Goal: Task Accomplishment & Management: Complete application form

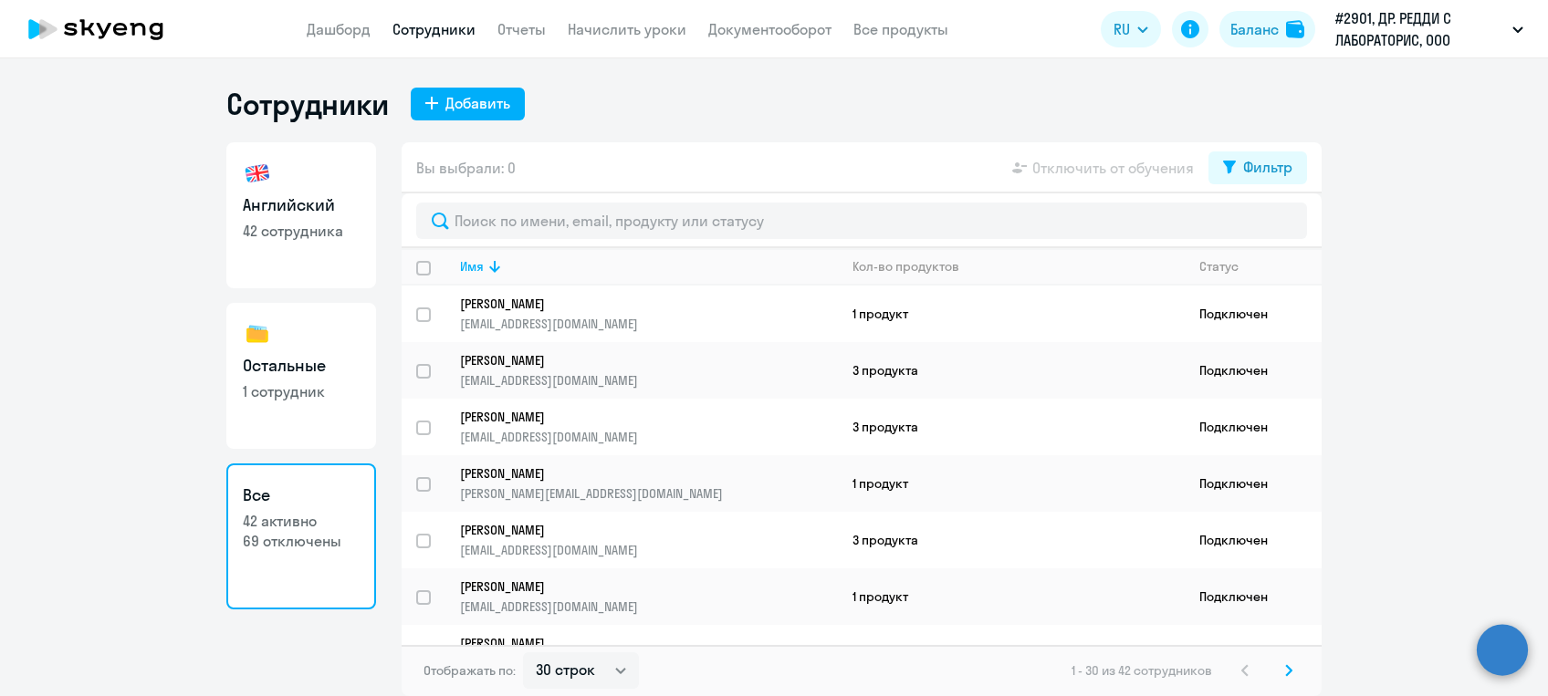
select select "30"
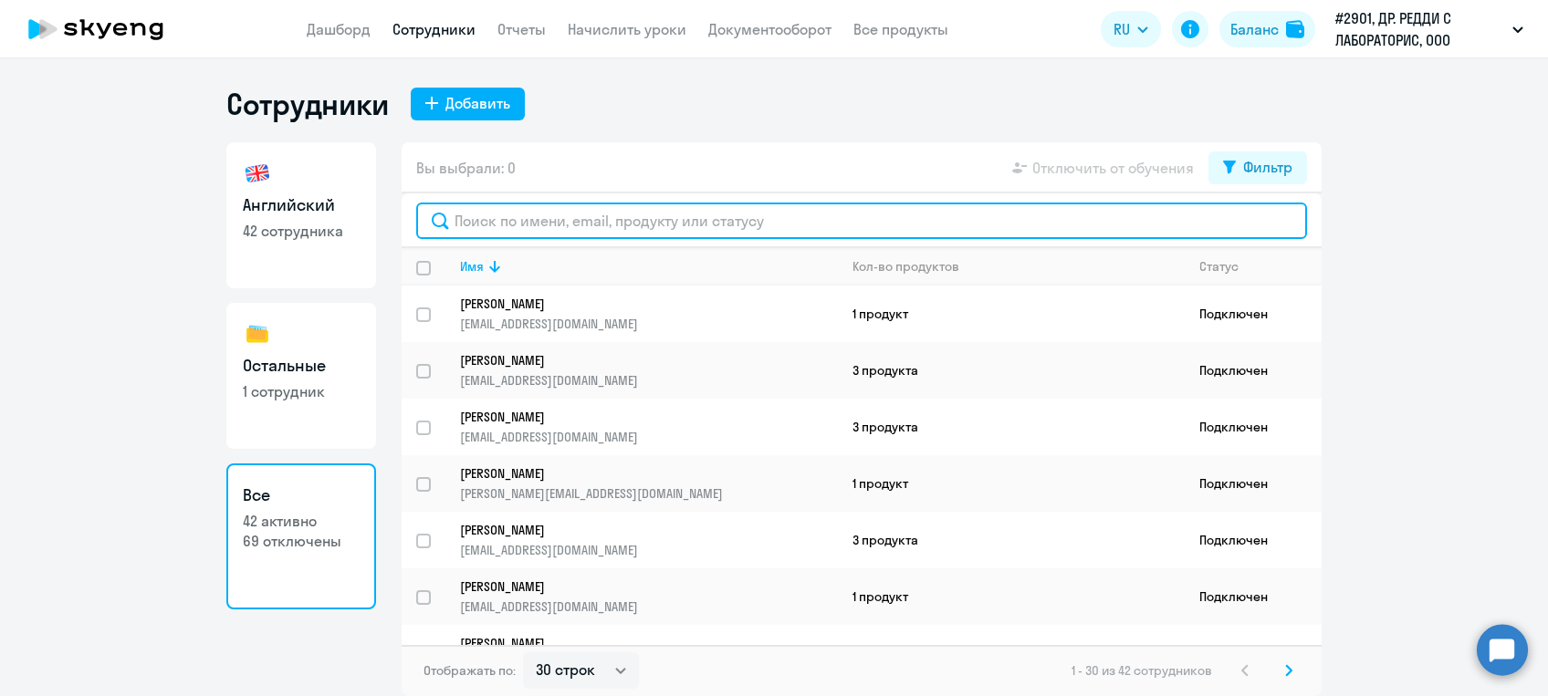
drag, startPoint x: 0, startPoint y: 0, endPoint x: 521, endPoint y: 217, distance: 564.5
click at [521, 217] on input "text" at bounding box center [861, 221] width 891 height 36
click at [703, 220] on input "text" at bounding box center [861, 221] width 891 height 36
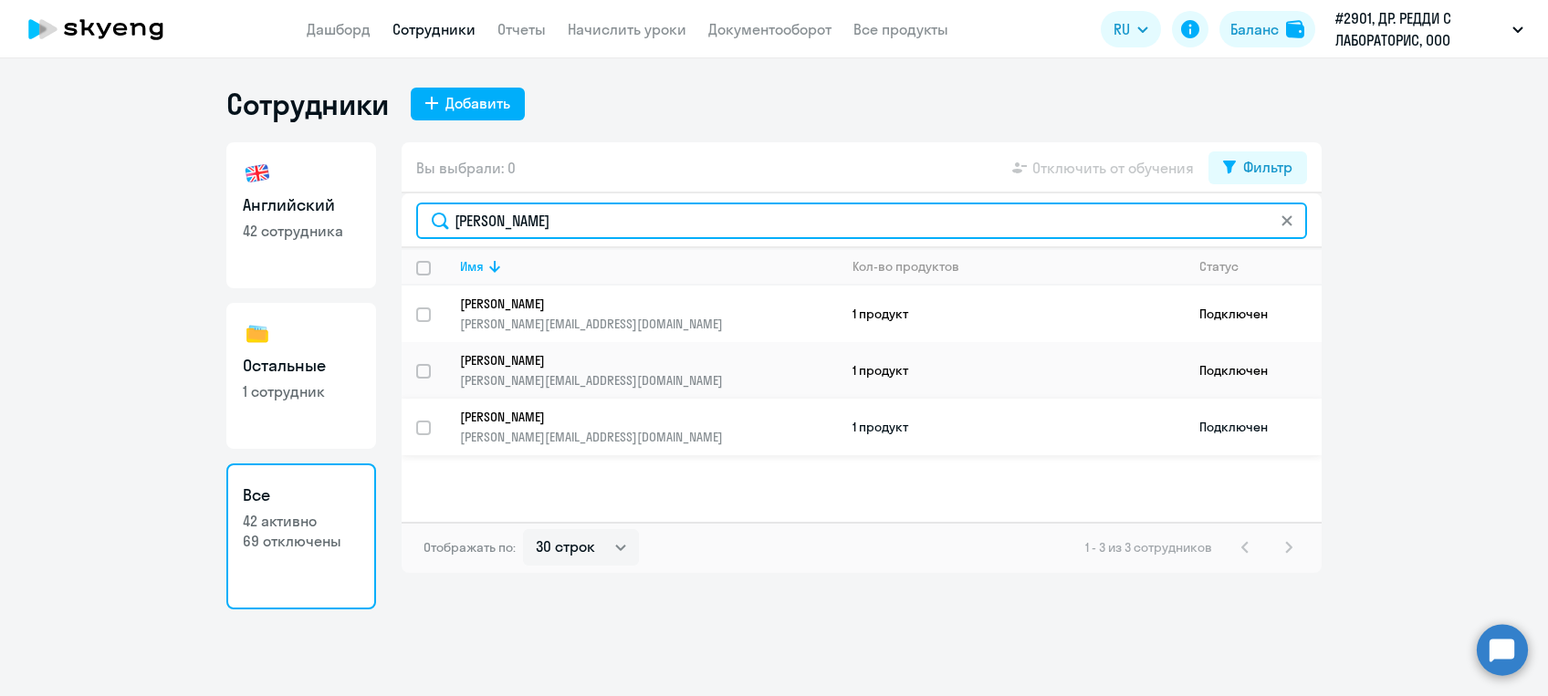
type input "[PERSON_NAME]"
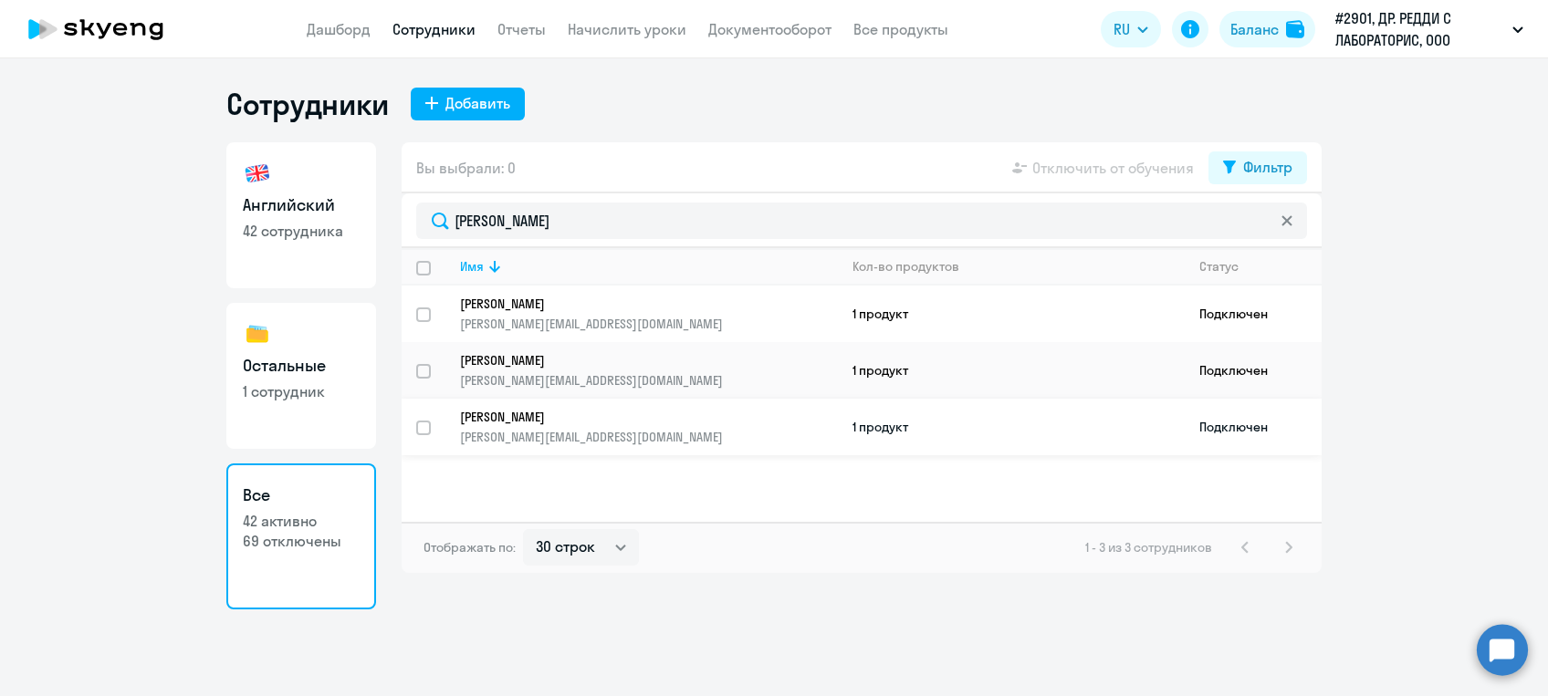
click at [592, 432] on p "[PERSON_NAME][EMAIL_ADDRESS][DOMAIN_NAME]" at bounding box center [648, 437] width 377 height 16
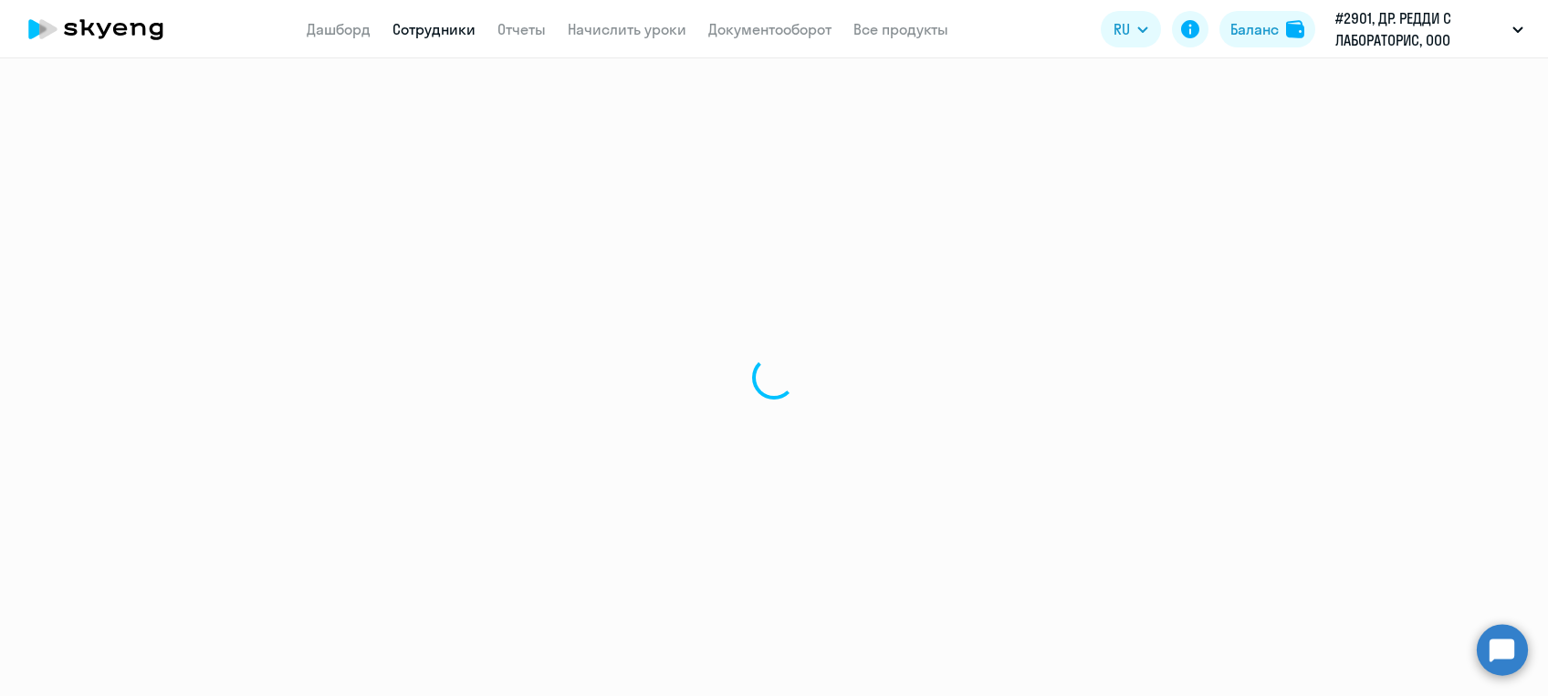
select select "english"
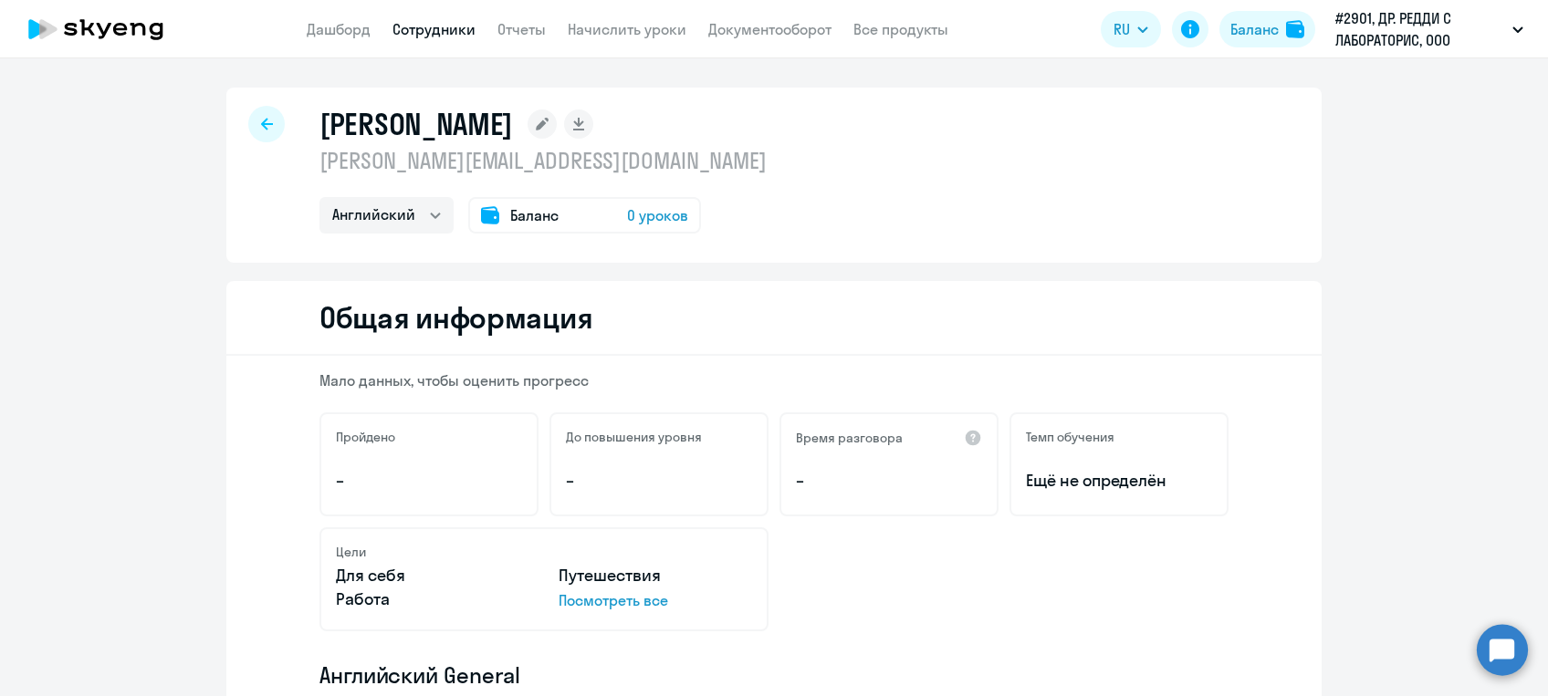
click at [641, 215] on span "0 уроков" at bounding box center [657, 215] width 61 height 22
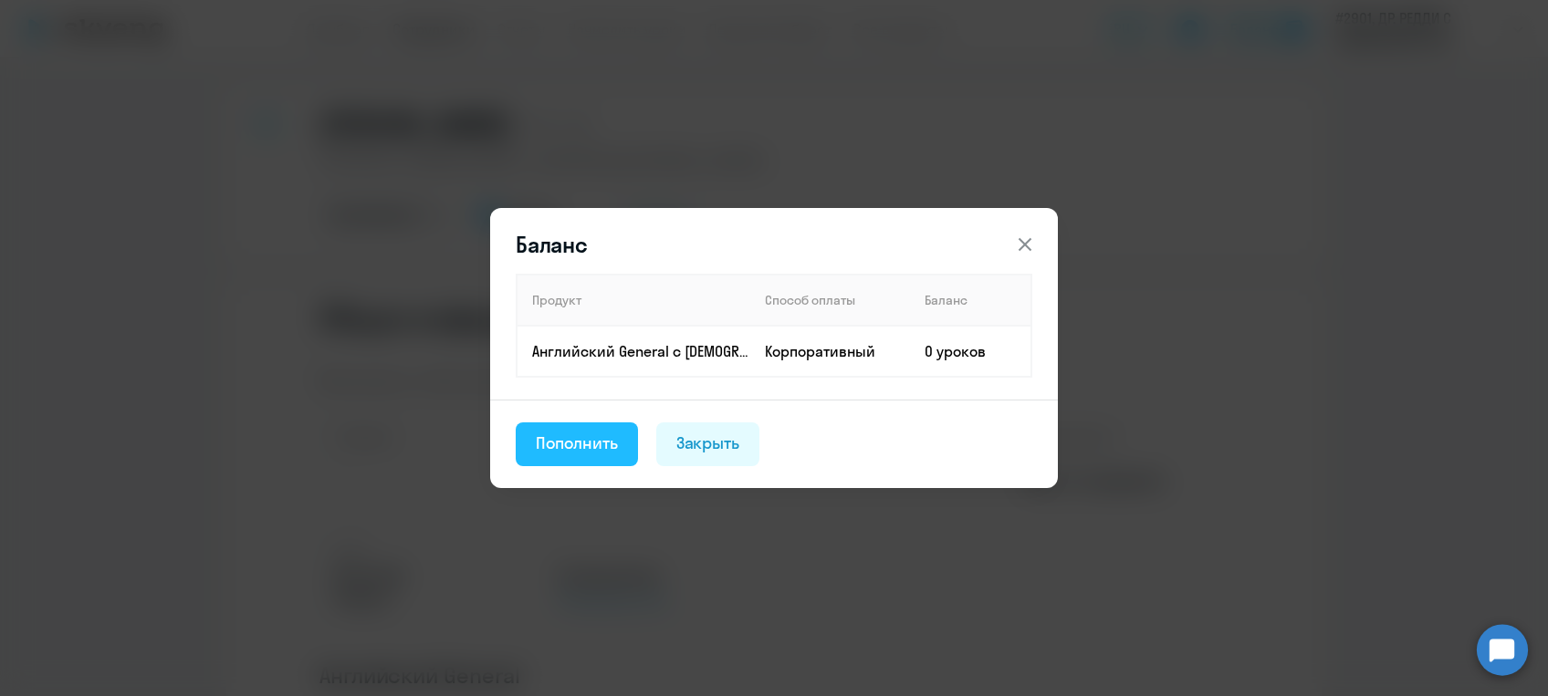
click at [586, 440] on div "Пополнить" at bounding box center [577, 444] width 82 height 24
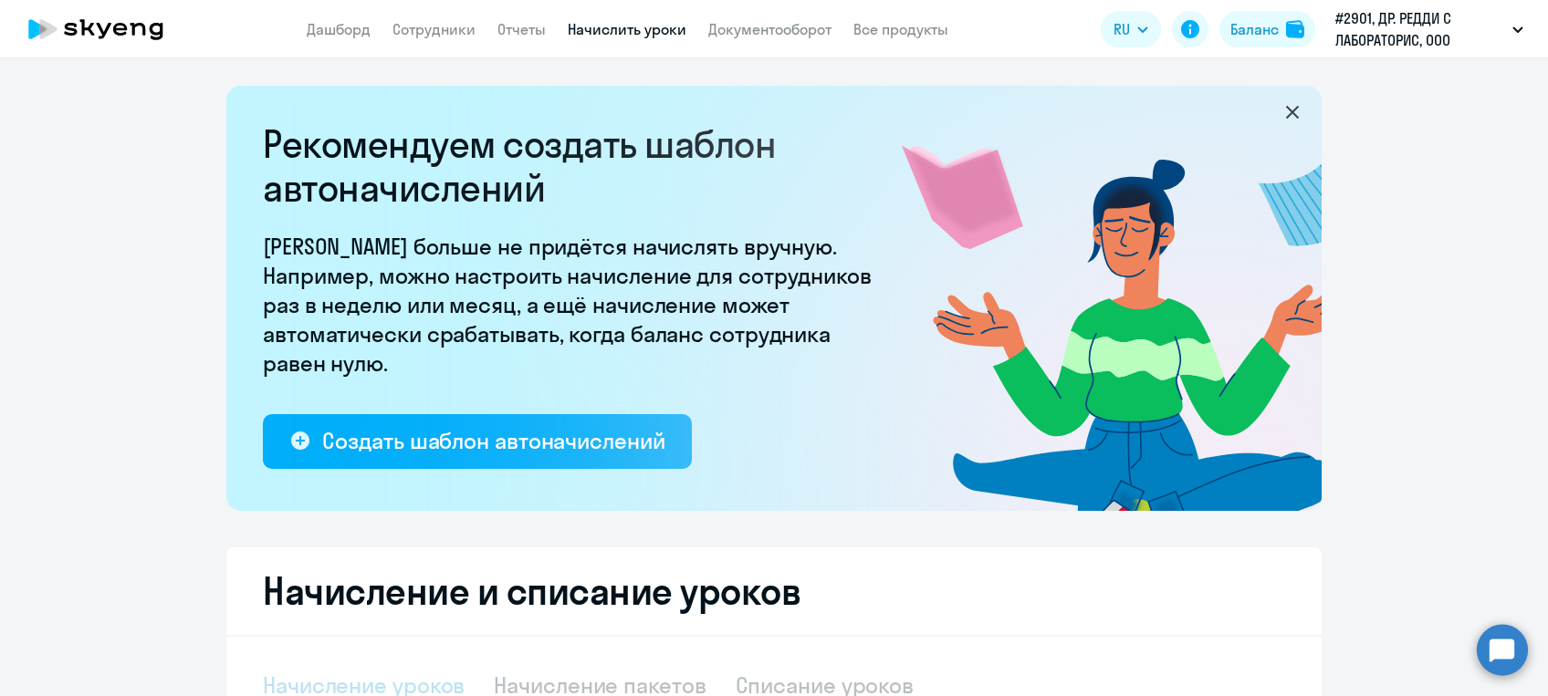
select select "10"
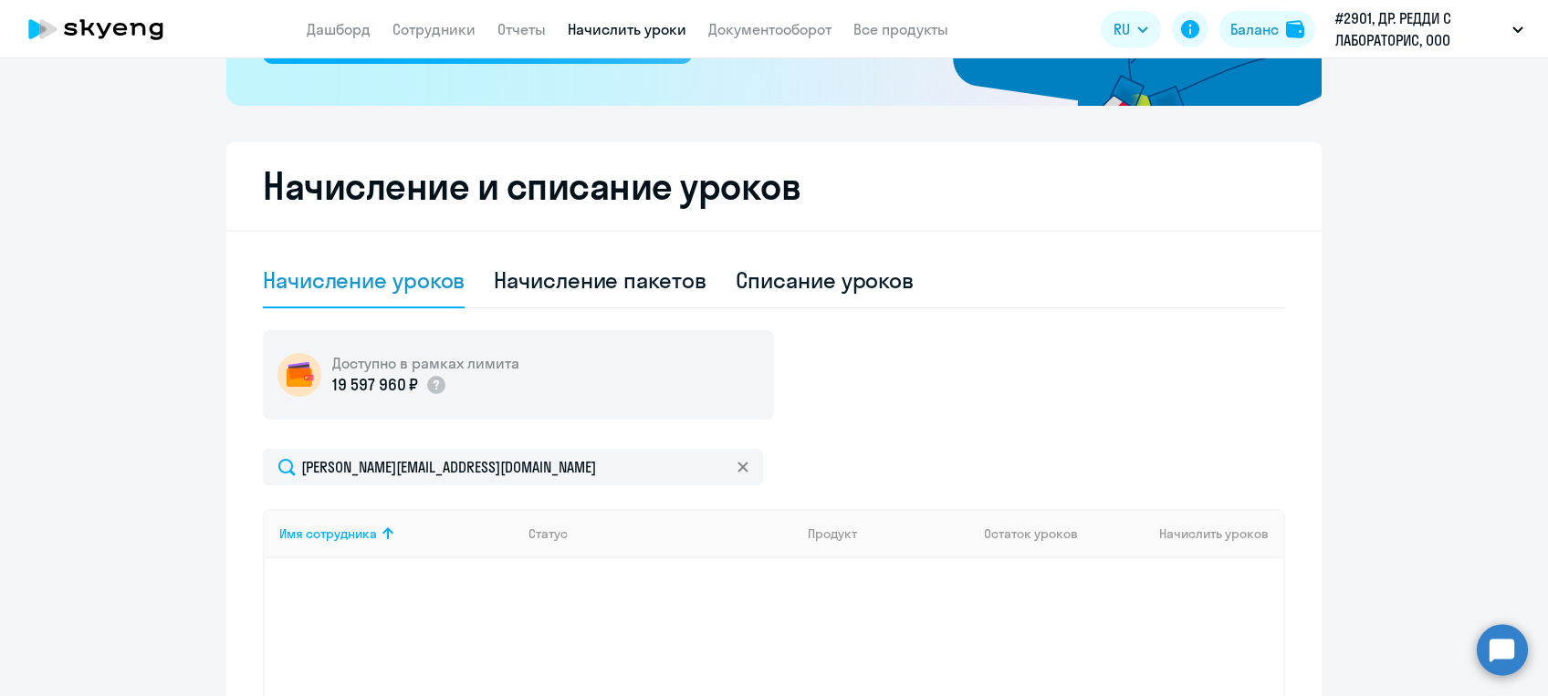
scroll to position [407, 0]
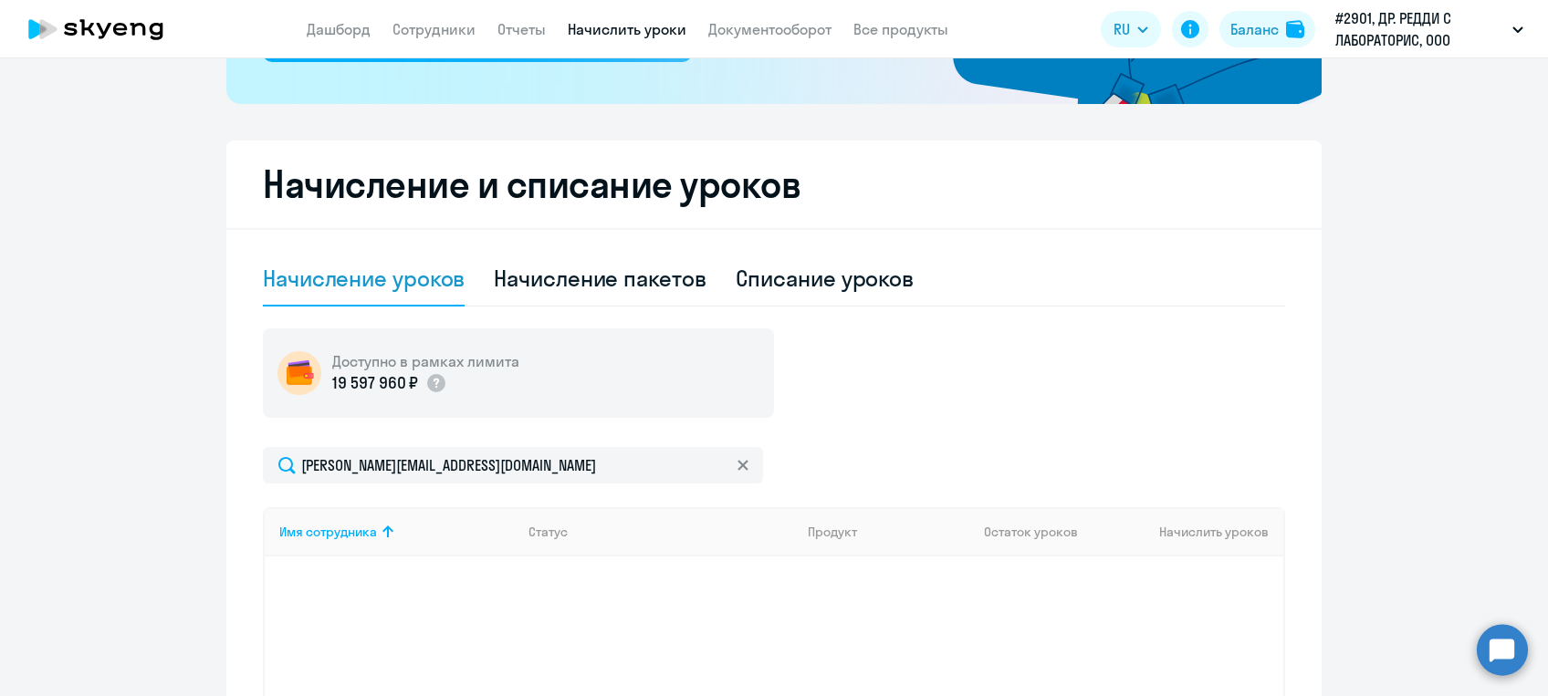
click at [1190, 533] on th "Начислить уроков" at bounding box center [1190, 531] width 186 height 49
click at [577, 276] on div "Начисление пакетов" at bounding box center [600, 278] width 212 height 29
select select "10"
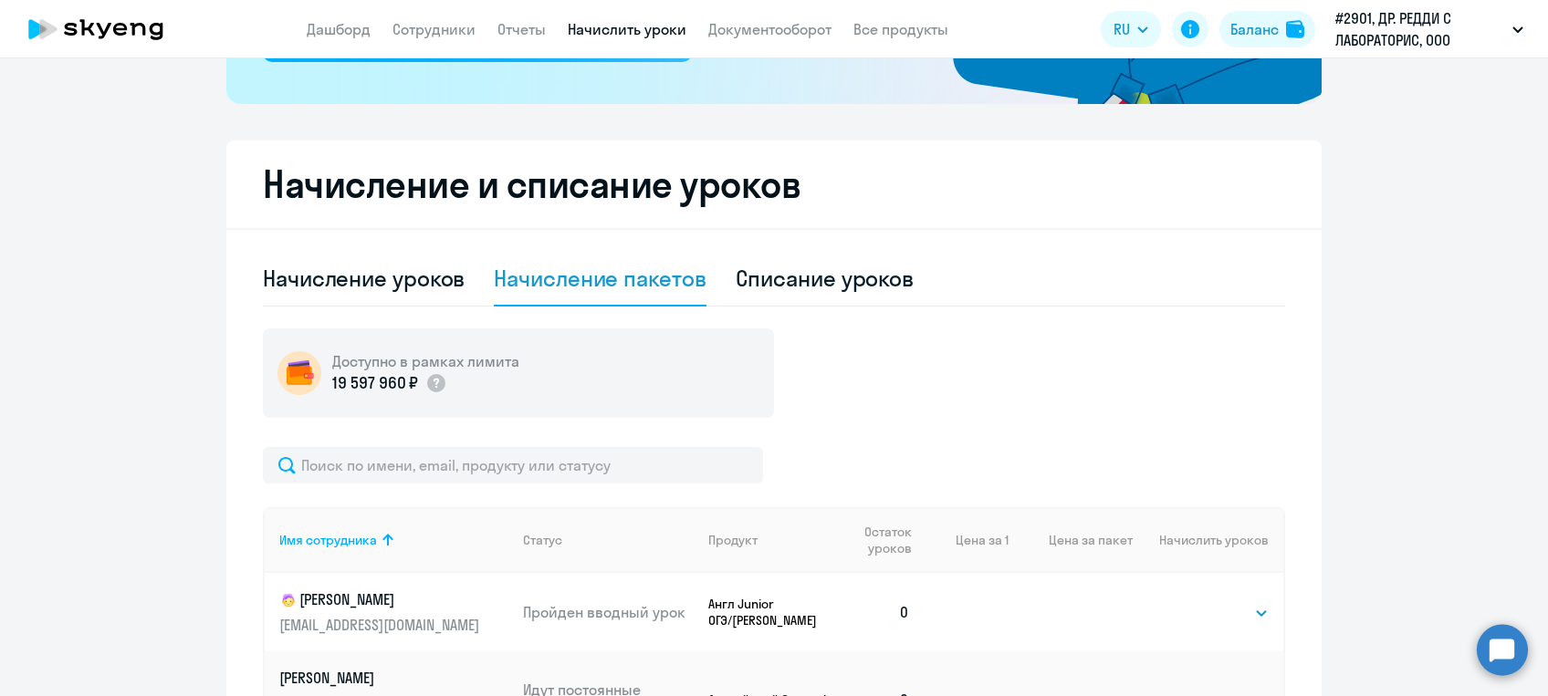
drag, startPoint x: 1525, startPoint y: 314, endPoint x: 1527, endPoint y: 365, distance: 51.2
click at [1527, 365] on ng-component "Рекомендуем создать шаблон автоначислений Уроки больше не придётся начислять вр…" at bounding box center [774, 549] width 1548 height 1741
click at [328, 290] on div "Начисление уроков" at bounding box center [364, 278] width 202 height 29
select select "10"
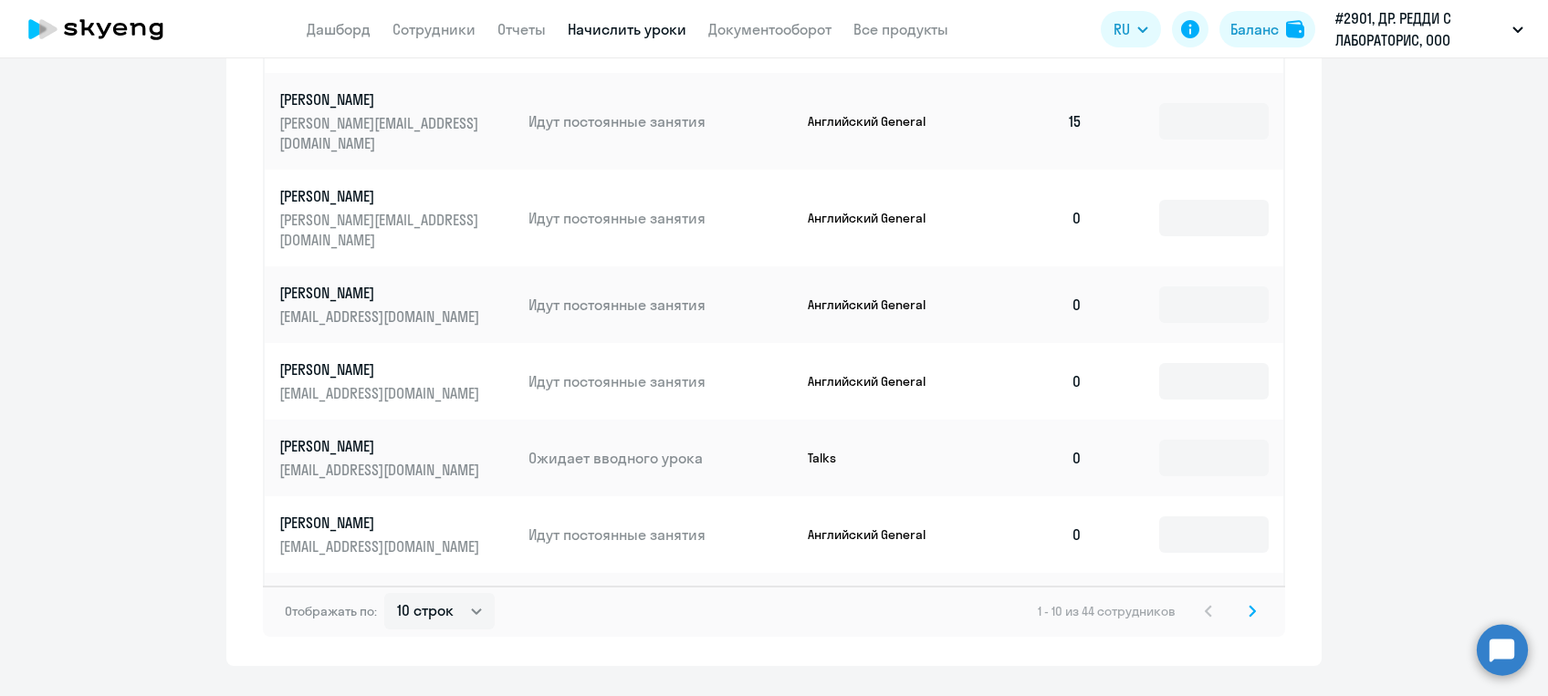
scroll to position [1179, 0]
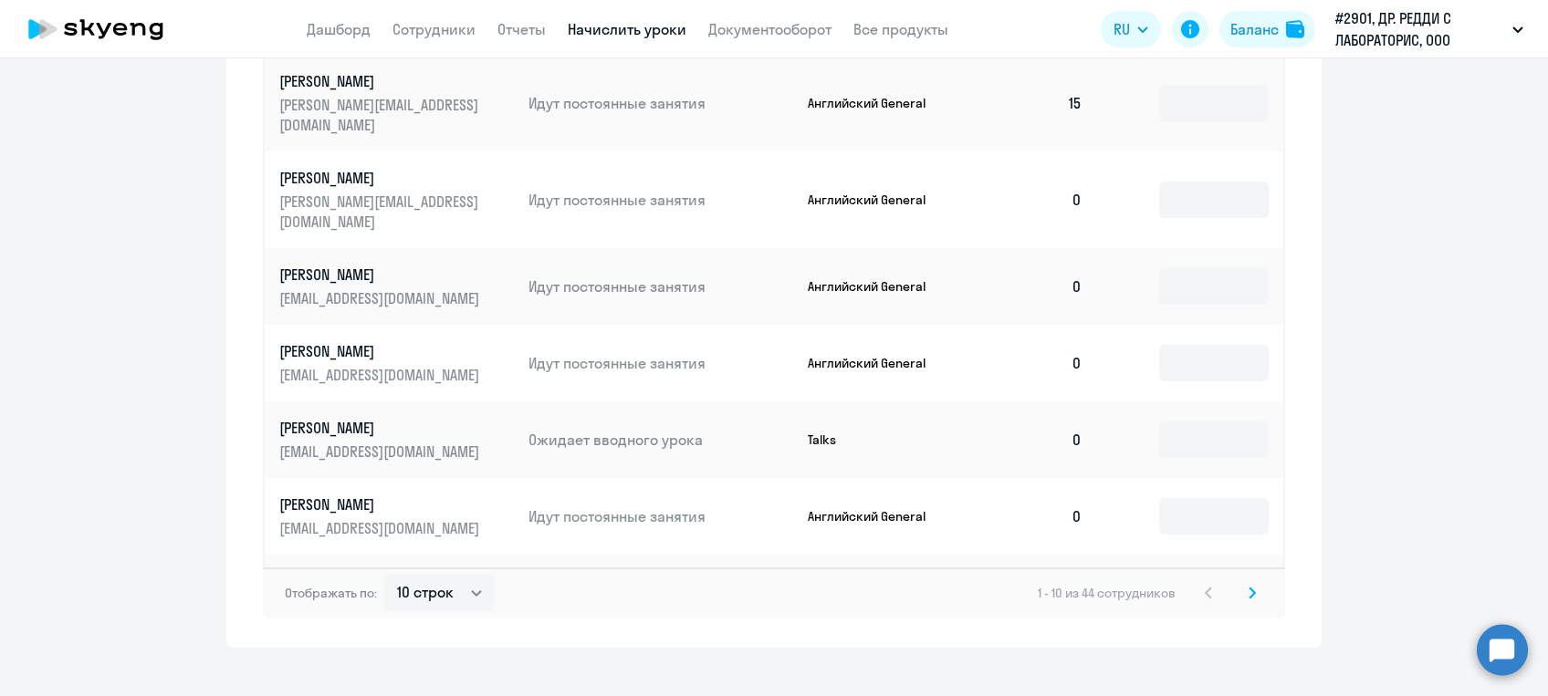
click at [1248, 587] on icon at bounding box center [1251, 593] width 7 height 13
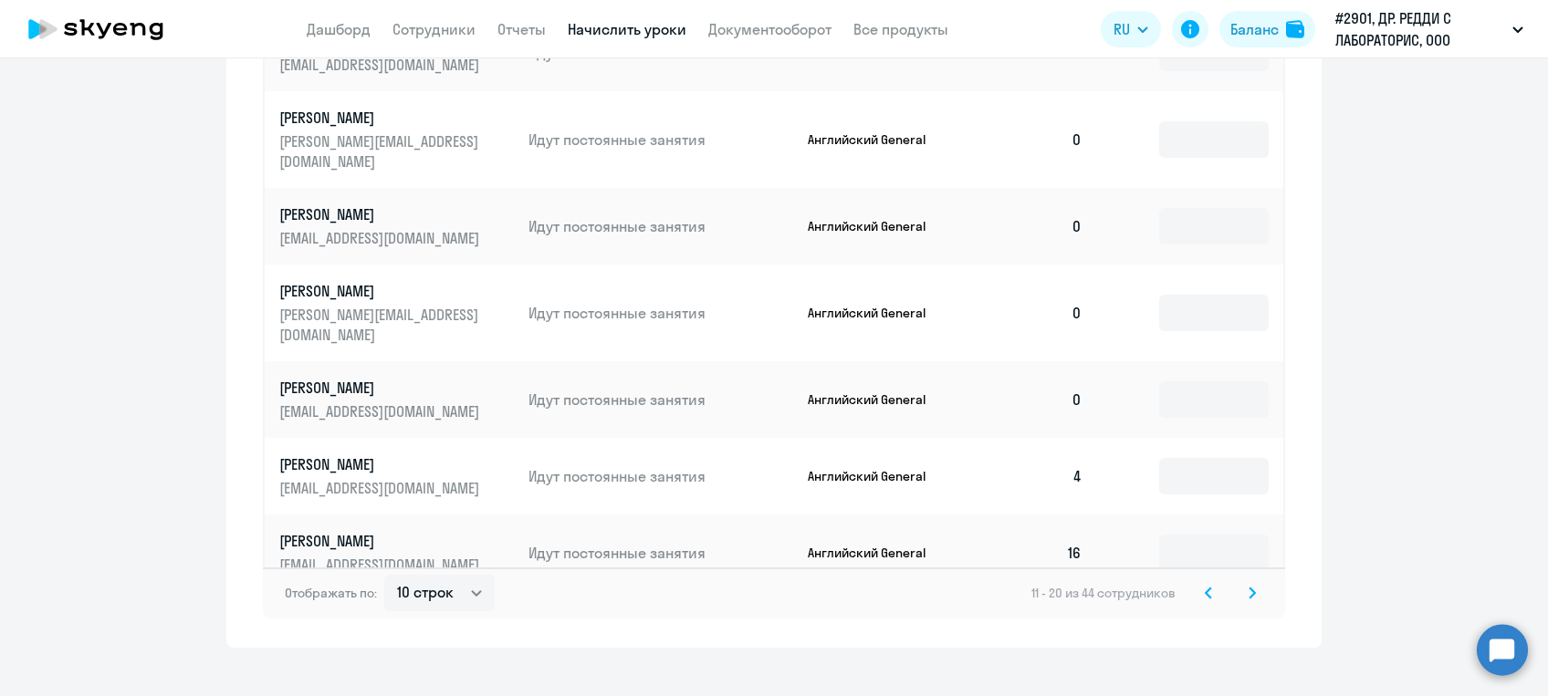
click at [1248, 587] on icon at bounding box center [1251, 593] width 7 height 13
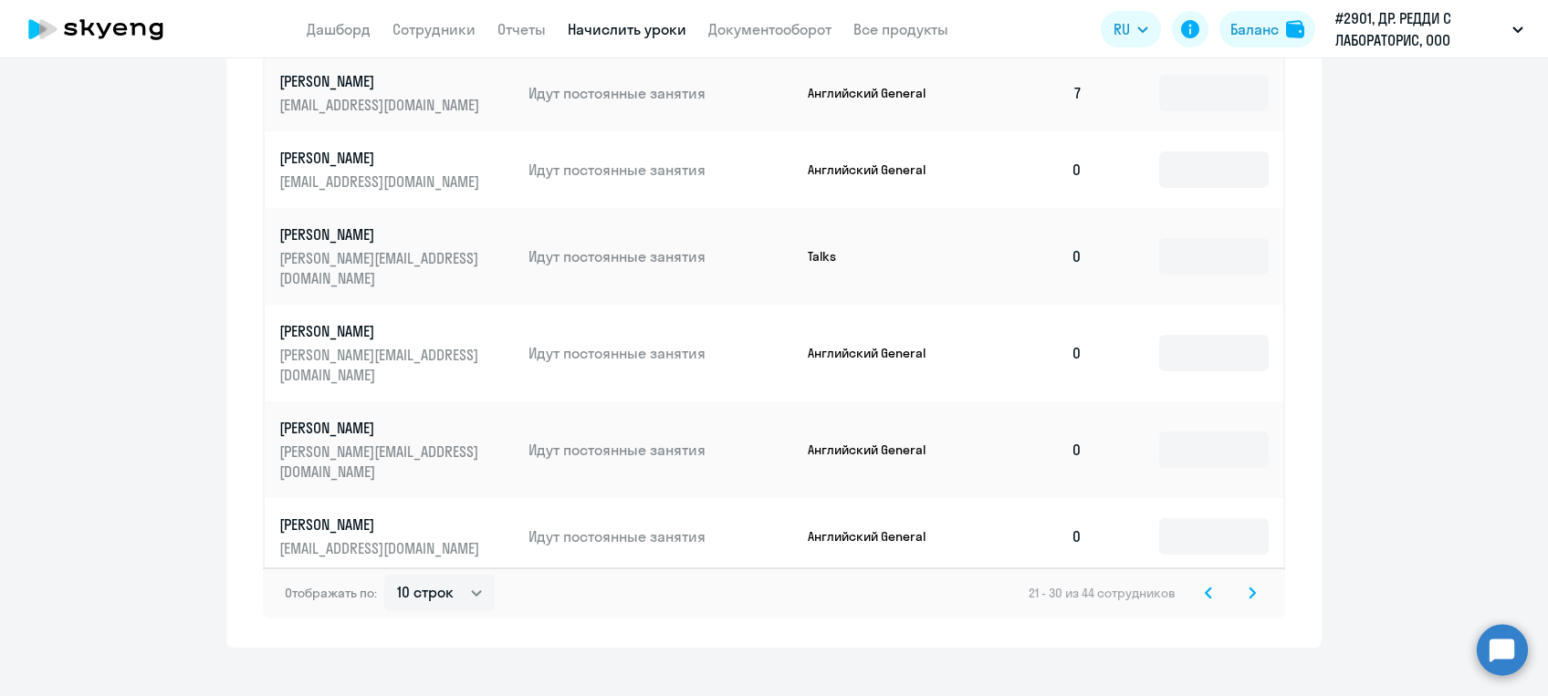
click at [1248, 587] on icon at bounding box center [1251, 593] width 7 height 13
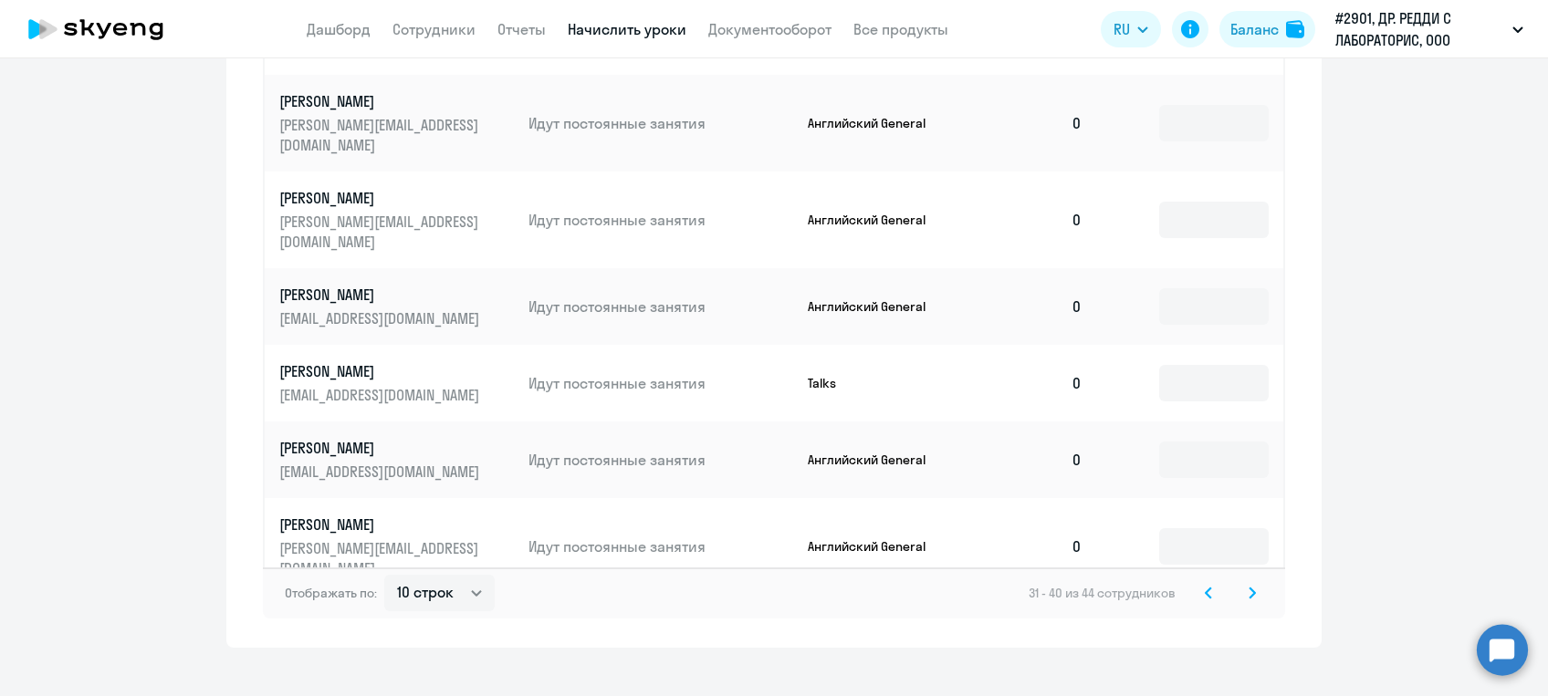
click at [1248, 587] on icon at bounding box center [1251, 593] width 7 height 13
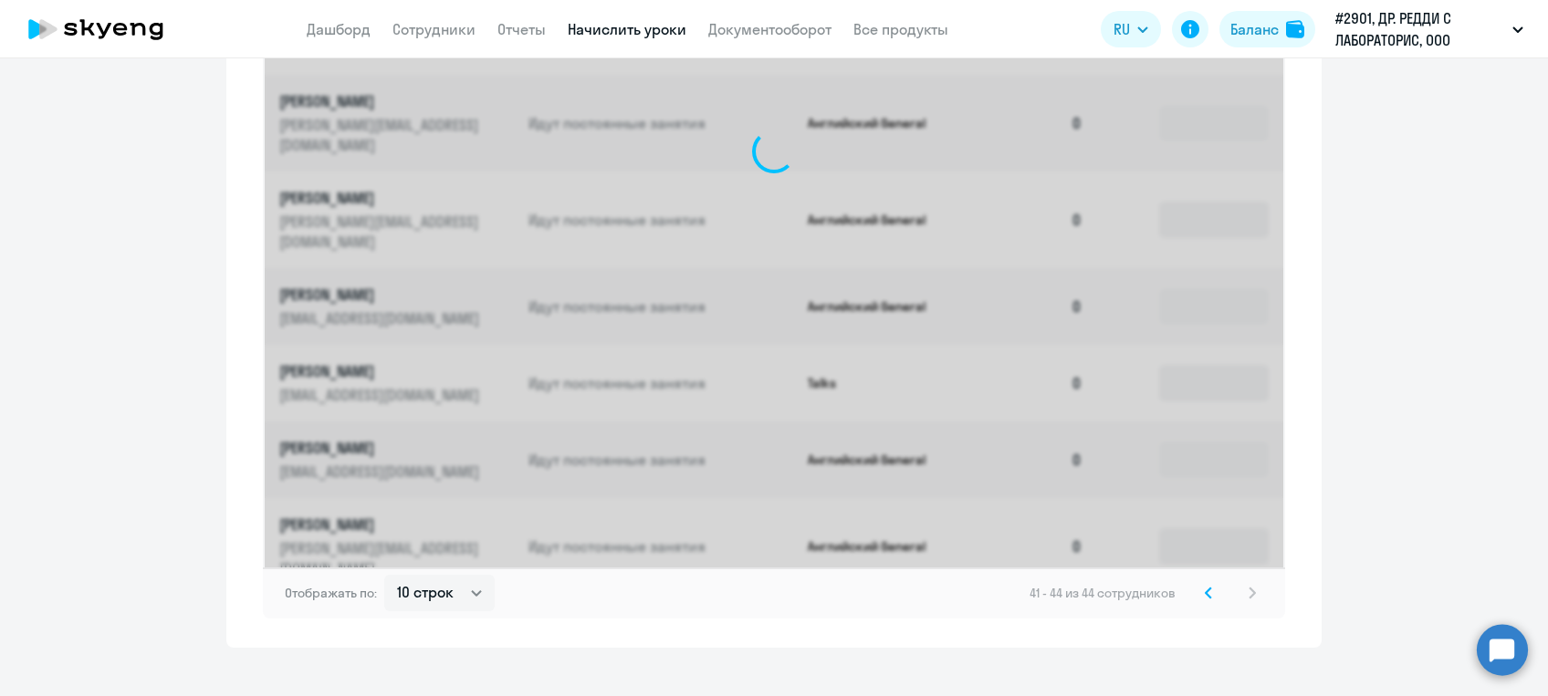
scroll to position [727, 0]
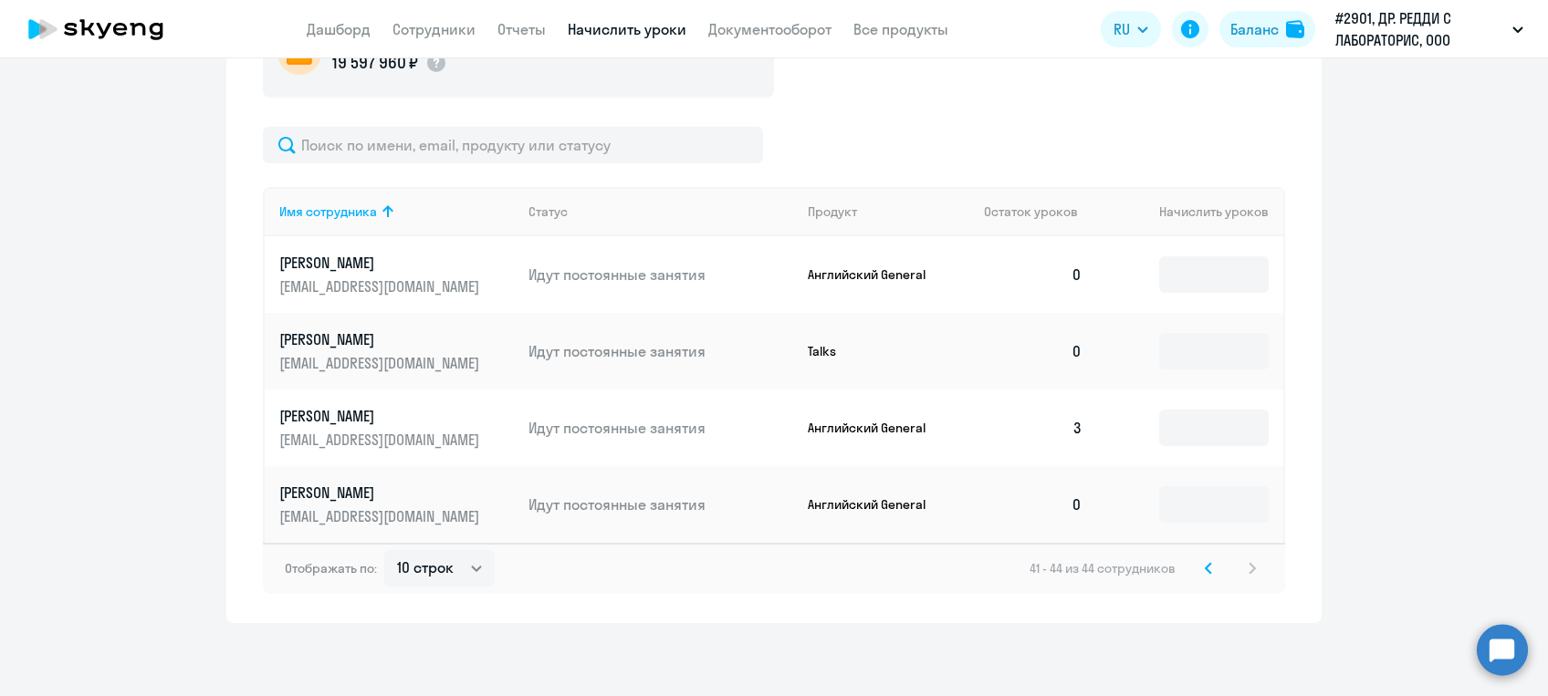
click at [1244, 573] on div "41 - 44 из 44 сотрудников" at bounding box center [1146, 569] width 234 height 22
click at [1205, 569] on icon at bounding box center [1207, 568] width 5 height 10
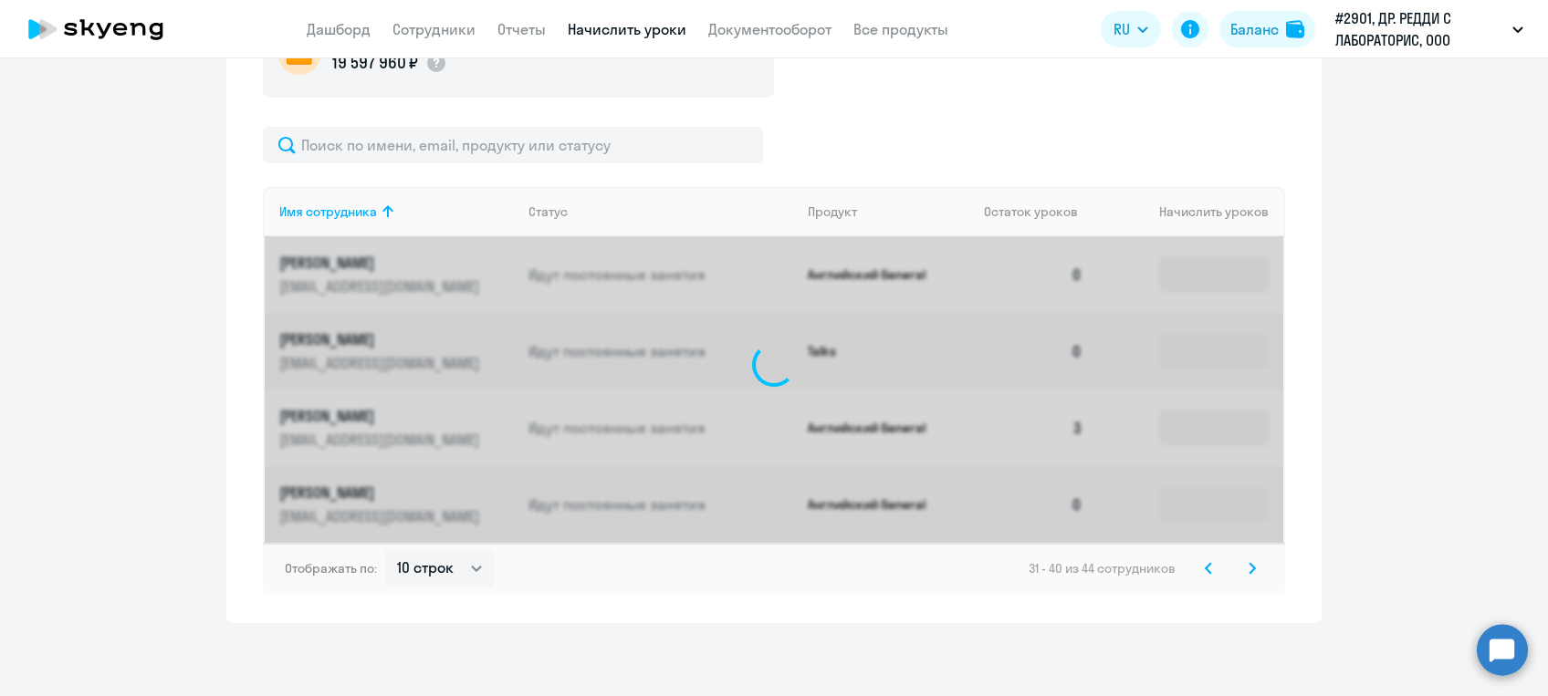
scroll to position [1179, 0]
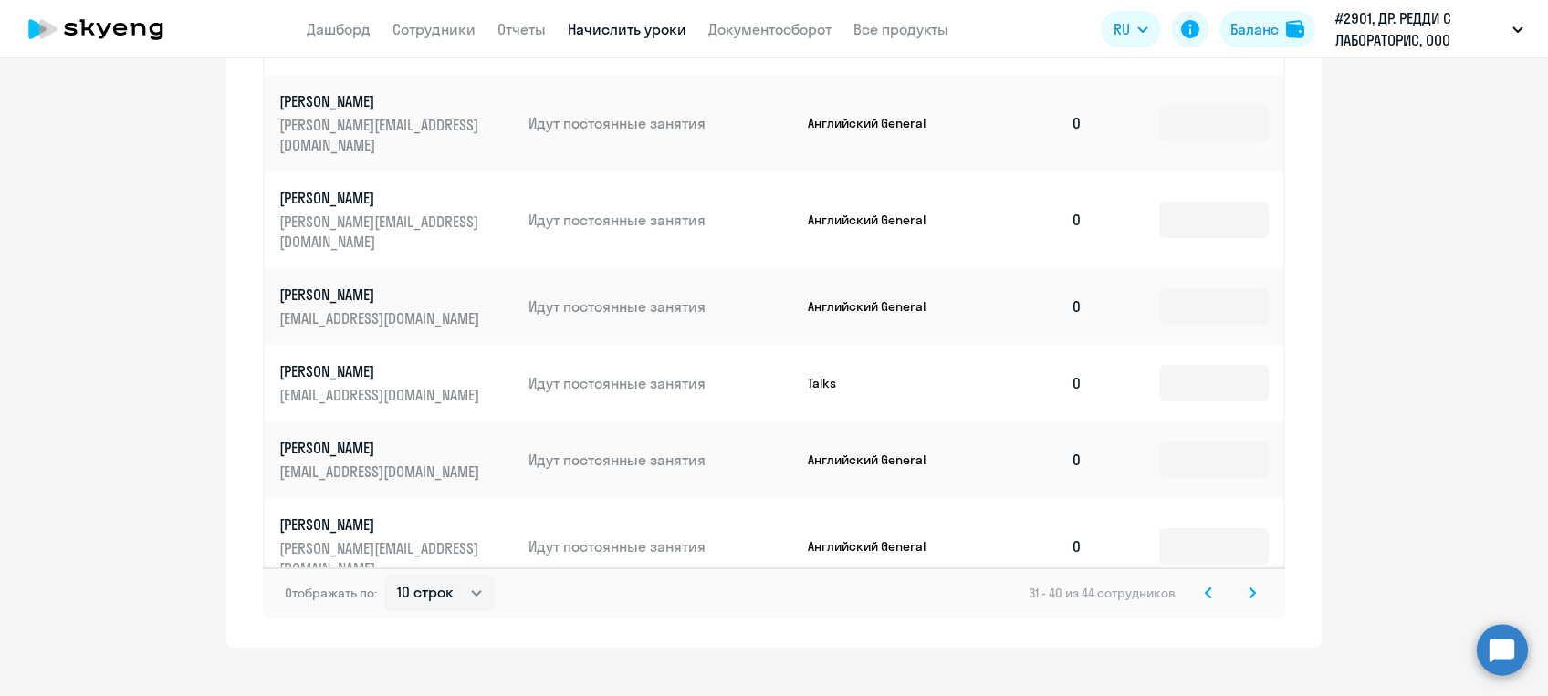
click at [1204, 587] on icon at bounding box center [1207, 593] width 7 height 13
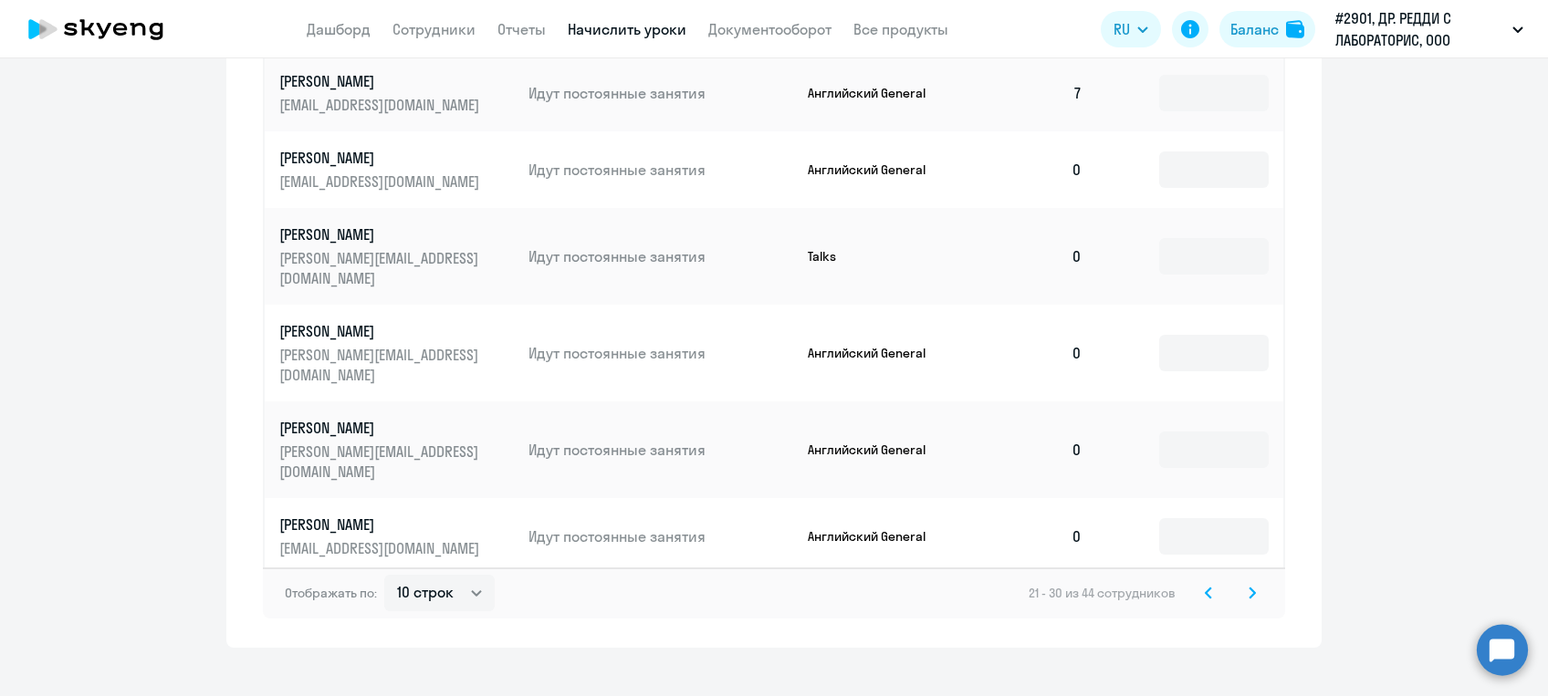
click at [1204, 587] on icon at bounding box center [1207, 593] width 7 height 13
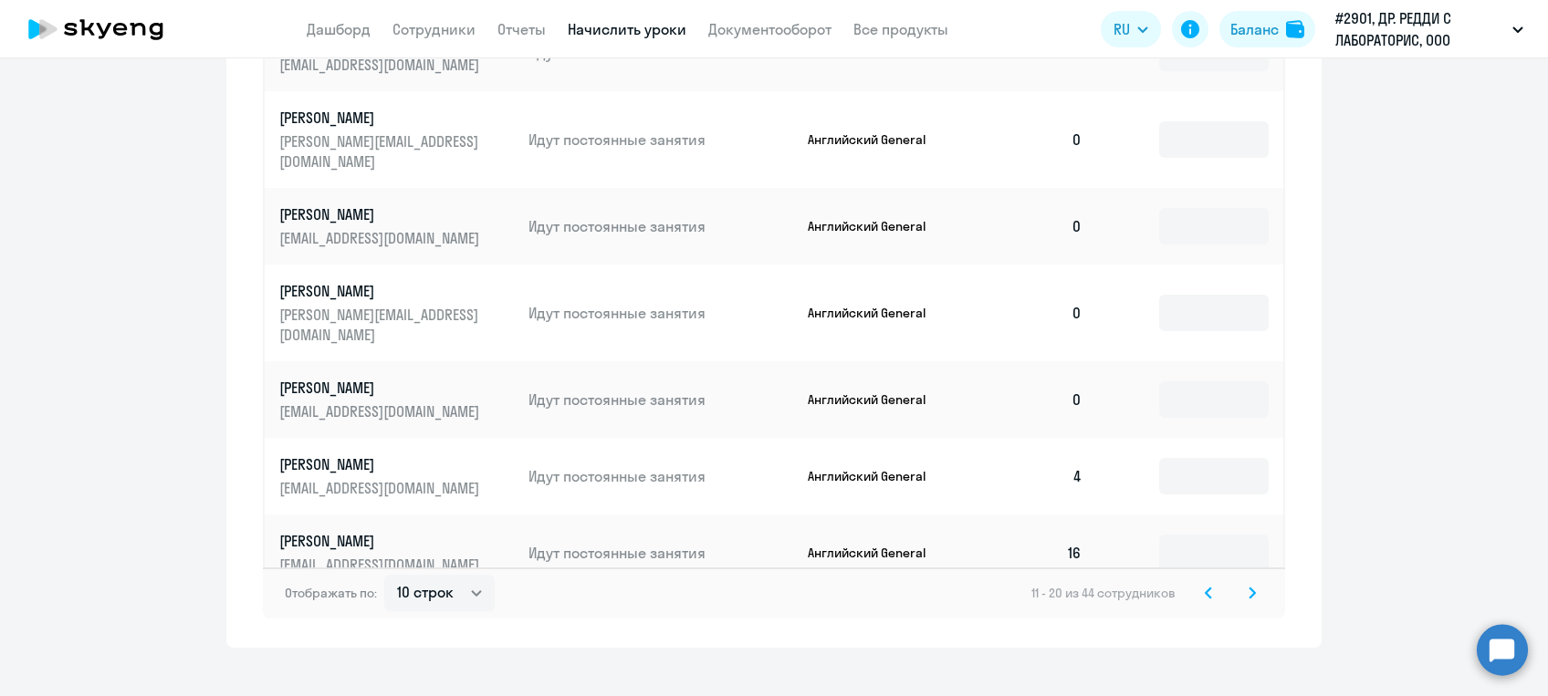
click at [1204, 587] on icon at bounding box center [1207, 593] width 7 height 13
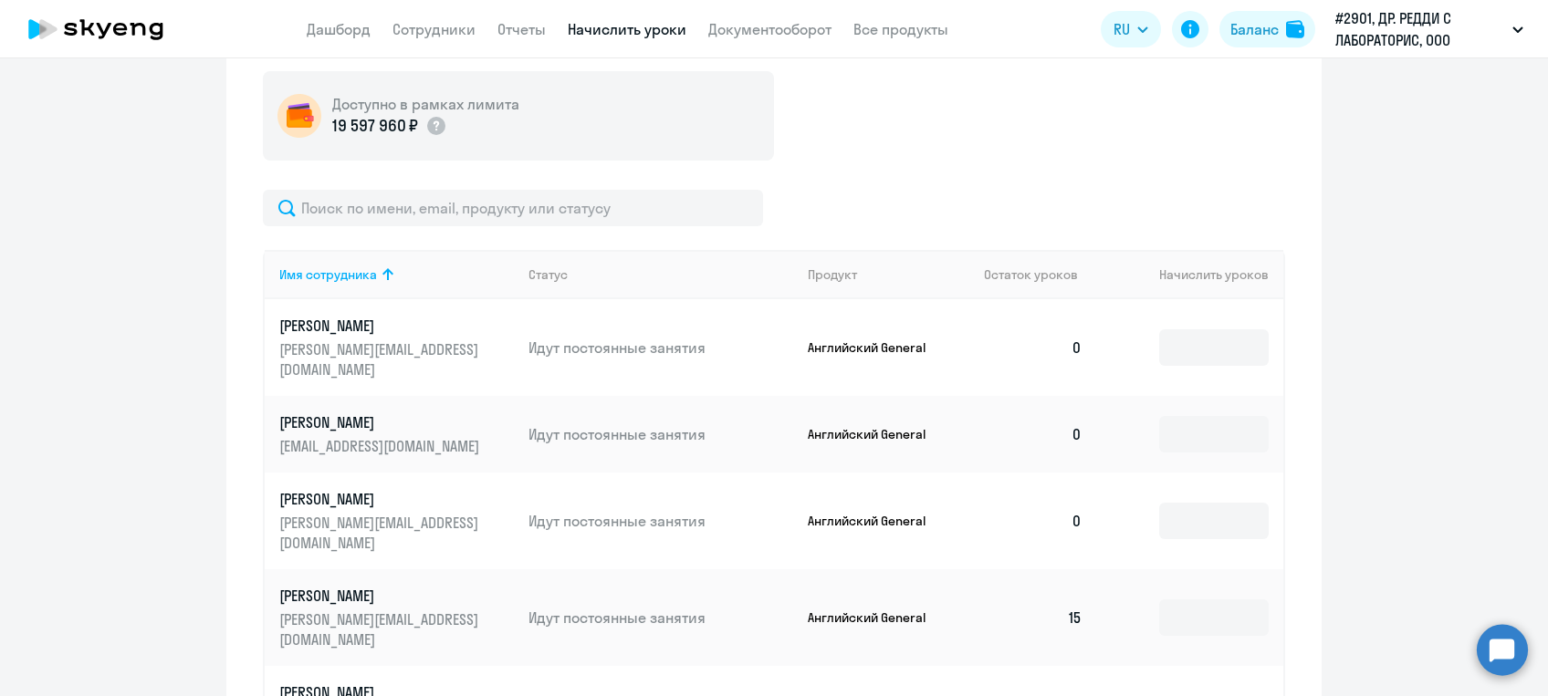
scroll to position [649, 0]
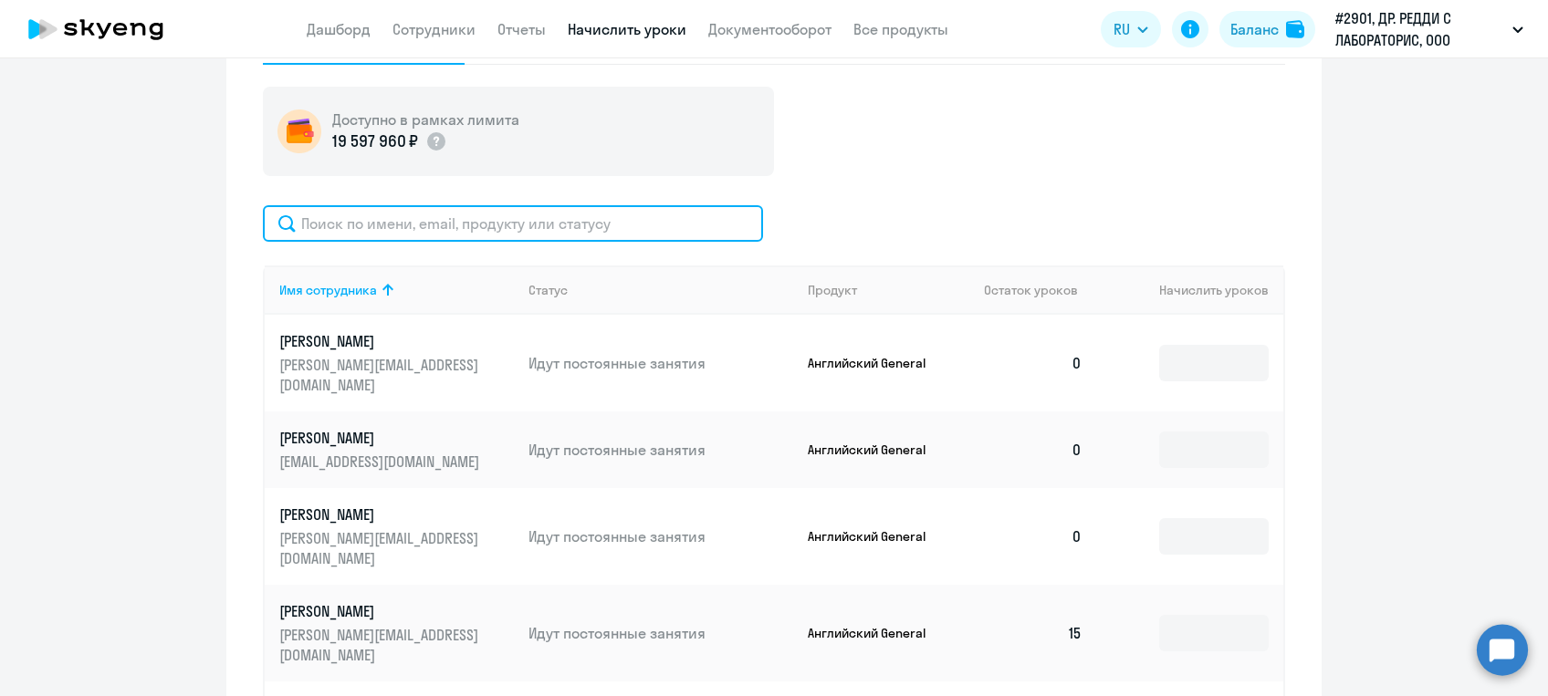
click at [370, 224] on input "text" at bounding box center [513, 223] width 500 height 36
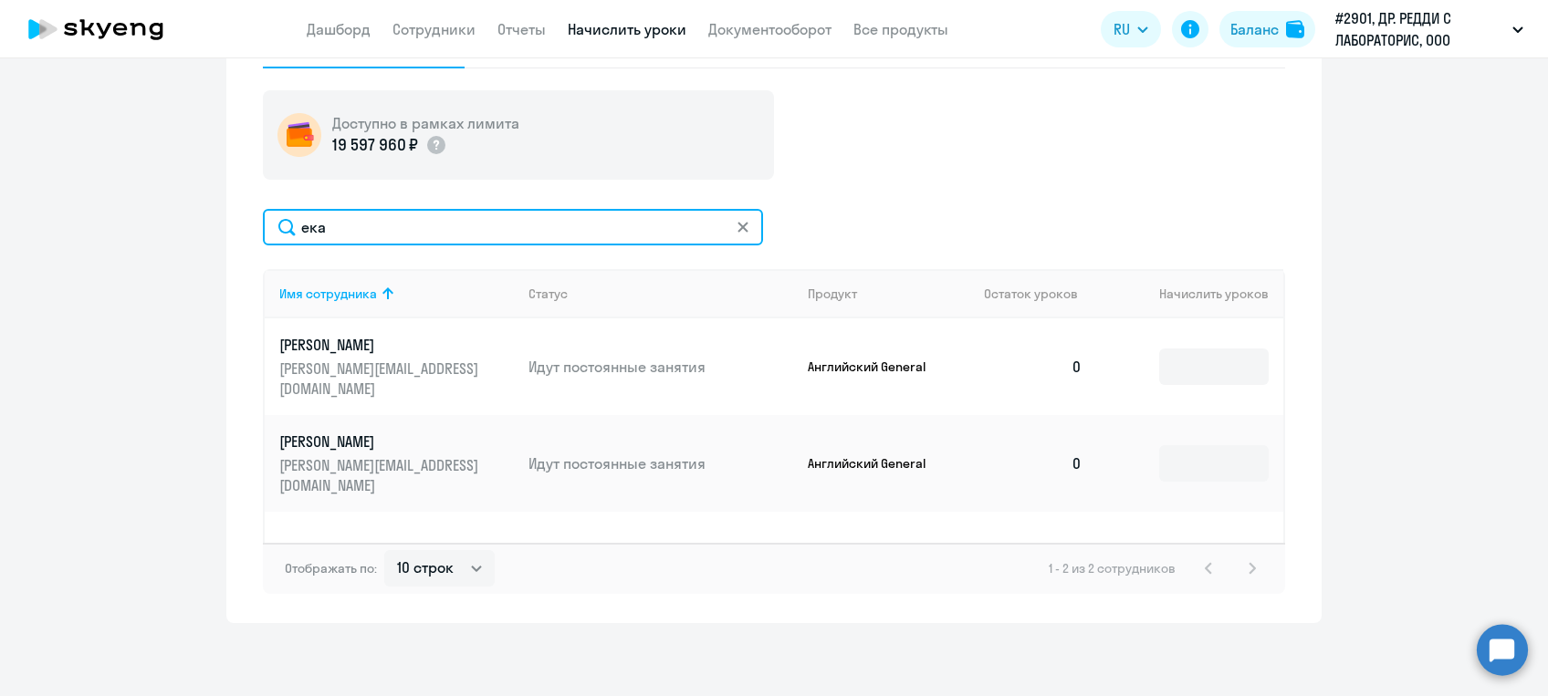
scroll to position [645, 0]
type input "е"
type input "Ека"
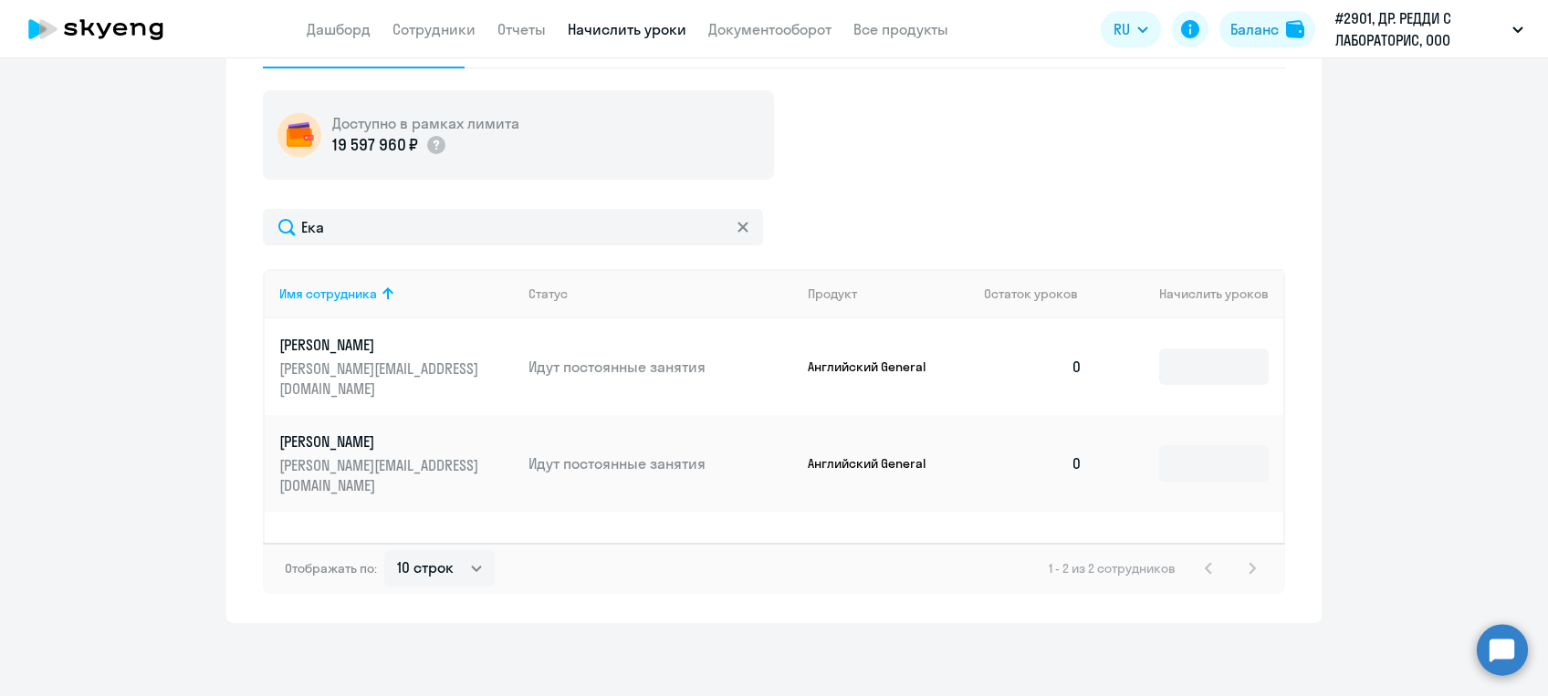
click at [737, 233] on svg-icon at bounding box center [742, 227] width 15 height 15
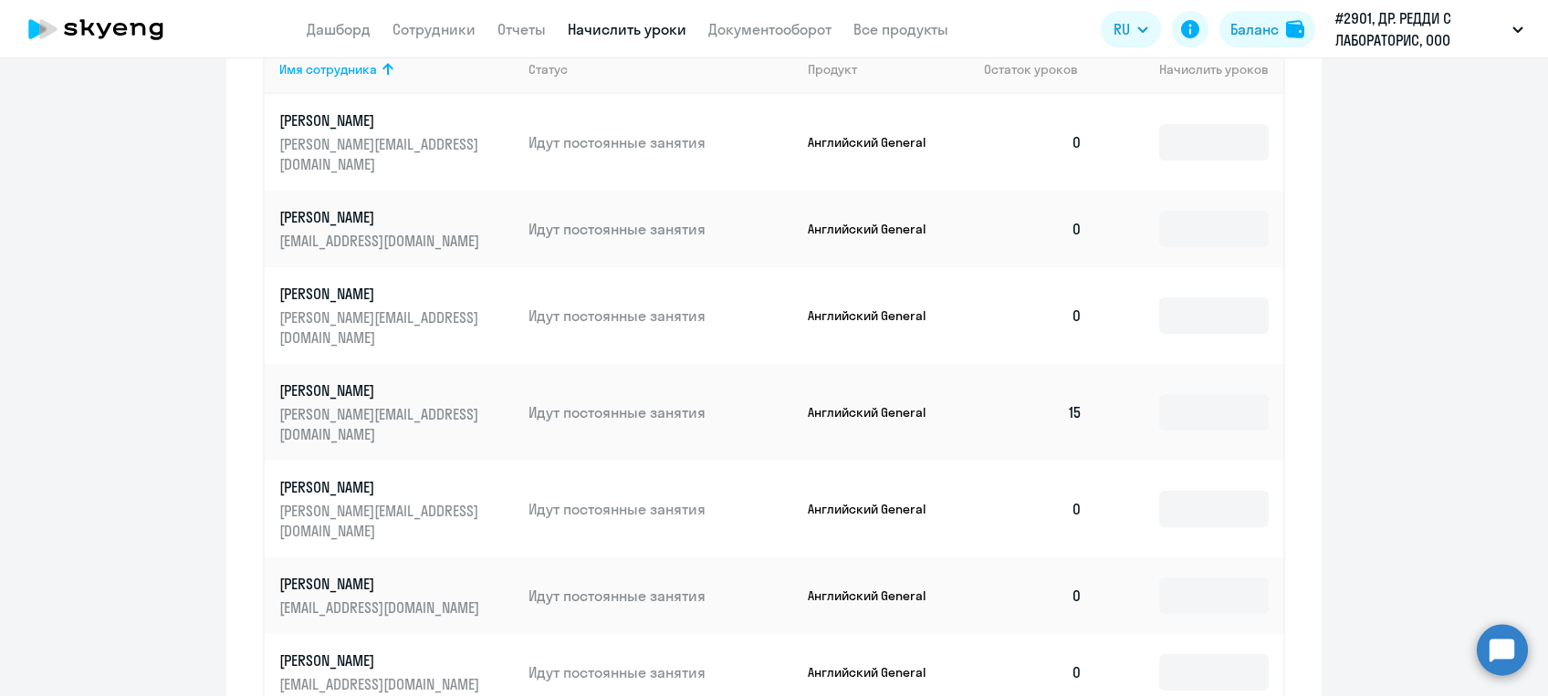
scroll to position [895, 0]
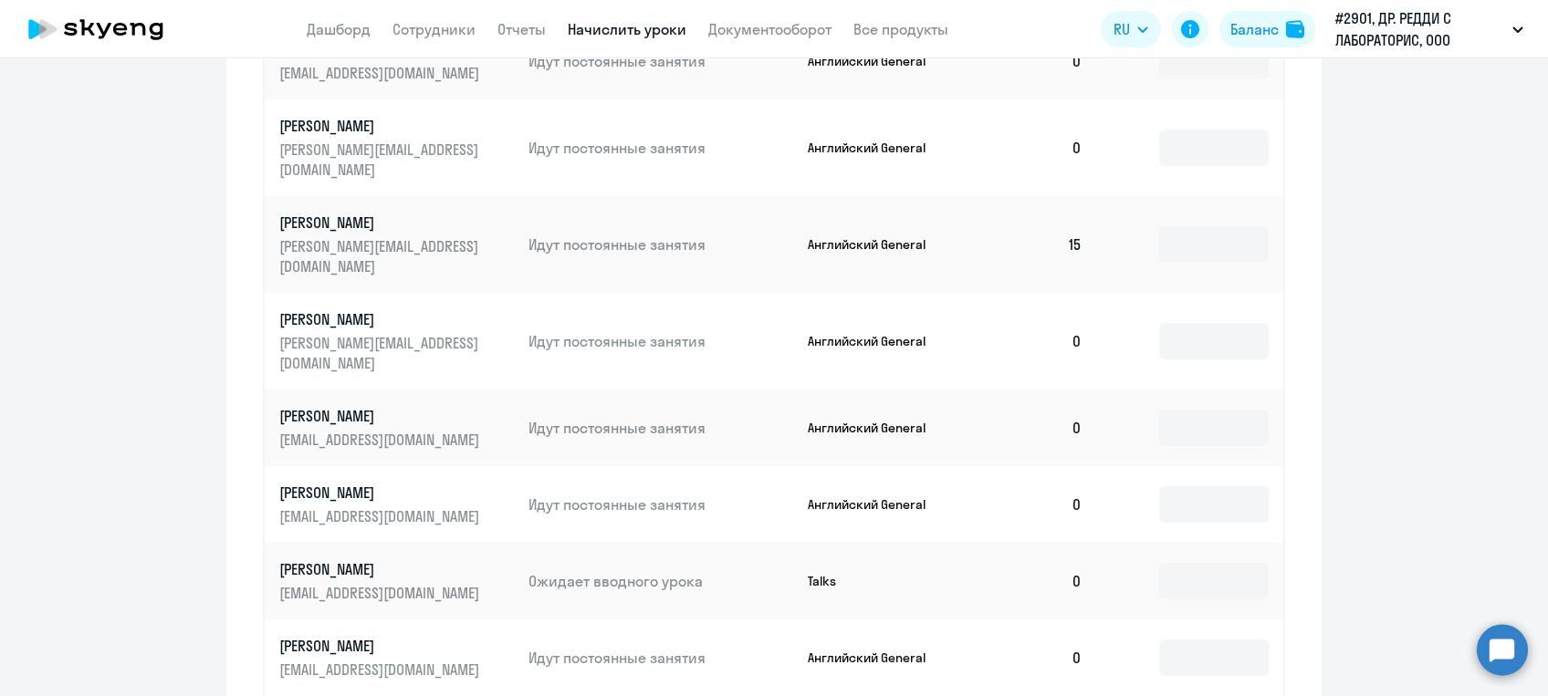
scroll to position [1187, 0]
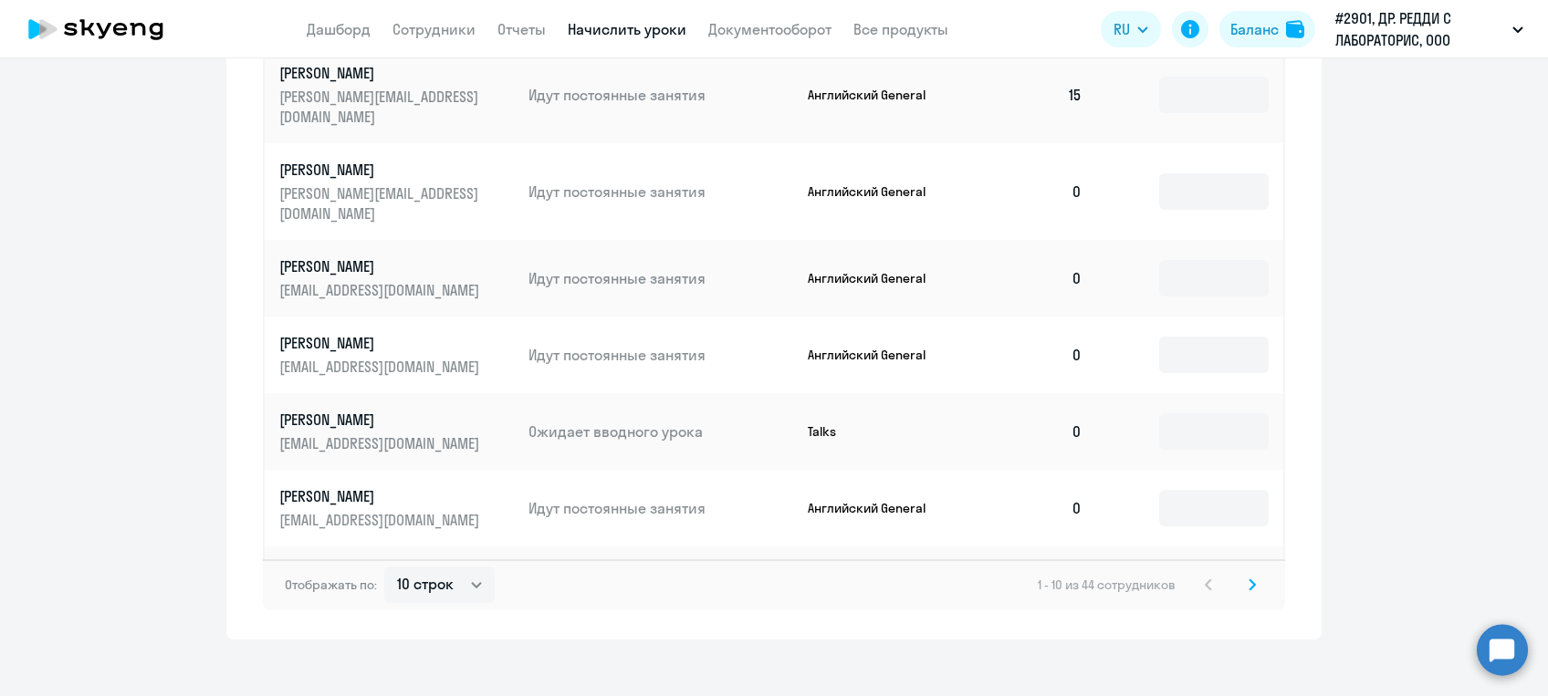
click at [1241, 574] on svg-icon at bounding box center [1252, 585] width 22 height 22
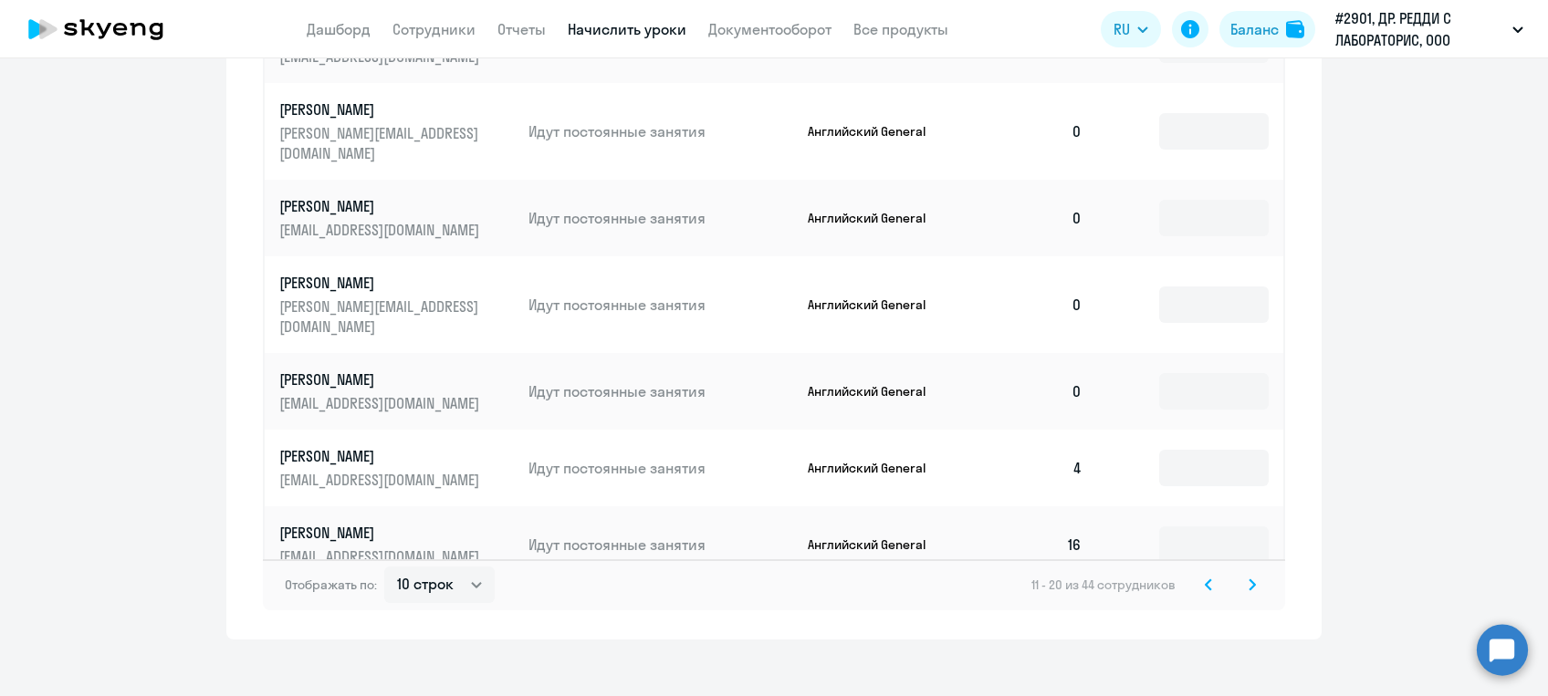
click at [1241, 574] on svg-icon at bounding box center [1252, 585] width 22 height 22
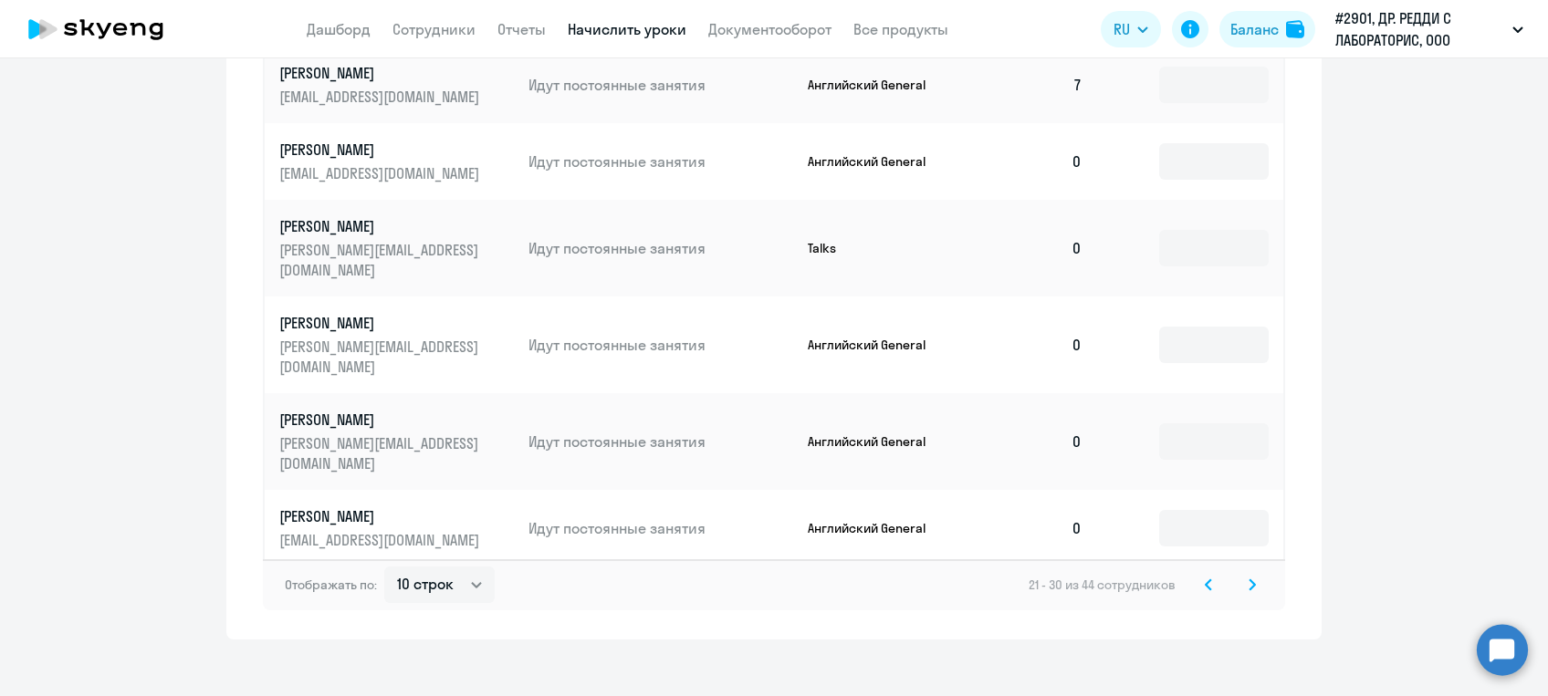
click at [1241, 574] on svg-icon at bounding box center [1252, 585] width 22 height 22
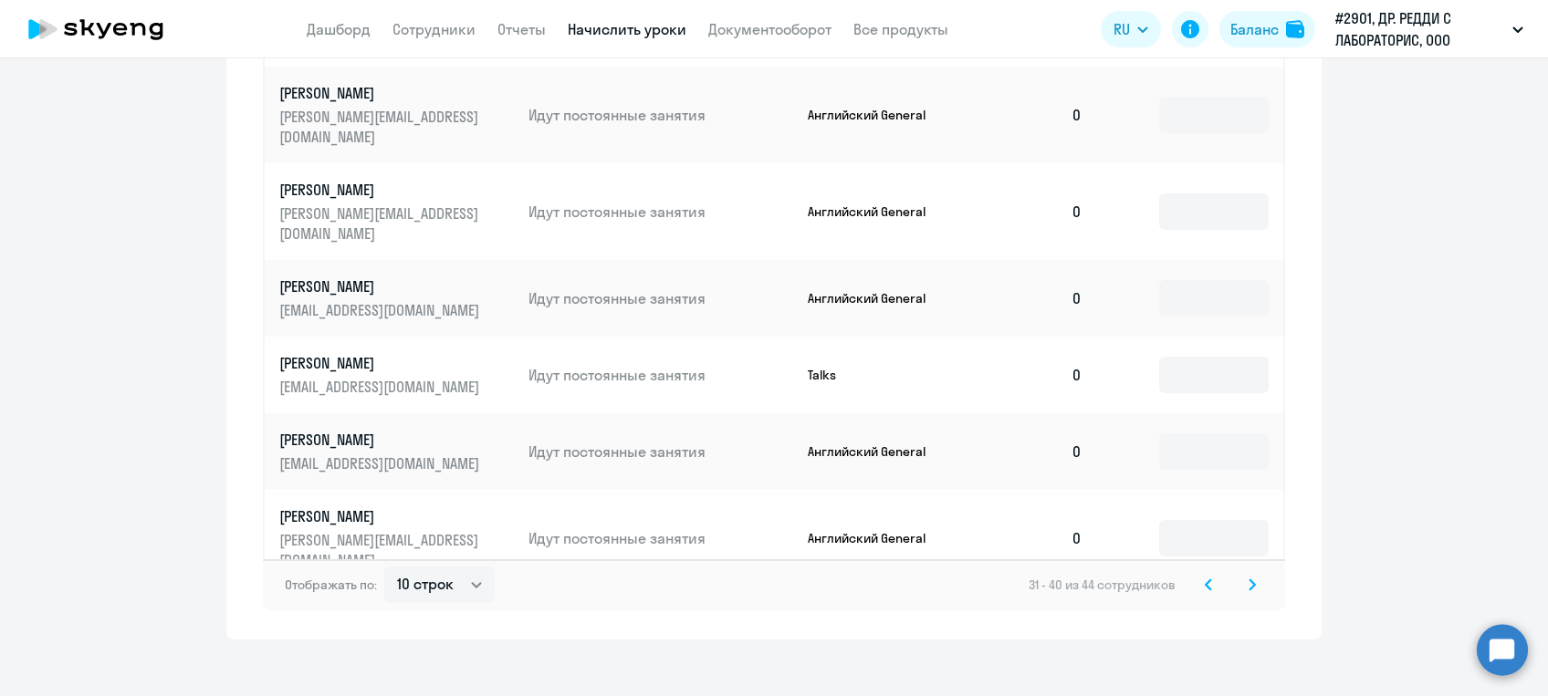
click at [1241, 574] on svg-icon at bounding box center [1252, 585] width 22 height 22
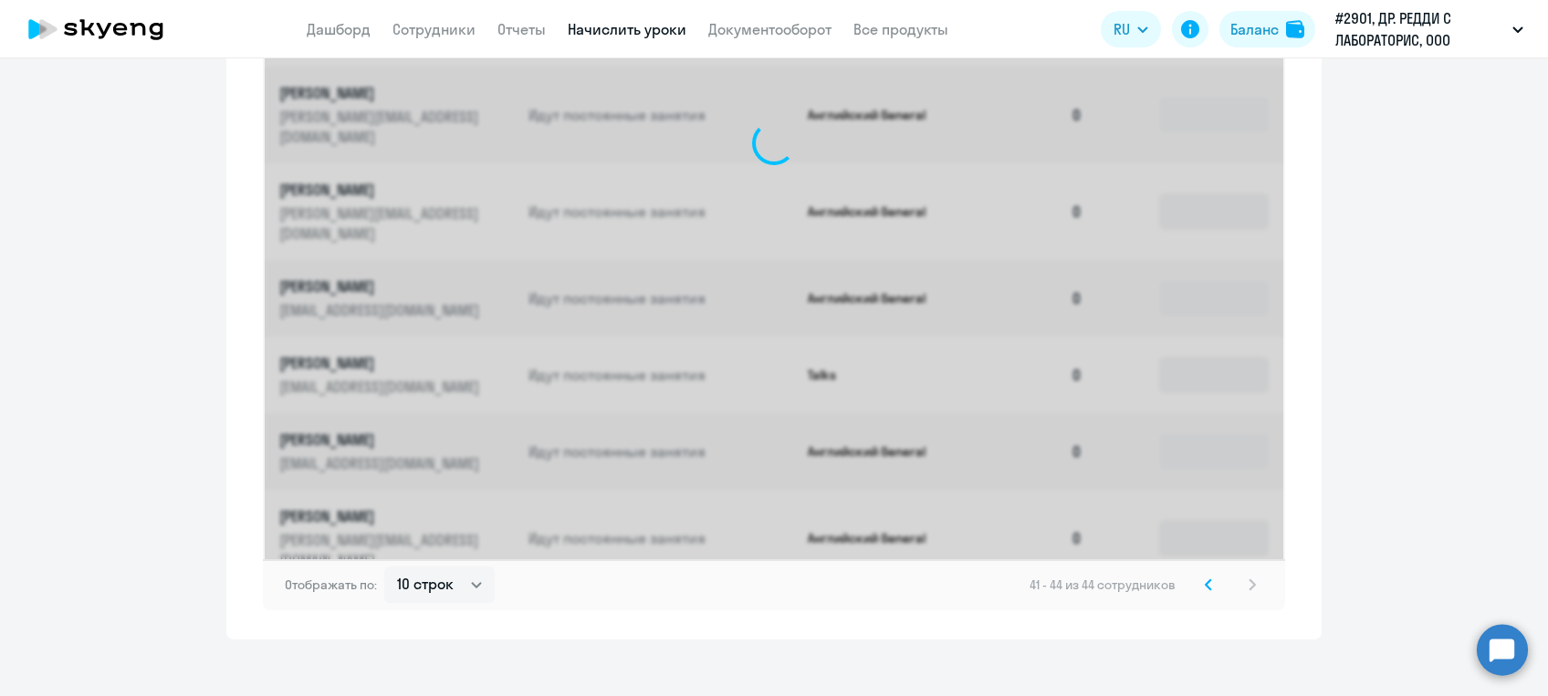
scroll to position [727, 0]
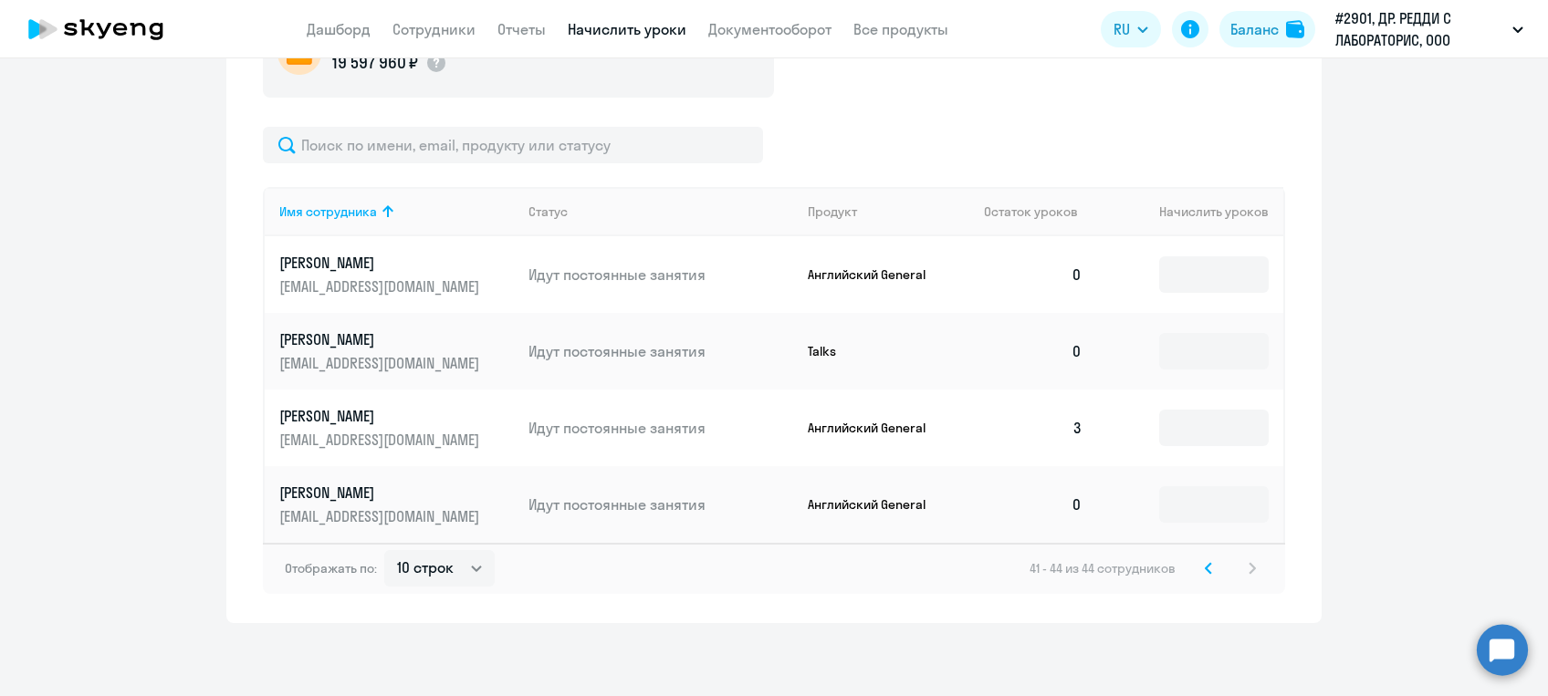
click at [1235, 567] on div "41 - 44 из 44 сотрудников" at bounding box center [1146, 569] width 234 height 22
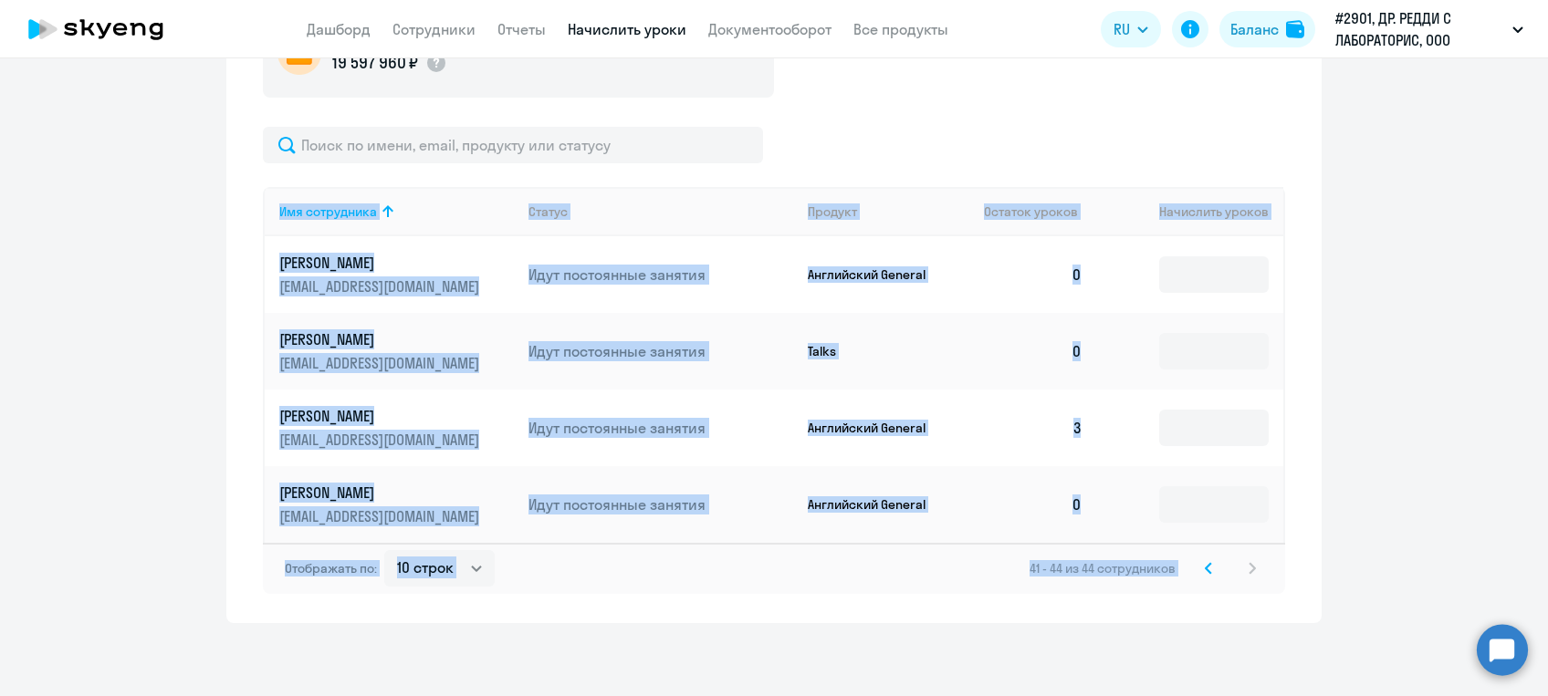
drag, startPoint x: 1235, startPoint y: 568, endPoint x: 1540, endPoint y: 496, distance: 313.8
click at [1540, 496] on div "Рекомендуем создать шаблон автоначислений Уроки больше не придётся начислять вр…" at bounding box center [774, 377] width 1548 height 638
click at [1240, 658] on div "Рекомендуем создать шаблон автоначислений Уроки больше не придётся начислять вр…" at bounding box center [774, 377] width 1548 height 638
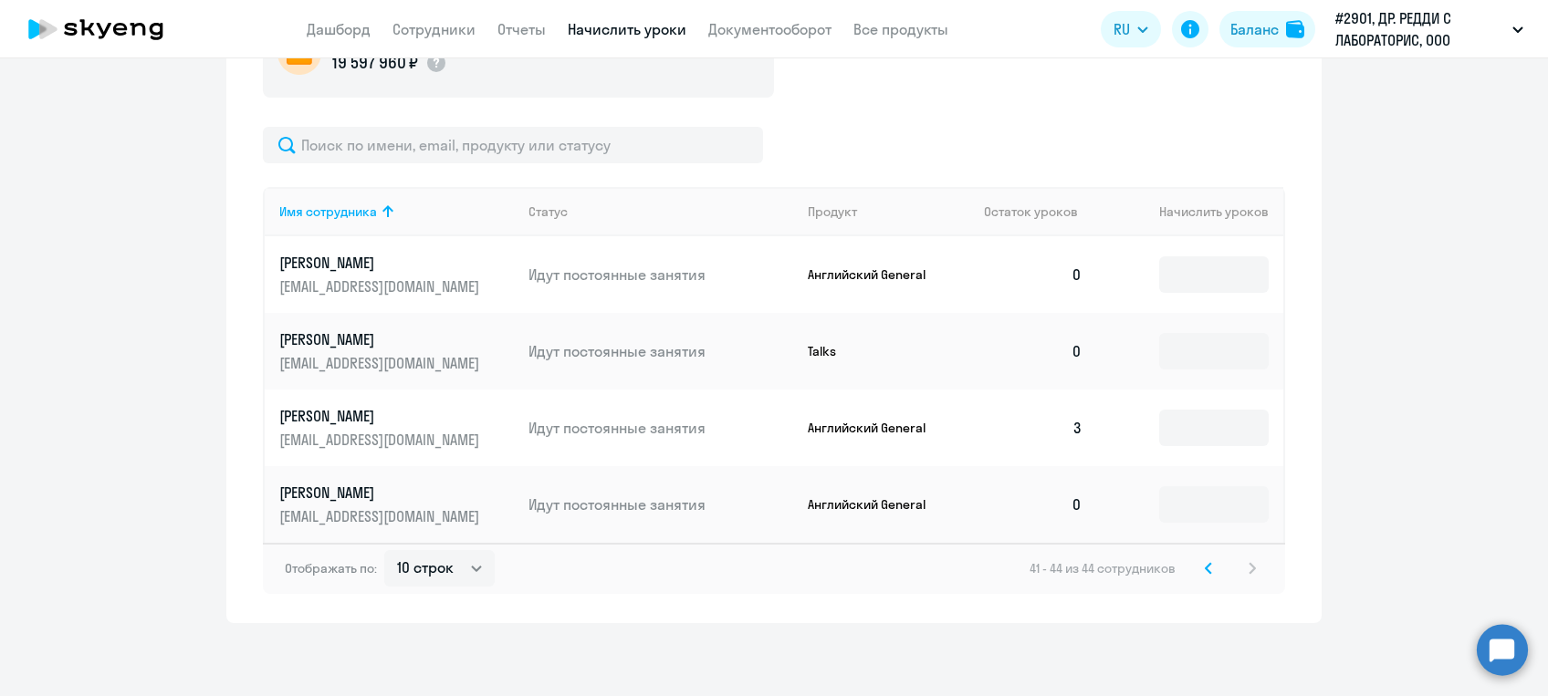
click at [1204, 574] on svg-icon at bounding box center [1208, 569] width 22 height 22
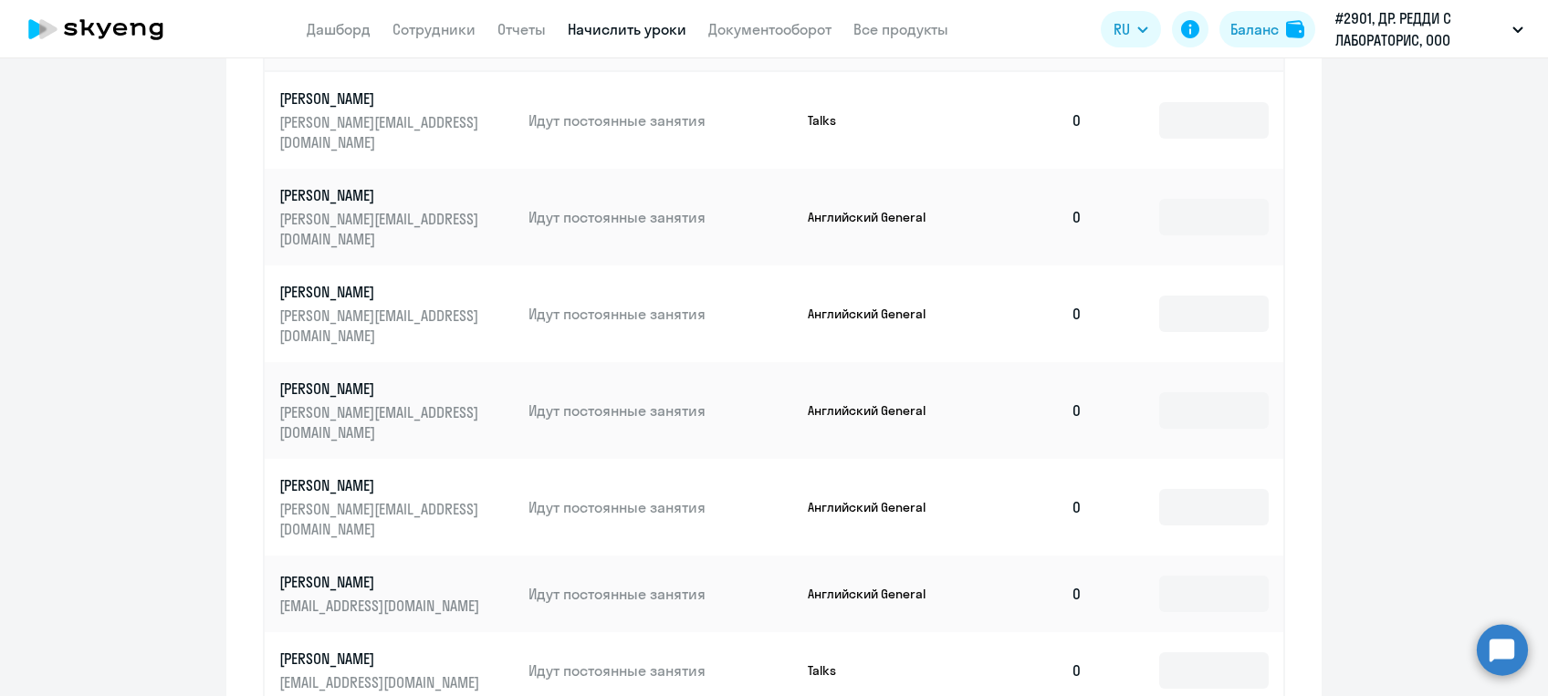
scroll to position [756, 0]
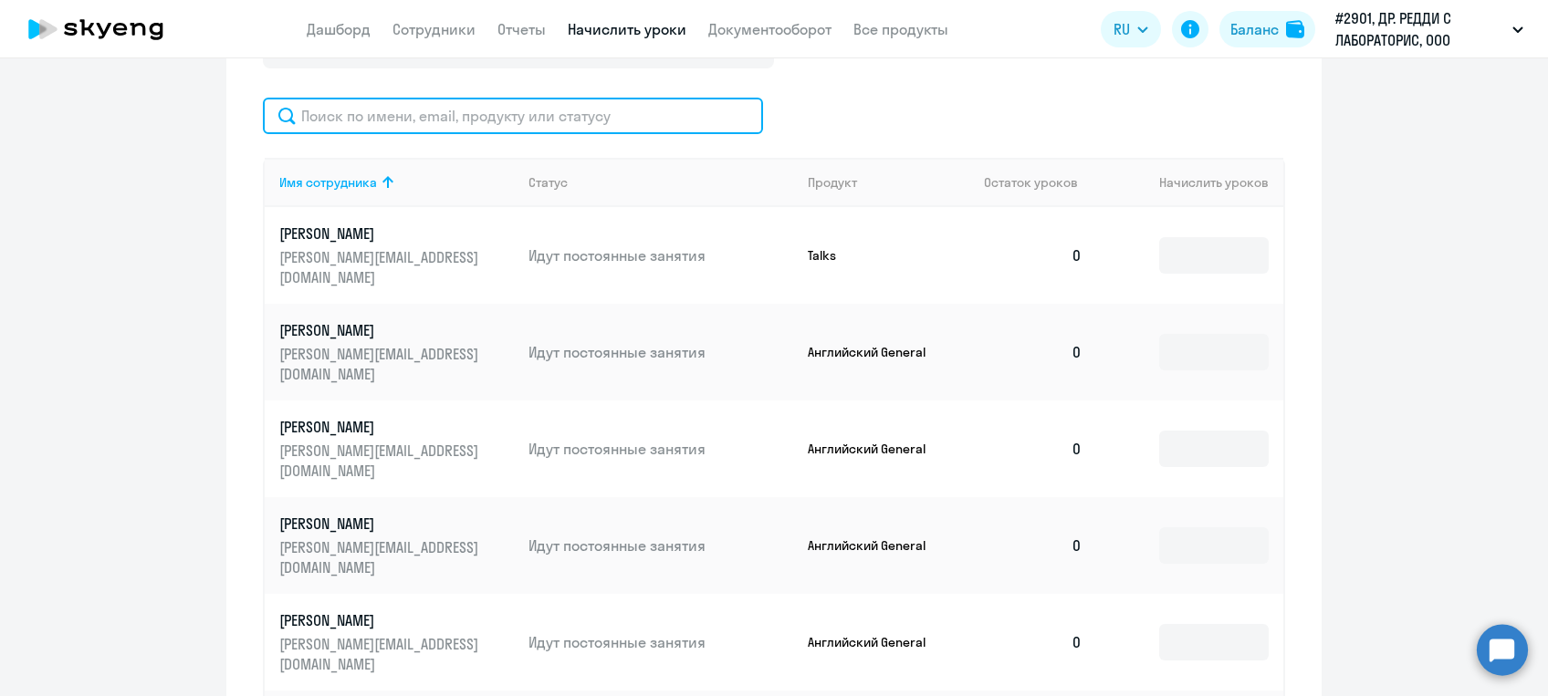
click at [427, 106] on input "text" at bounding box center [513, 116] width 500 height 36
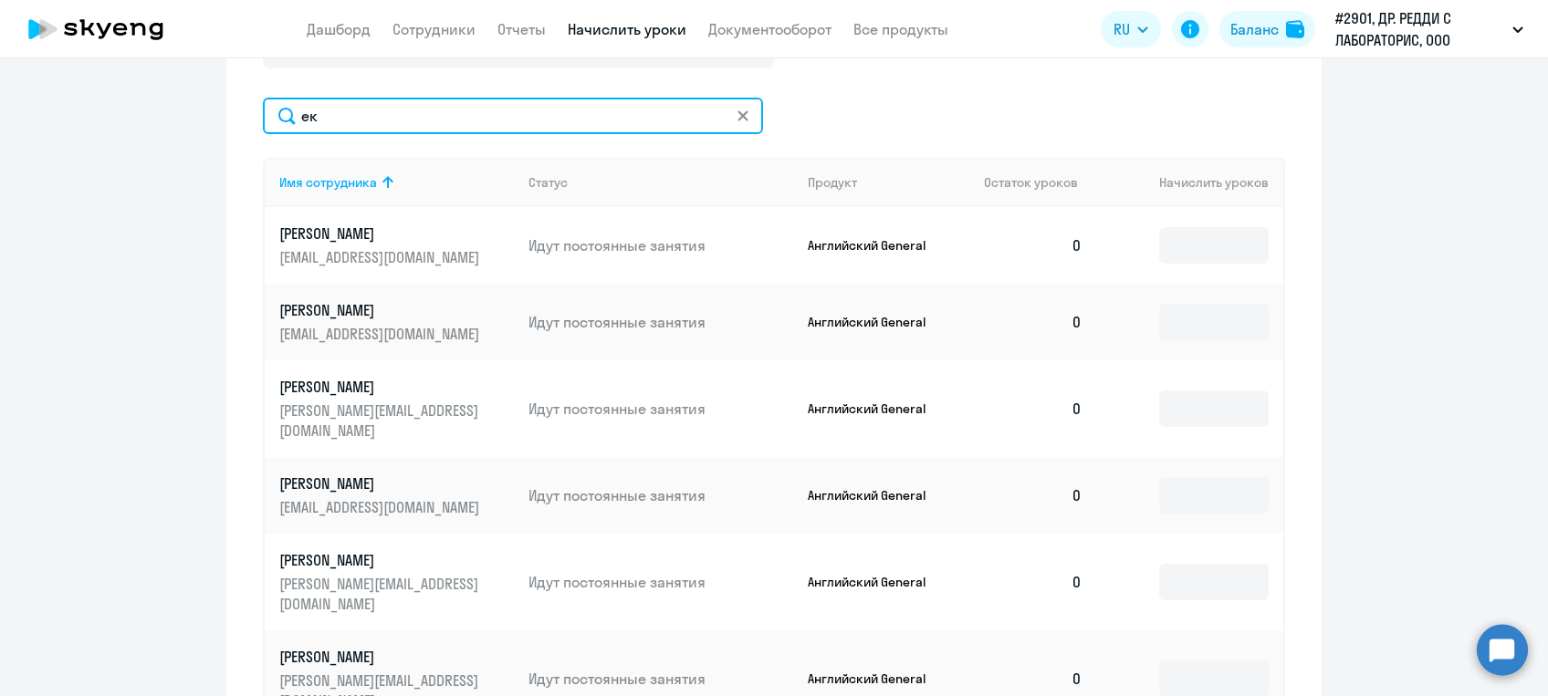
type input "е"
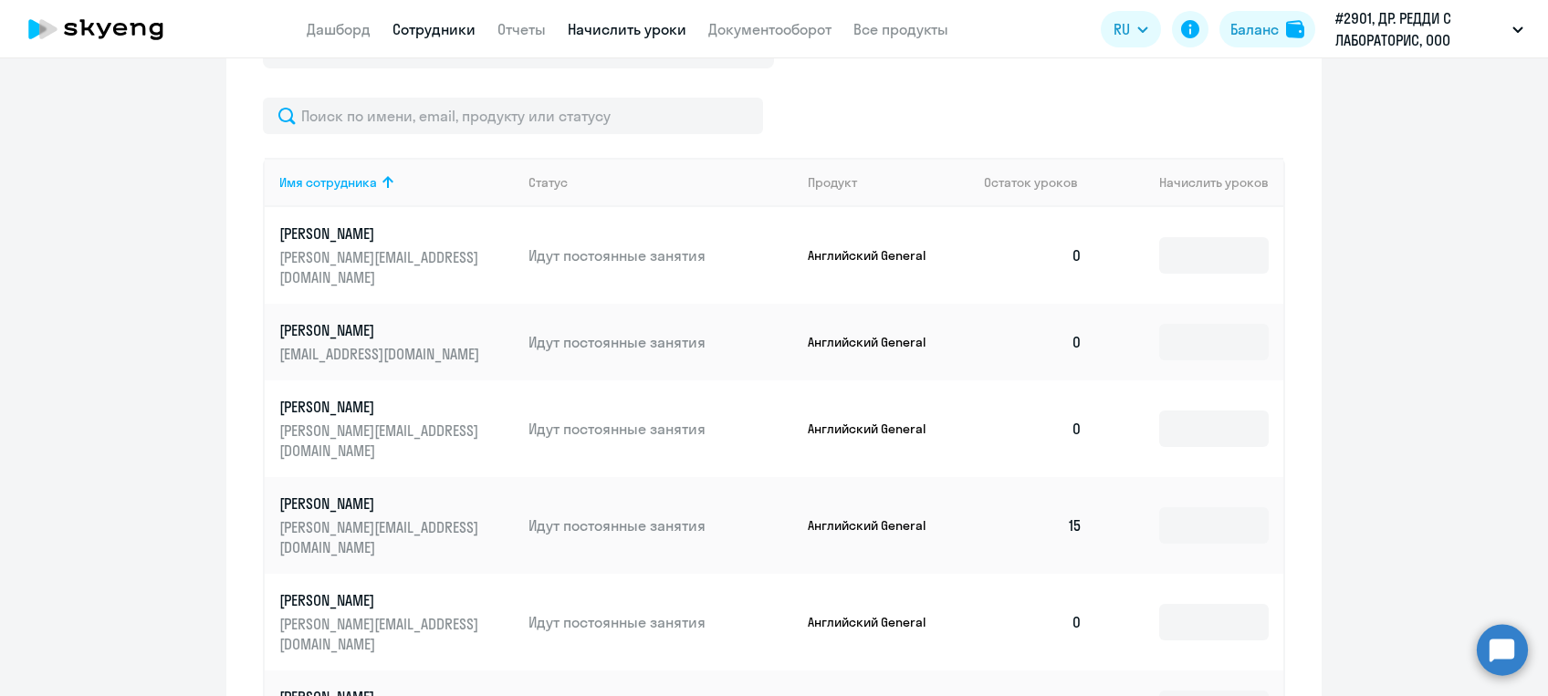
click at [417, 23] on link "Сотрудники" at bounding box center [433, 29] width 83 height 18
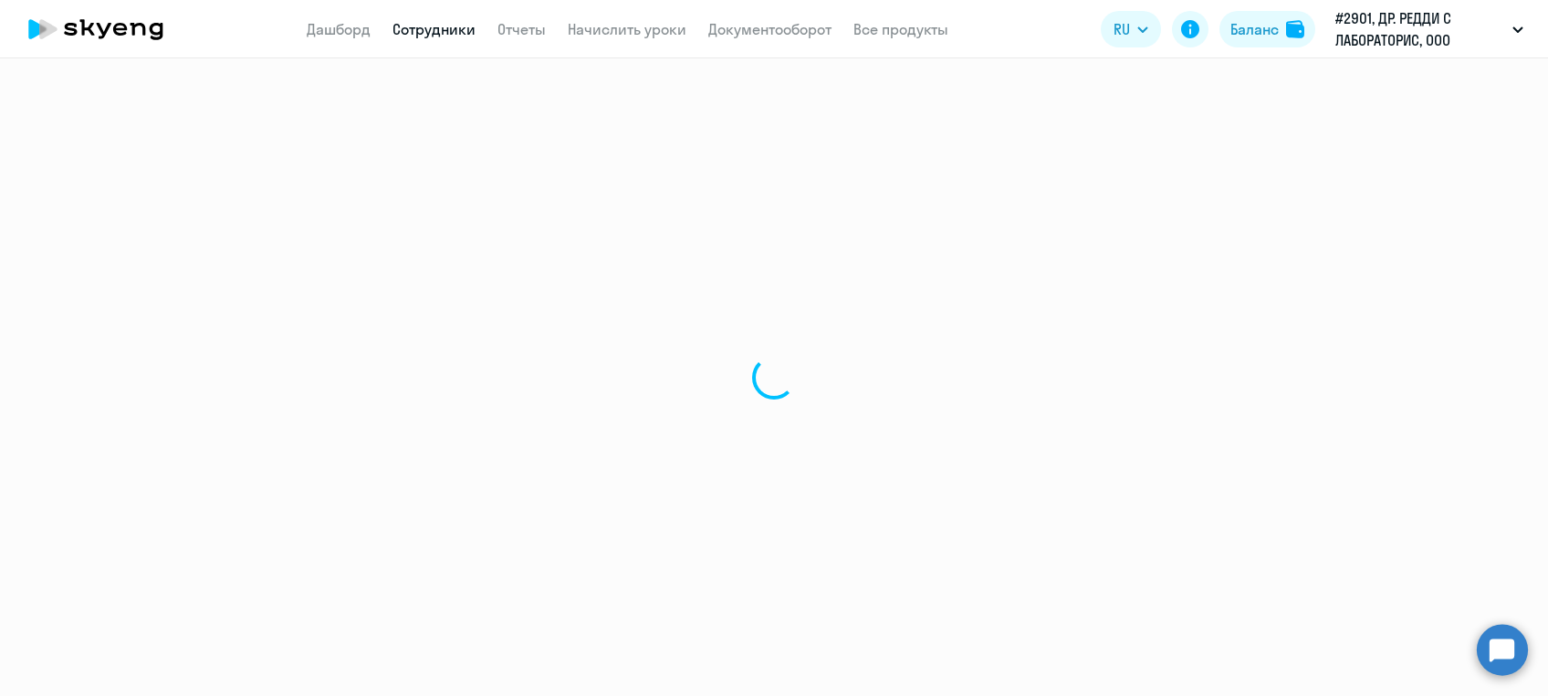
select select "30"
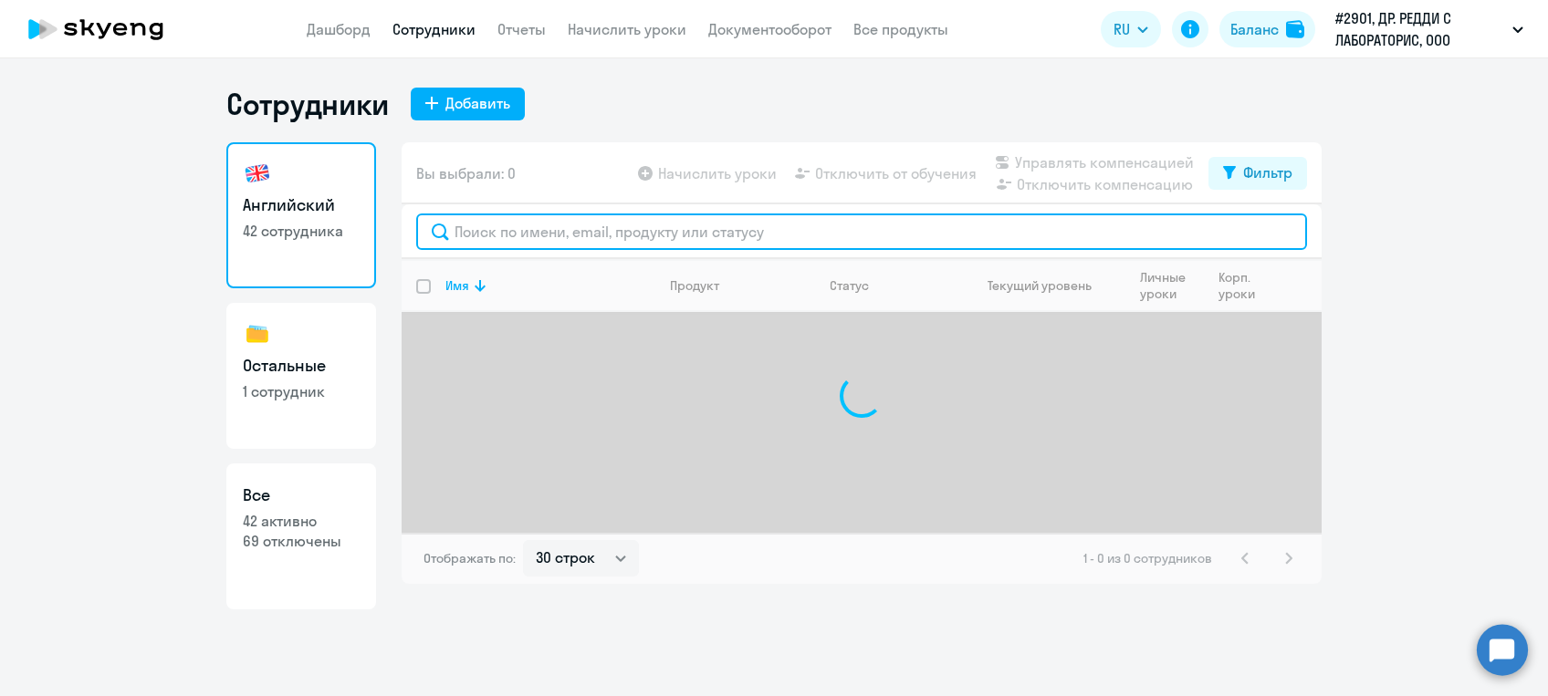
click at [524, 233] on input "text" at bounding box center [861, 232] width 891 height 36
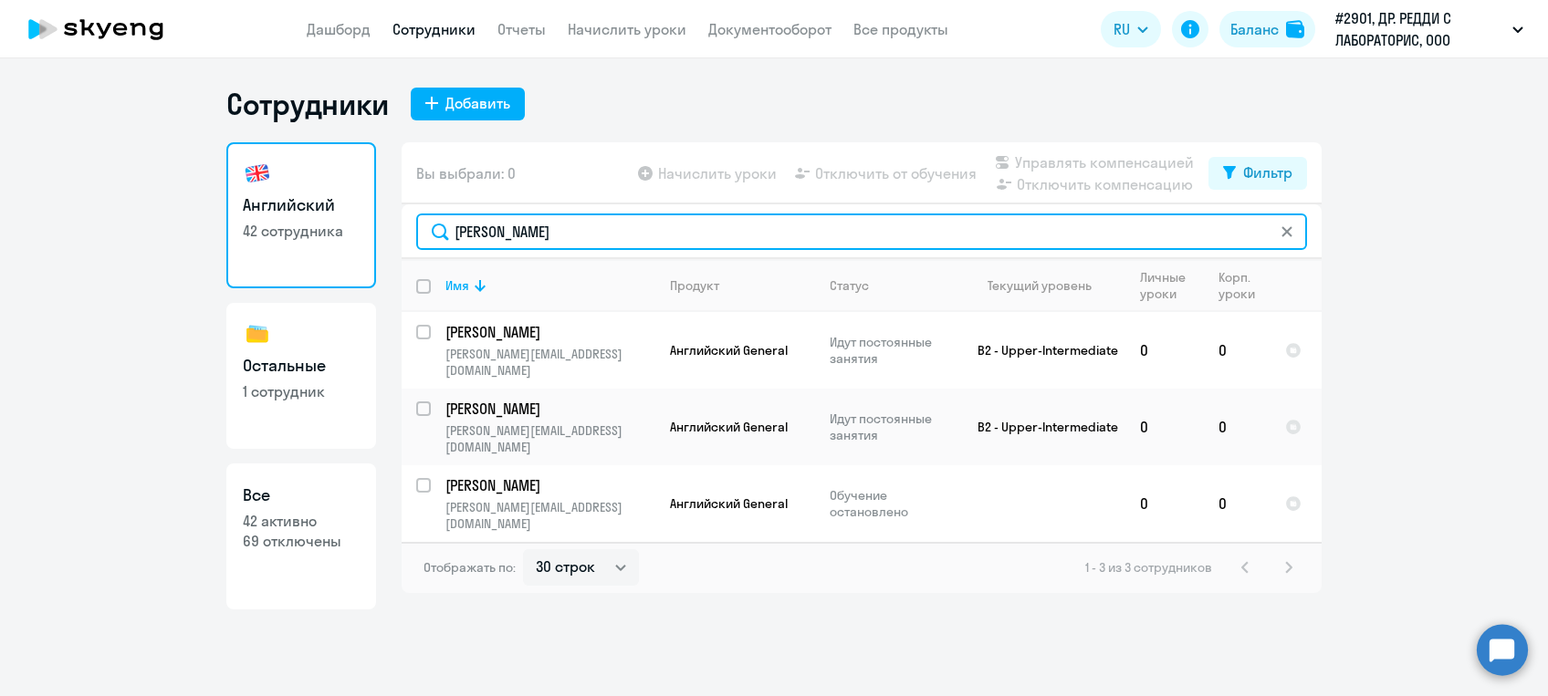
type input "[PERSON_NAME]"
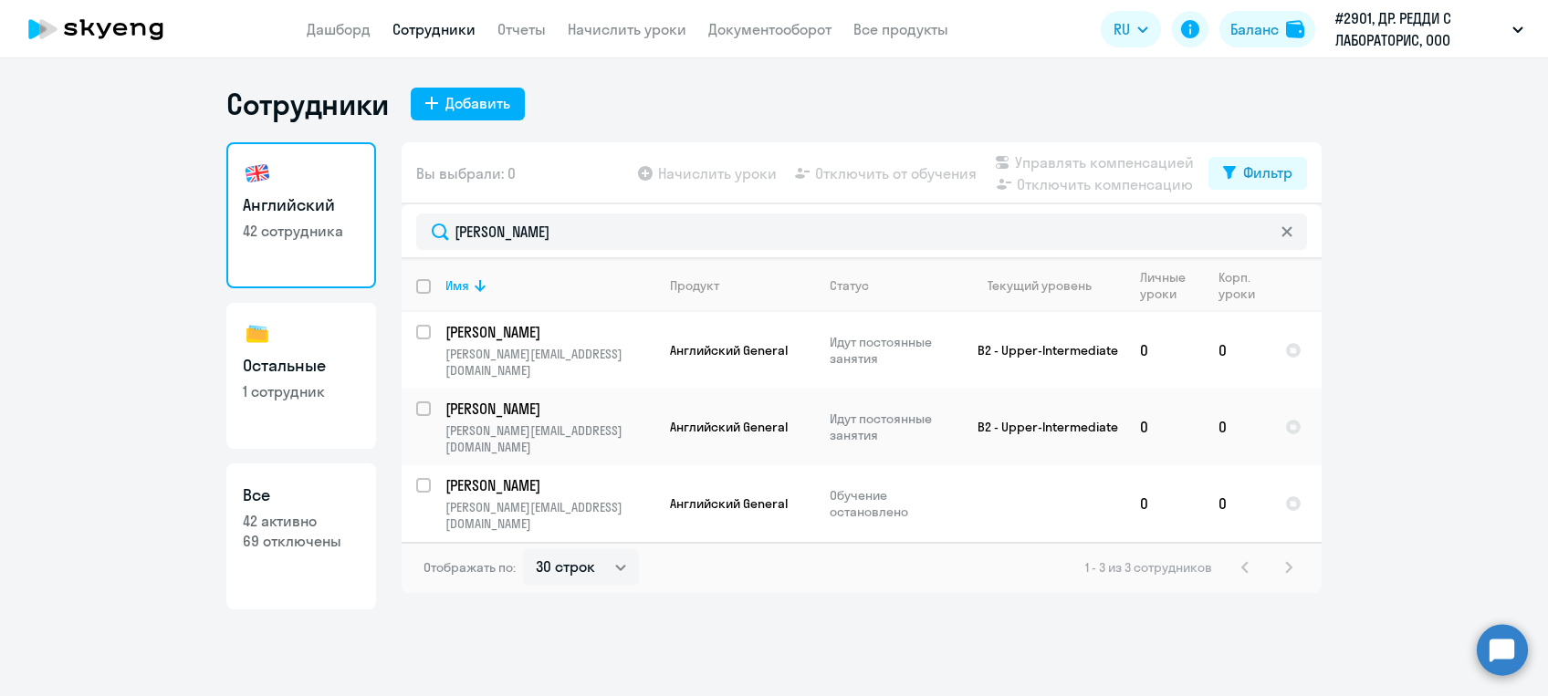
click at [1285, 226] on icon at bounding box center [1286, 231] width 11 height 11
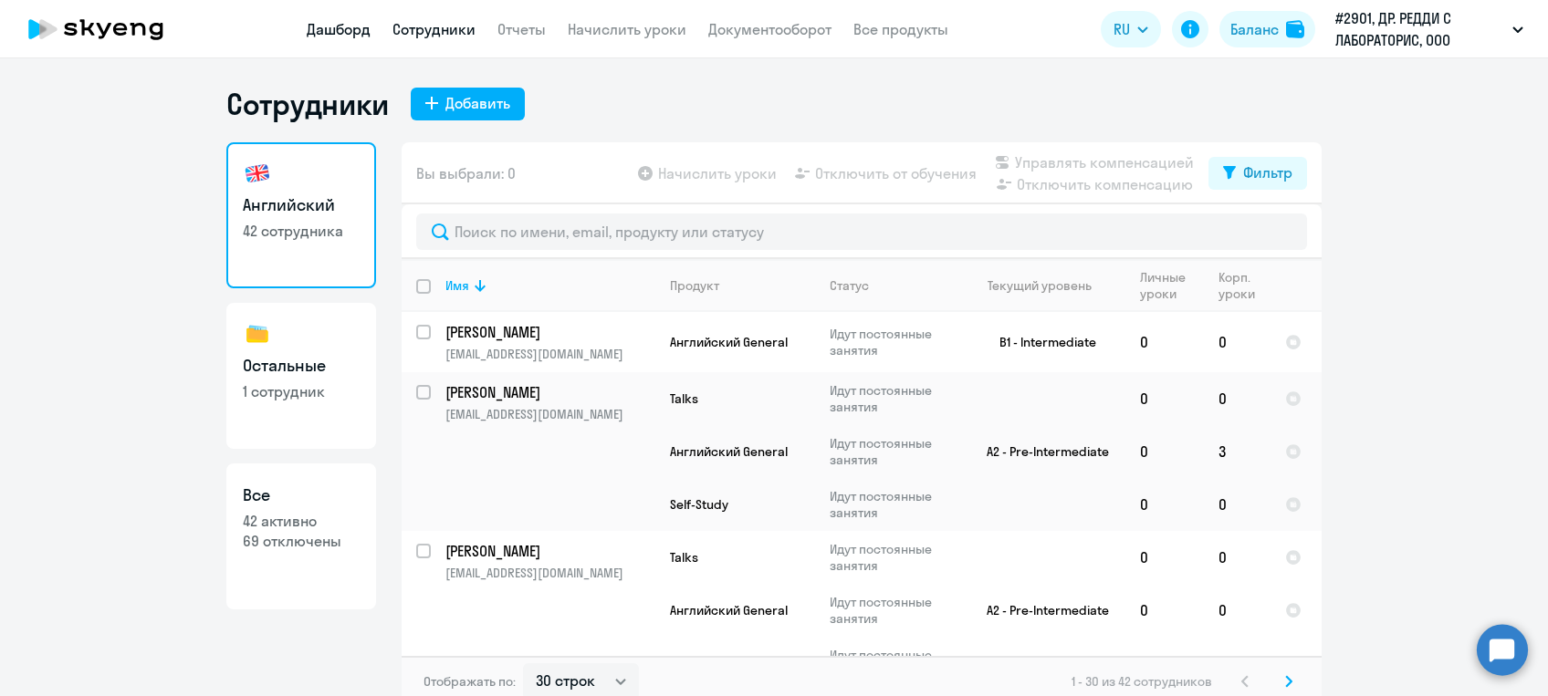
click at [332, 25] on link "Дашборд" at bounding box center [339, 29] width 64 height 18
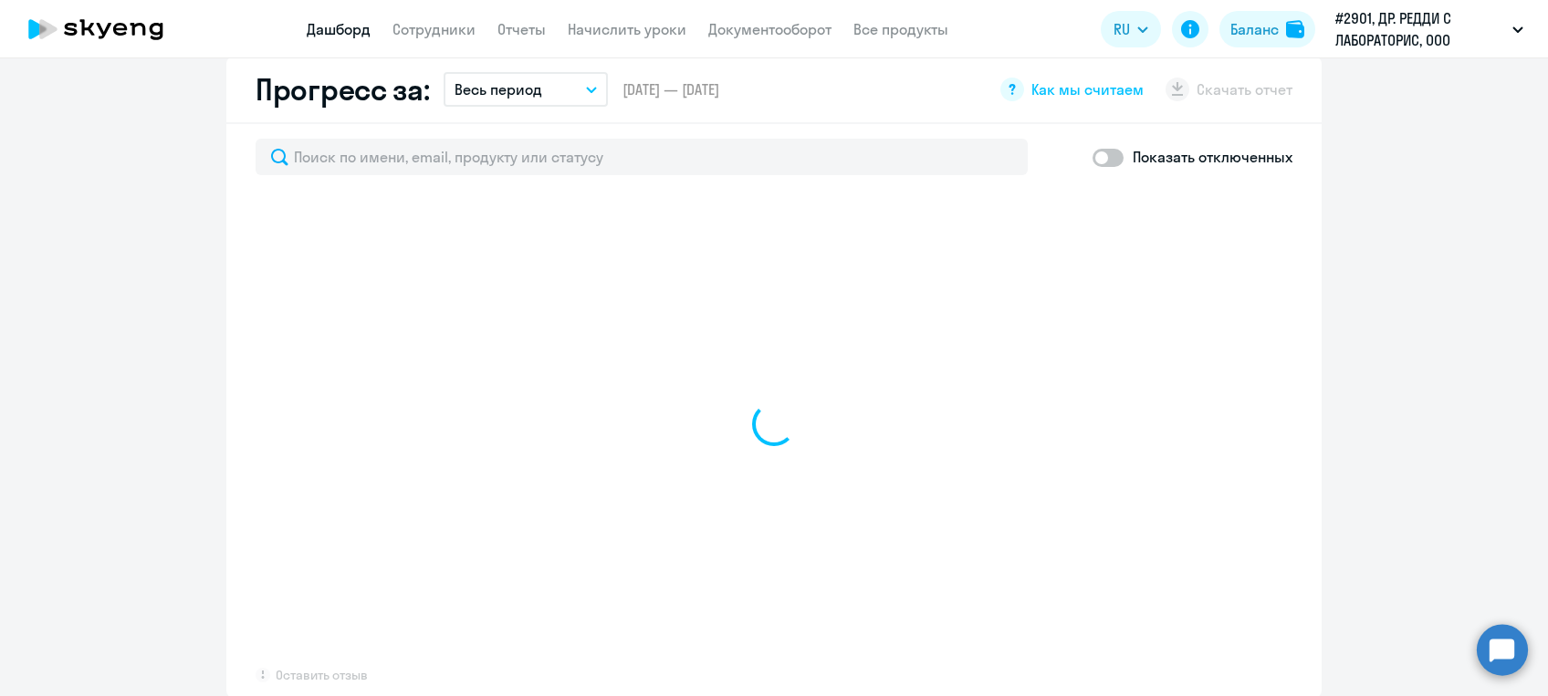
scroll to position [1060, 0]
select select "30"
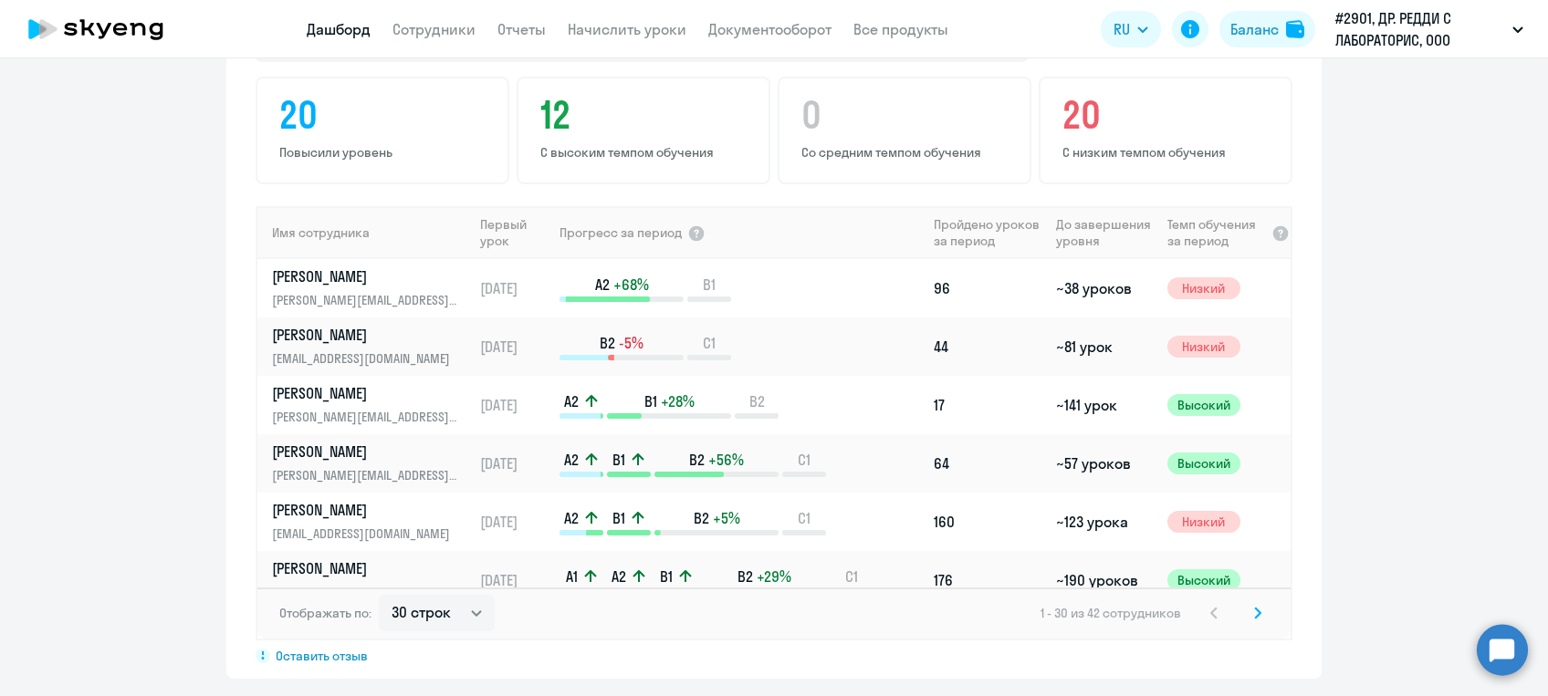
scroll to position [1221, 0]
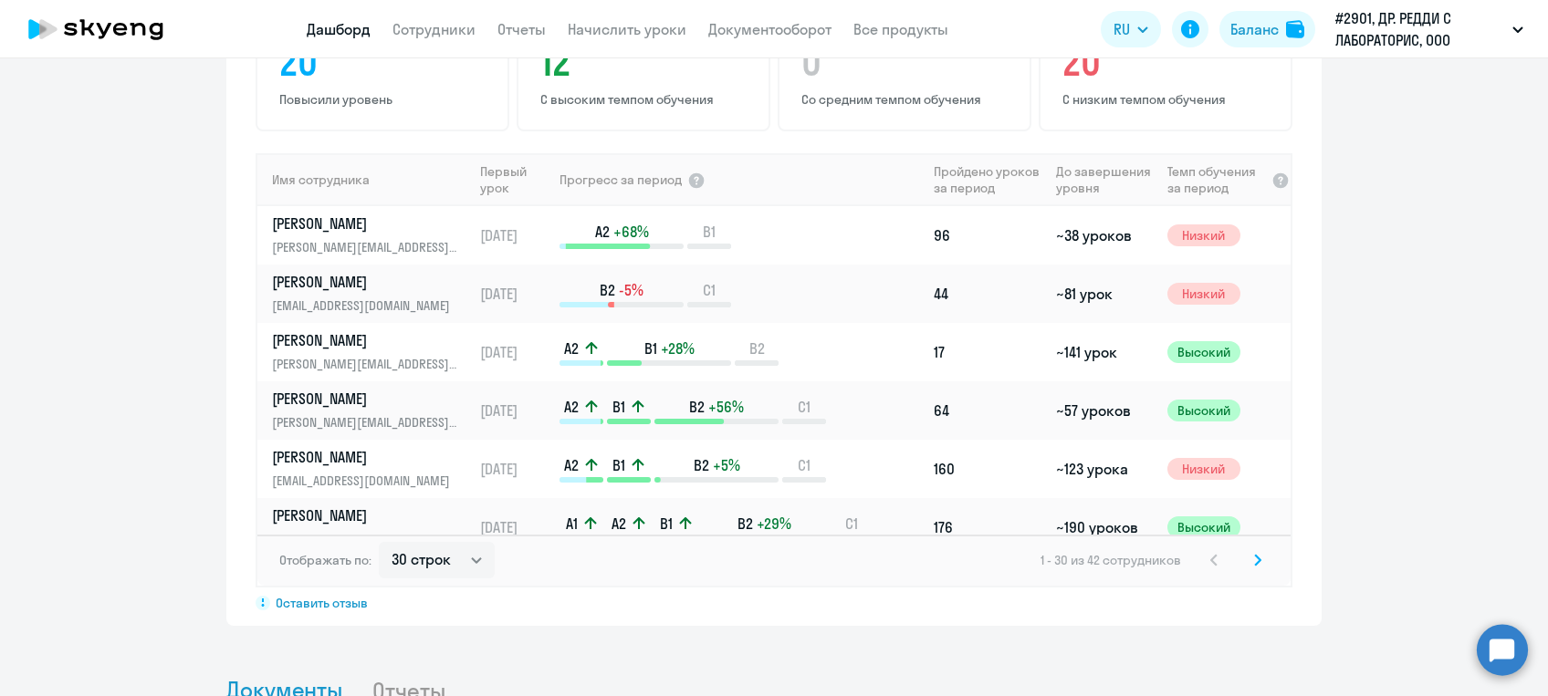
click at [1254, 558] on icon at bounding box center [1257, 560] width 7 height 13
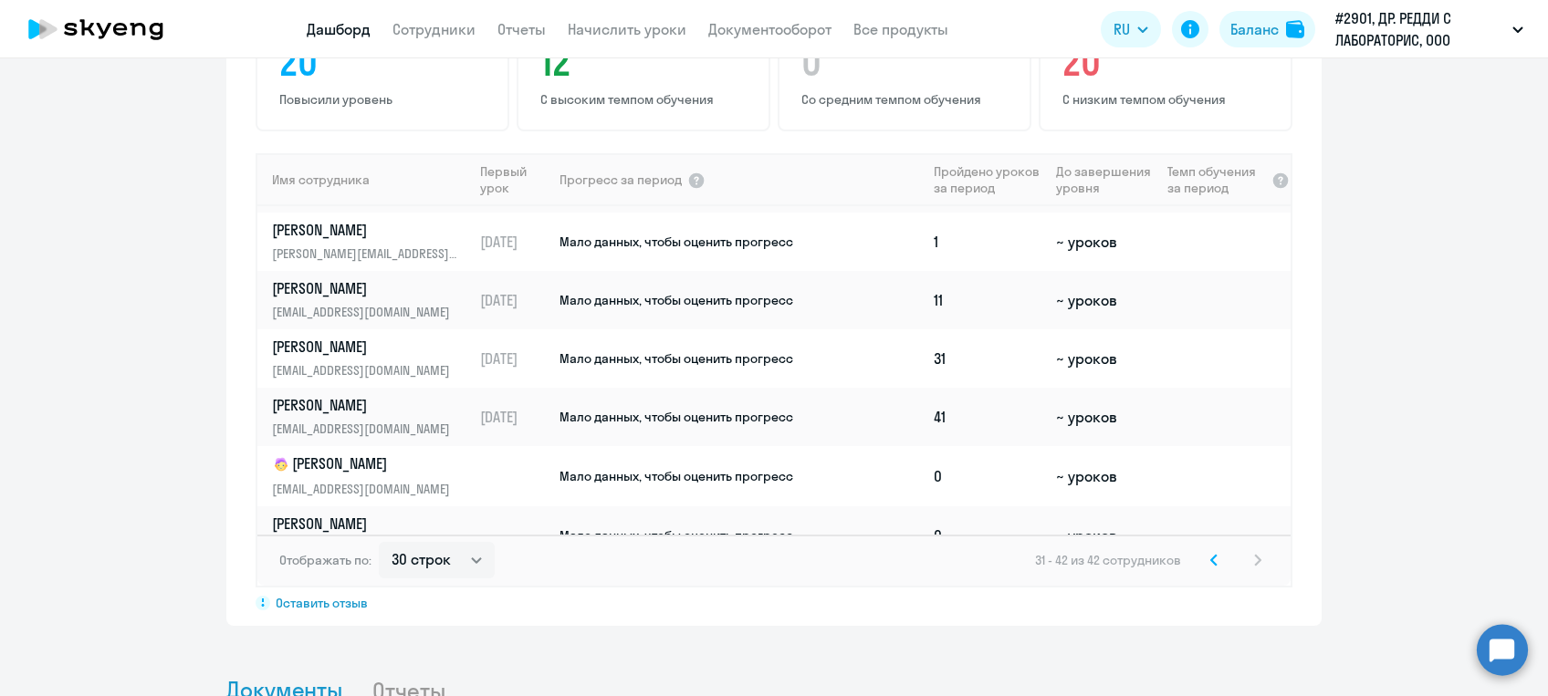
scroll to position [372, 0]
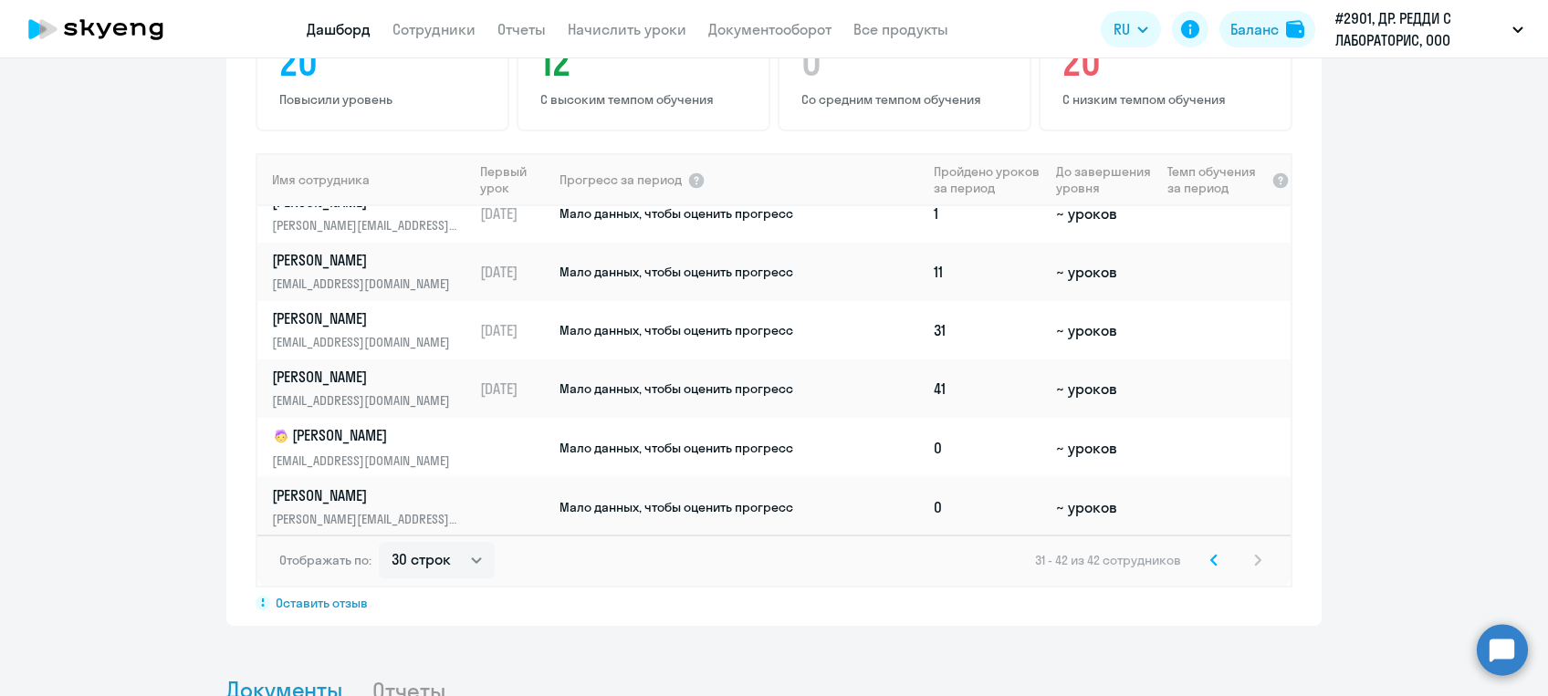
click at [307, 494] on p "[PERSON_NAME]" at bounding box center [366, 495] width 188 height 20
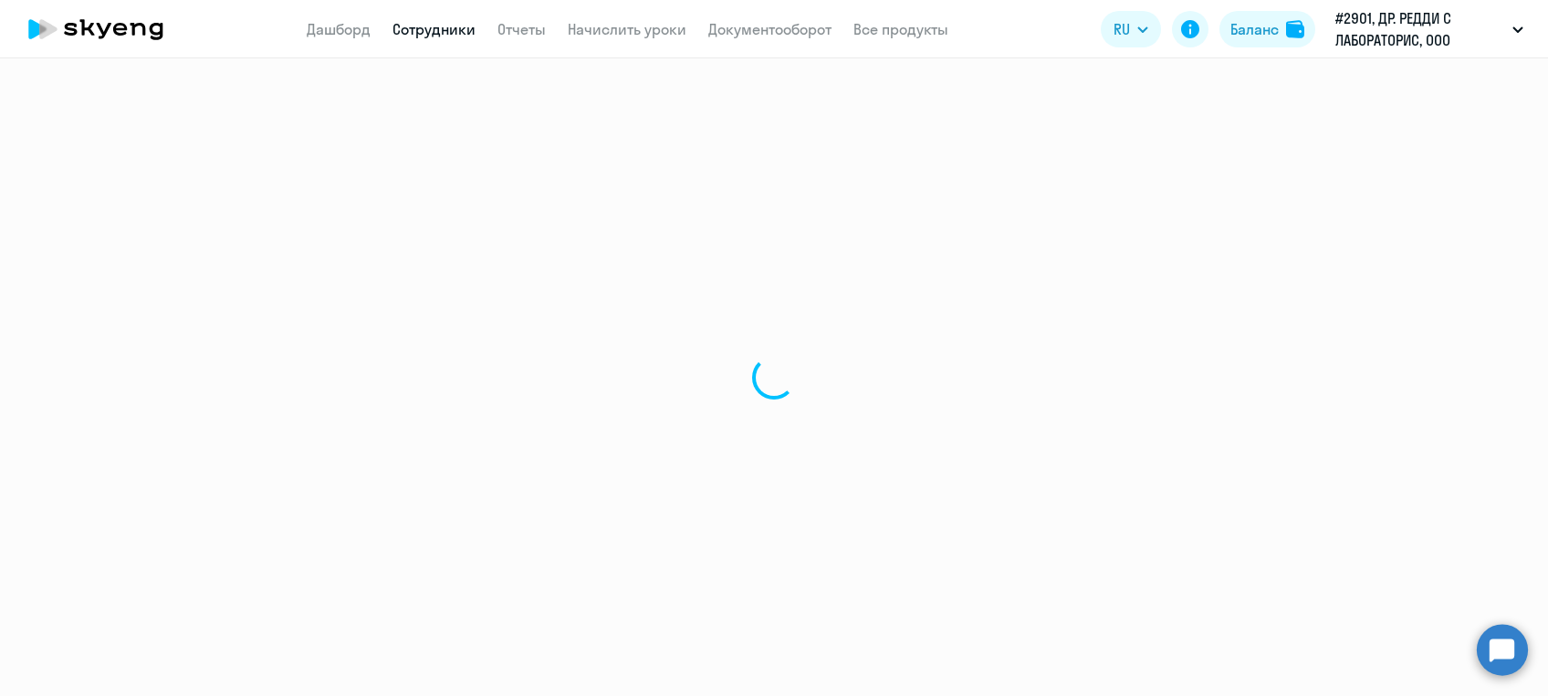
select select "english"
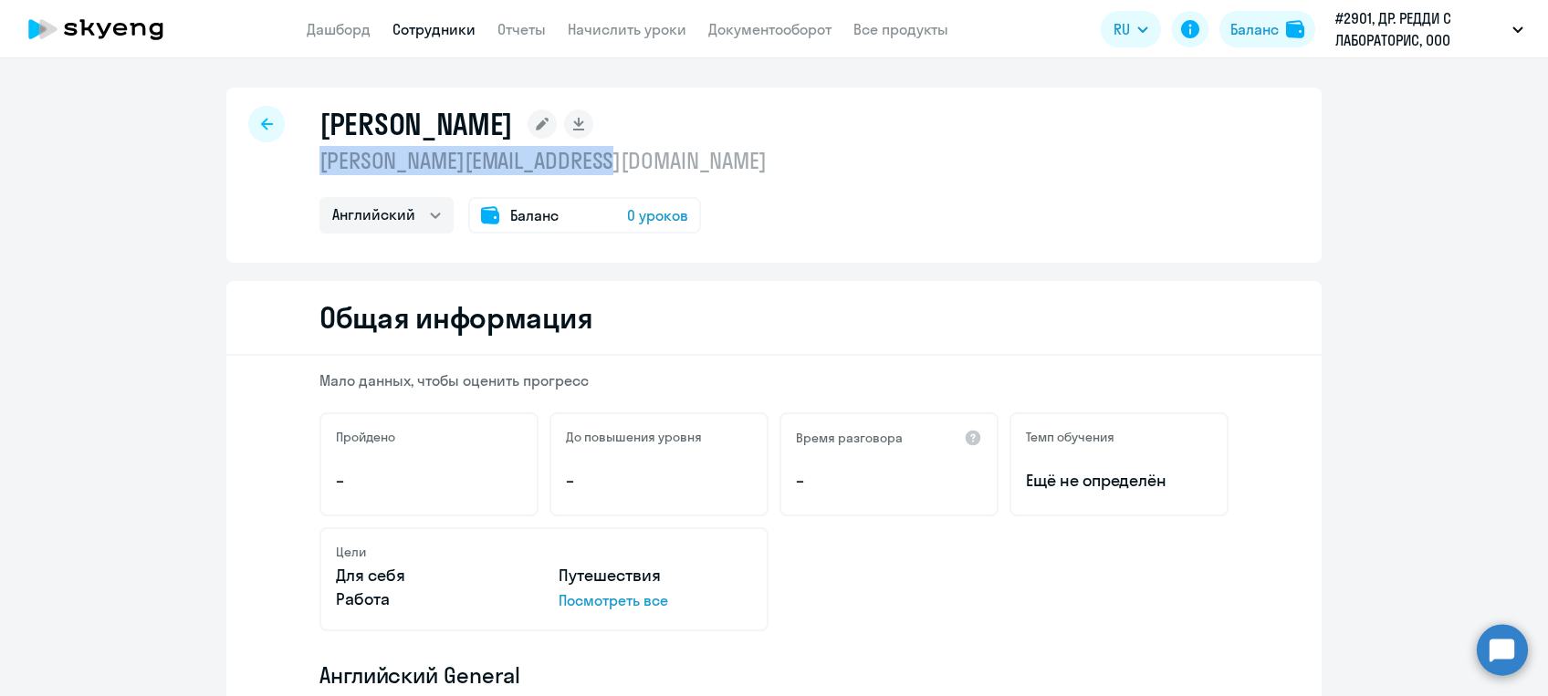
drag, startPoint x: 304, startPoint y: 159, endPoint x: 646, endPoint y: 162, distance: 342.2
click at [646, 162] on div "Екатерина [EMAIL_ADDRESS][DOMAIN_NAME] [PERSON_NAME] Баланс 0 уроков" at bounding box center [773, 175] width 1095 height 175
drag, startPoint x: 646, startPoint y: 162, endPoint x: 564, endPoint y: 162, distance: 82.1
copy p "[PERSON_NAME][EMAIL_ADDRESS][DOMAIN_NAME]"
click at [1488, 663] on circle at bounding box center [1501, 649] width 51 height 51
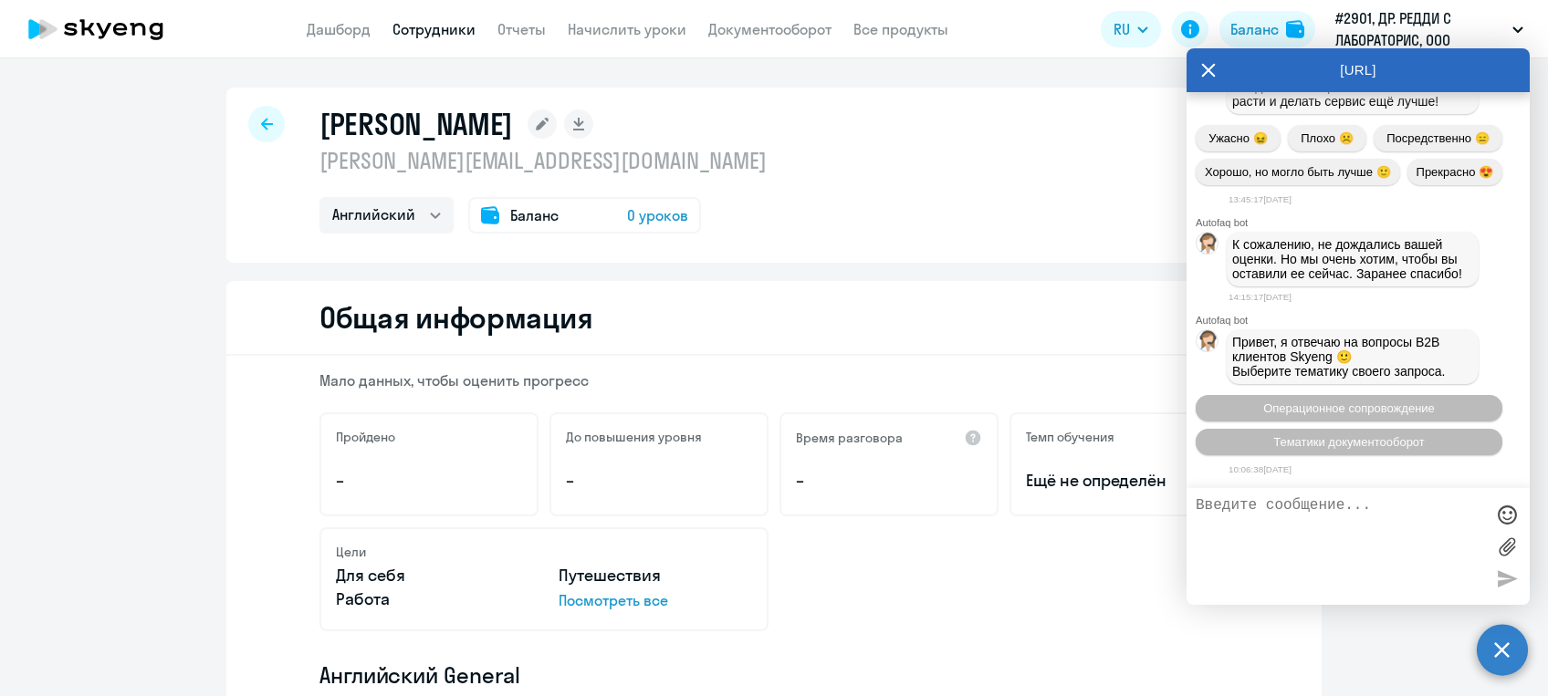
scroll to position [8616, 0]
click at [1310, 406] on span "Операционное сопровождение" at bounding box center [1349, 409] width 172 height 14
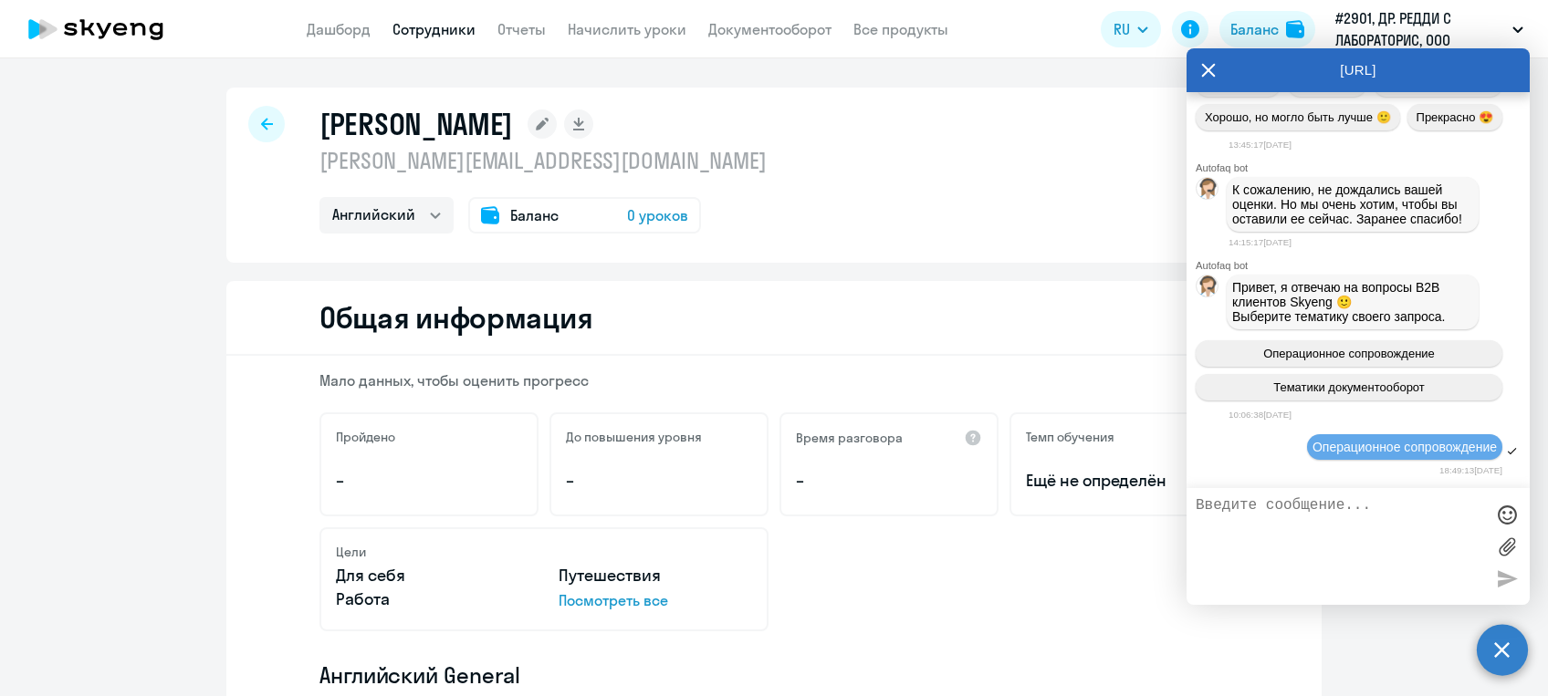
scroll to position [8969, 0]
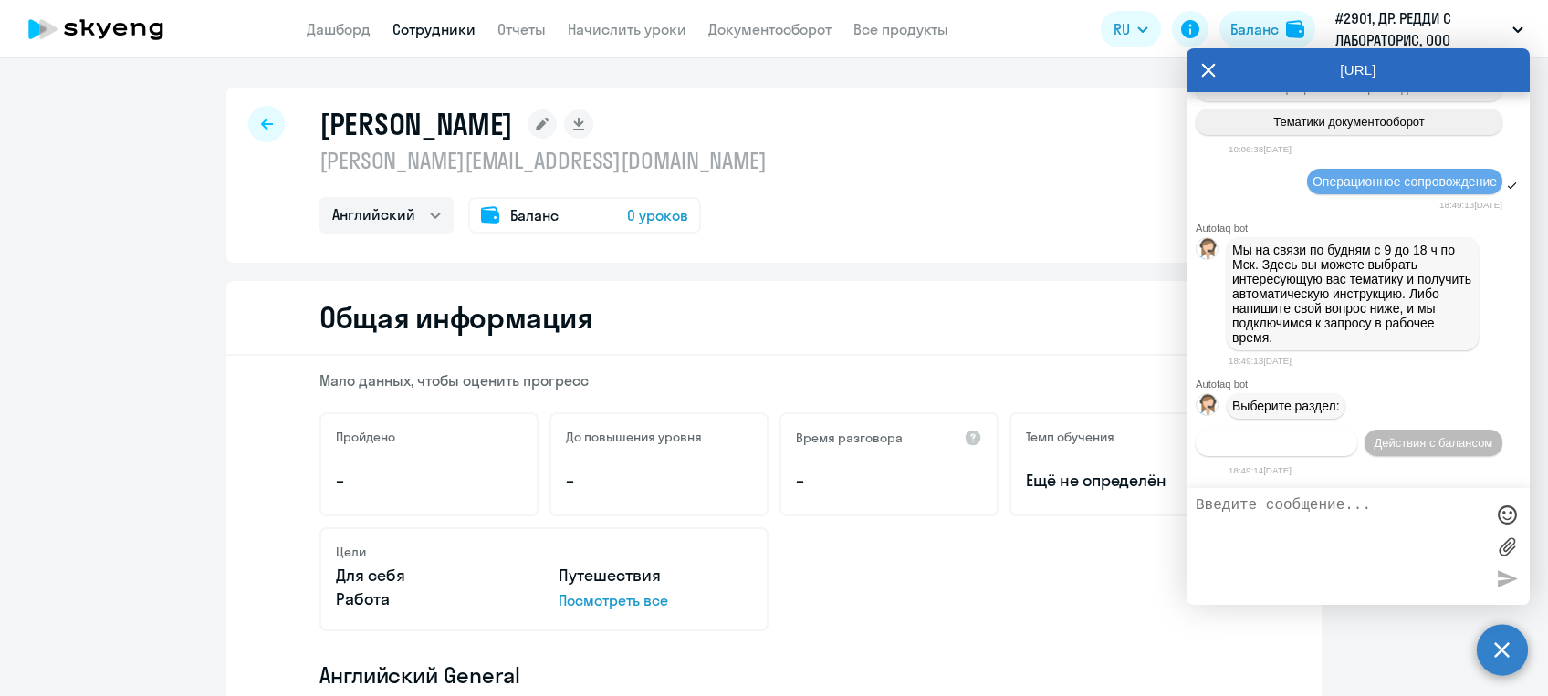
click at [1311, 436] on span "Действия по сотрудникам" at bounding box center [1275, 443] width 141 height 14
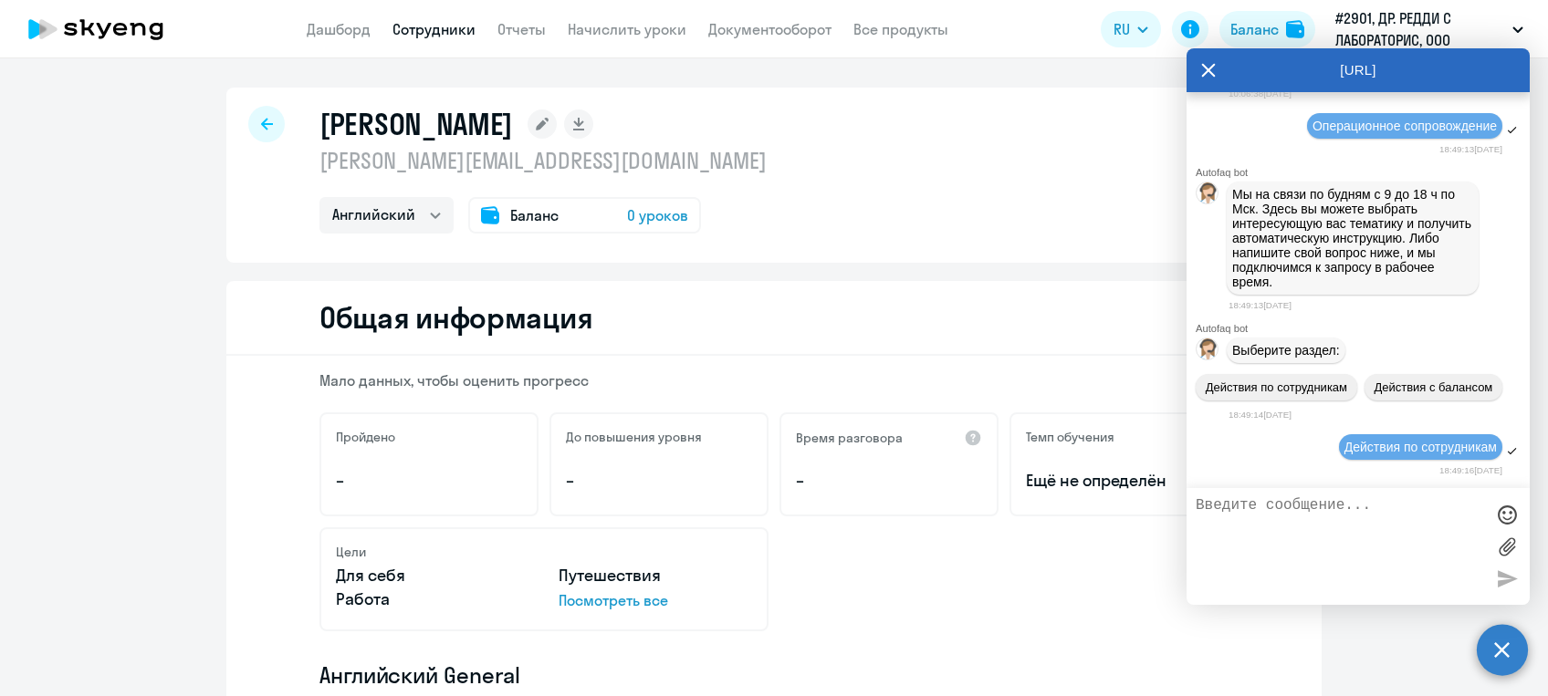
scroll to position [9239, 0]
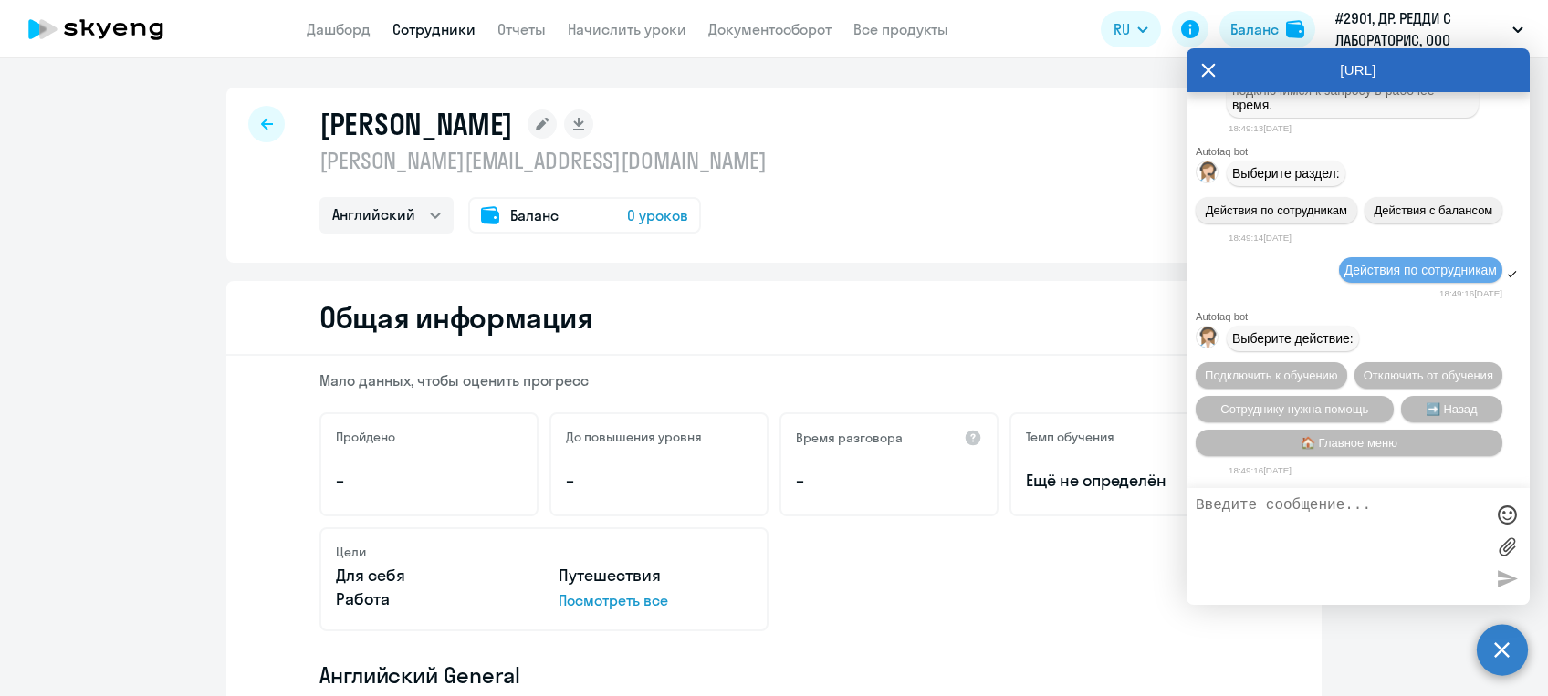
click at [1276, 504] on textarea at bounding box center [1339, 546] width 288 height 99
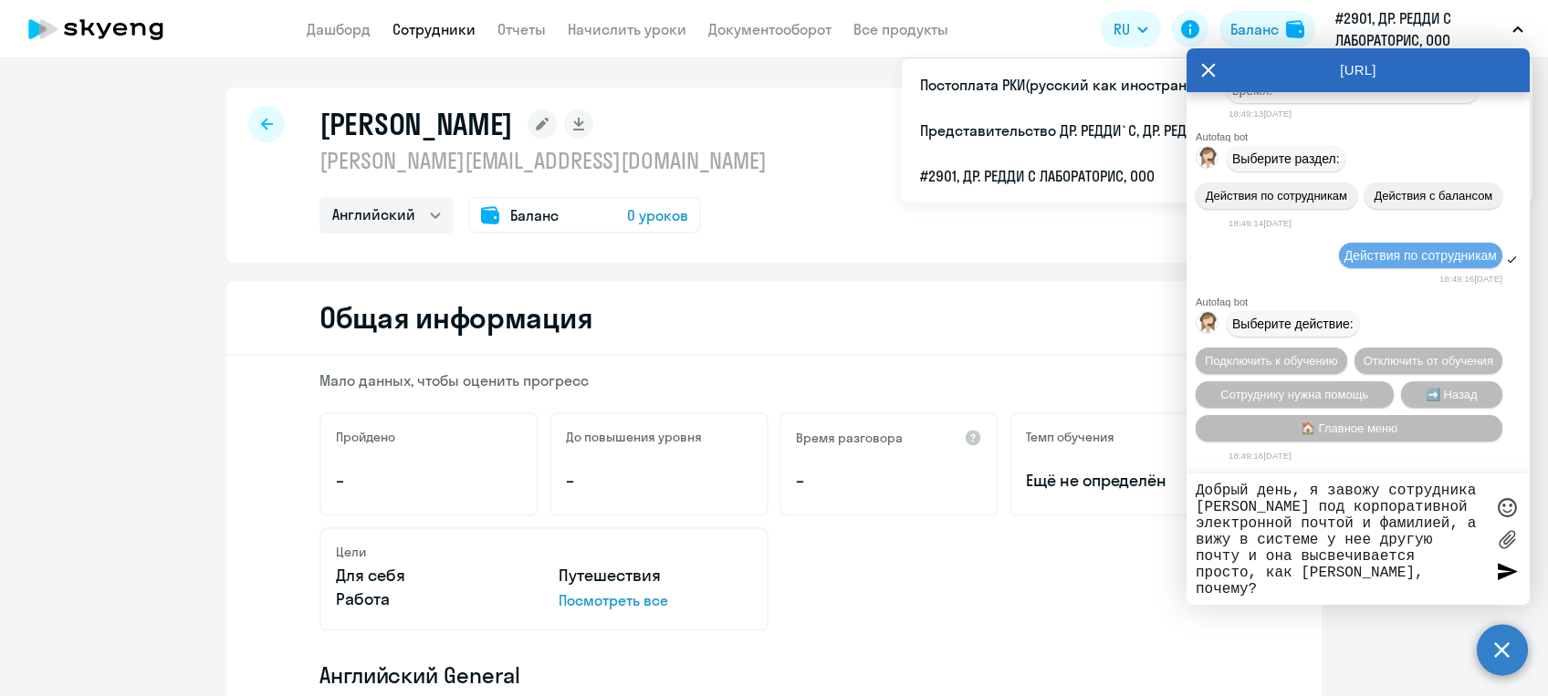
type textarea "Добрый день, я завожу сотрудника [PERSON_NAME] под корпоративной электронной по…"
click at [1497, 577] on div at bounding box center [1506, 571] width 27 height 27
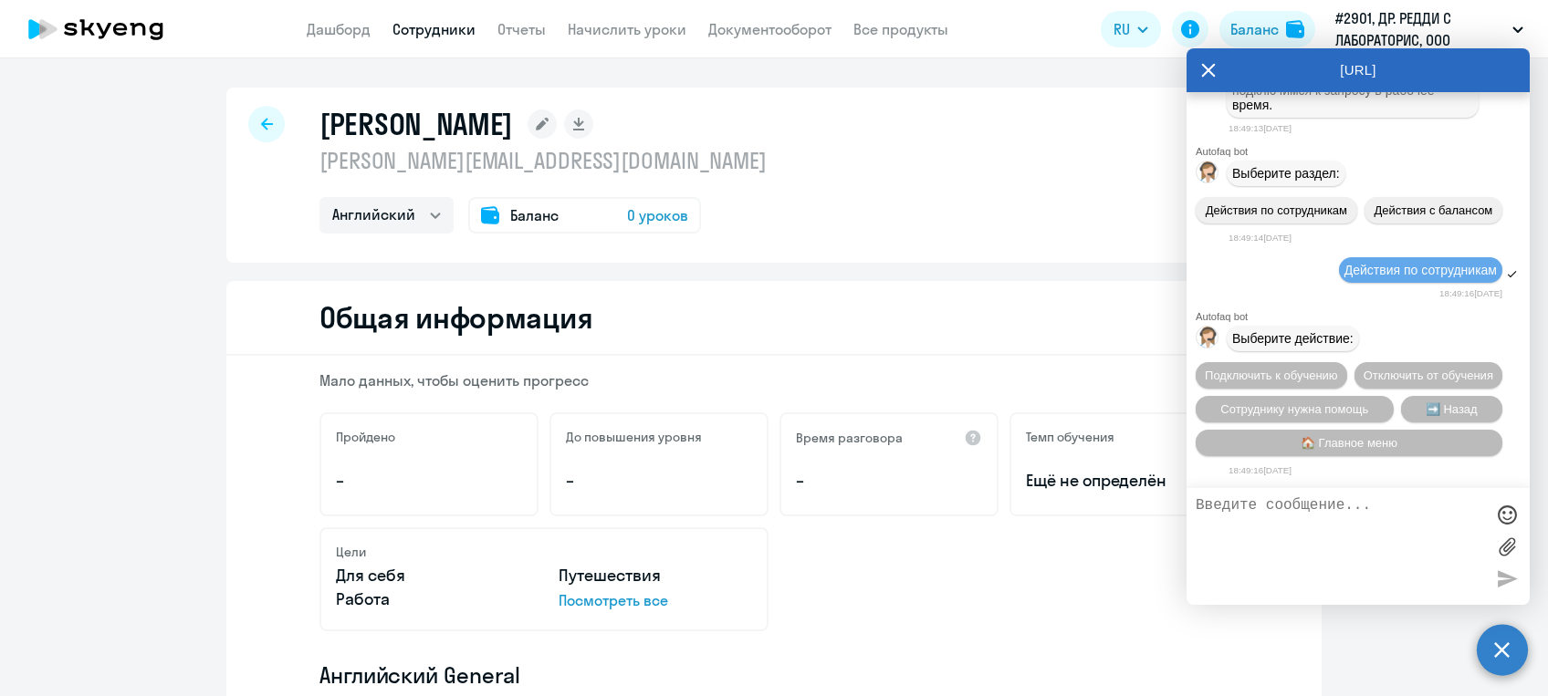
scroll to position [9366, 0]
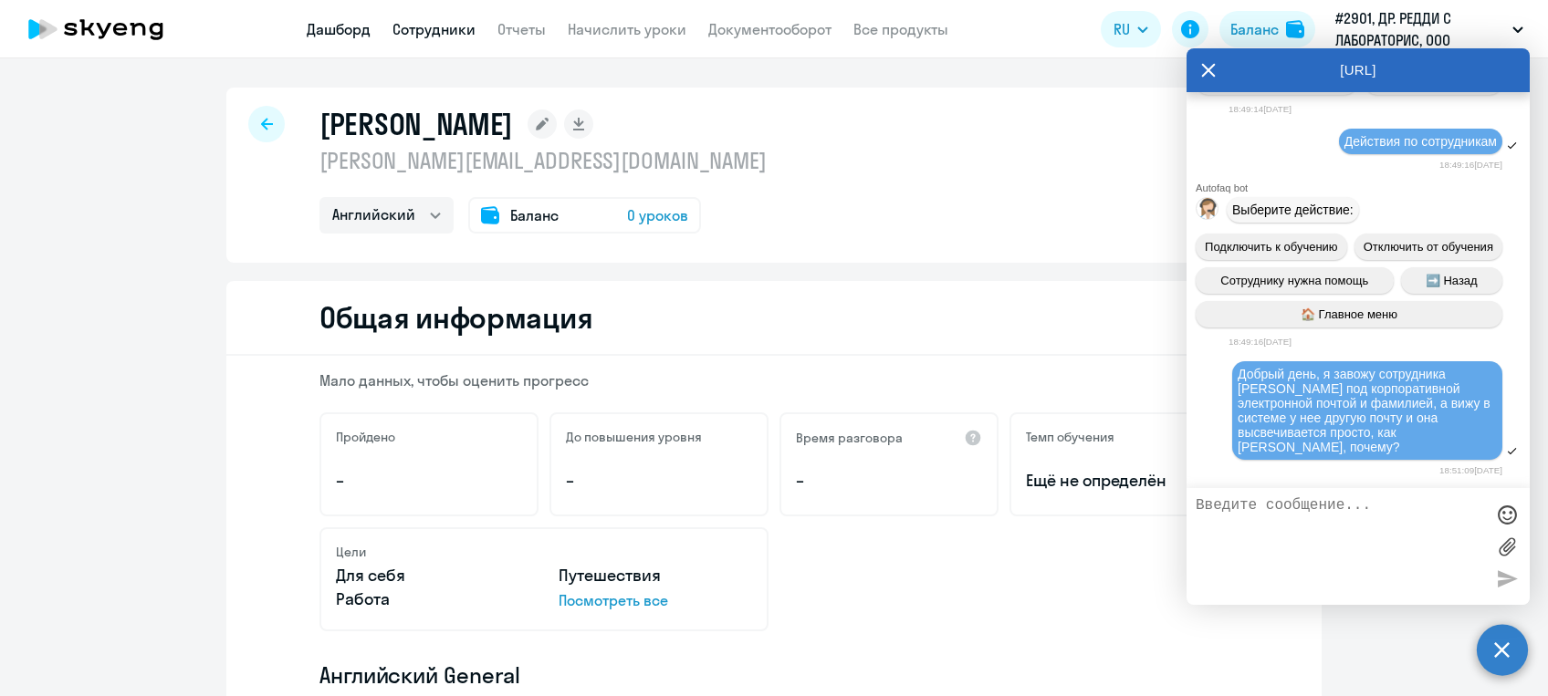
click at [321, 26] on link "Дашборд" at bounding box center [339, 29] width 64 height 18
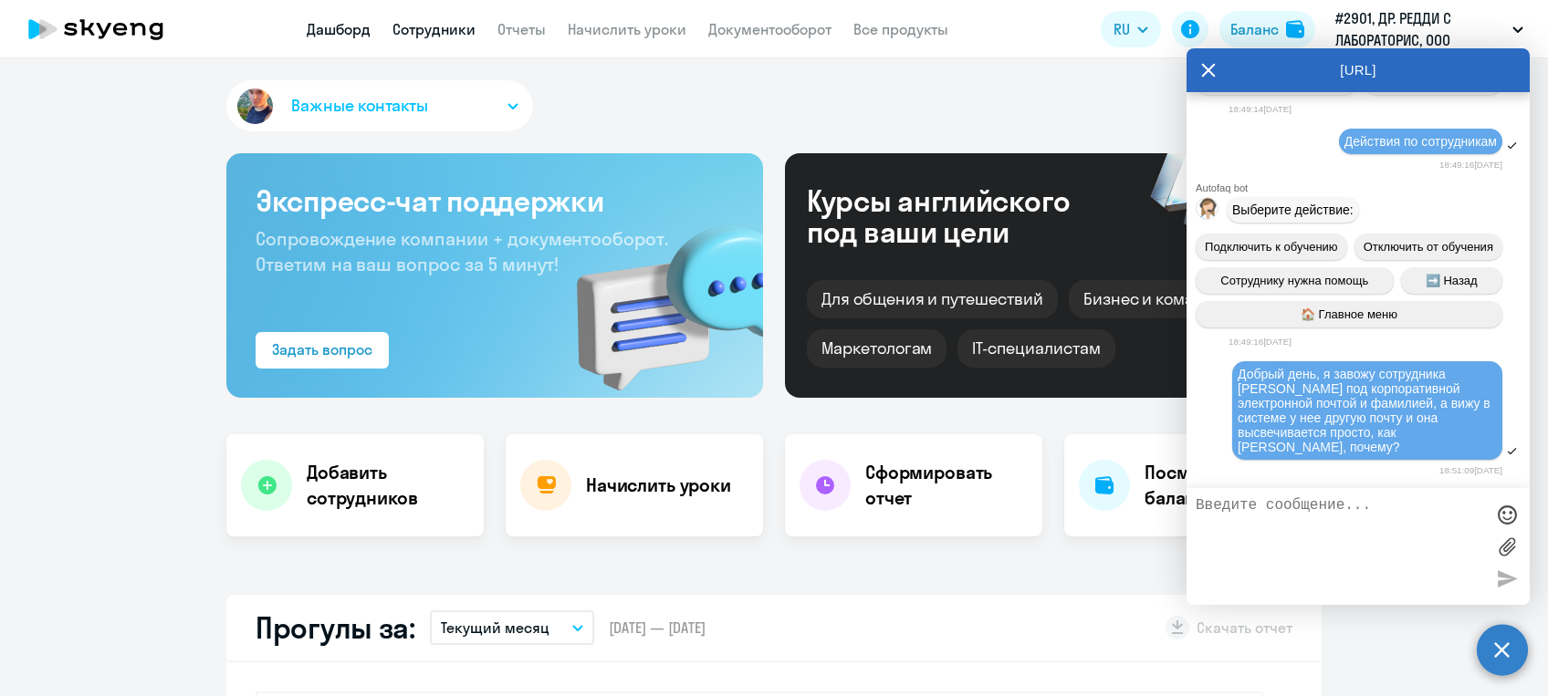
click at [409, 30] on link "Сотрудники" at bounding box center [433, 29] width 83 height 18
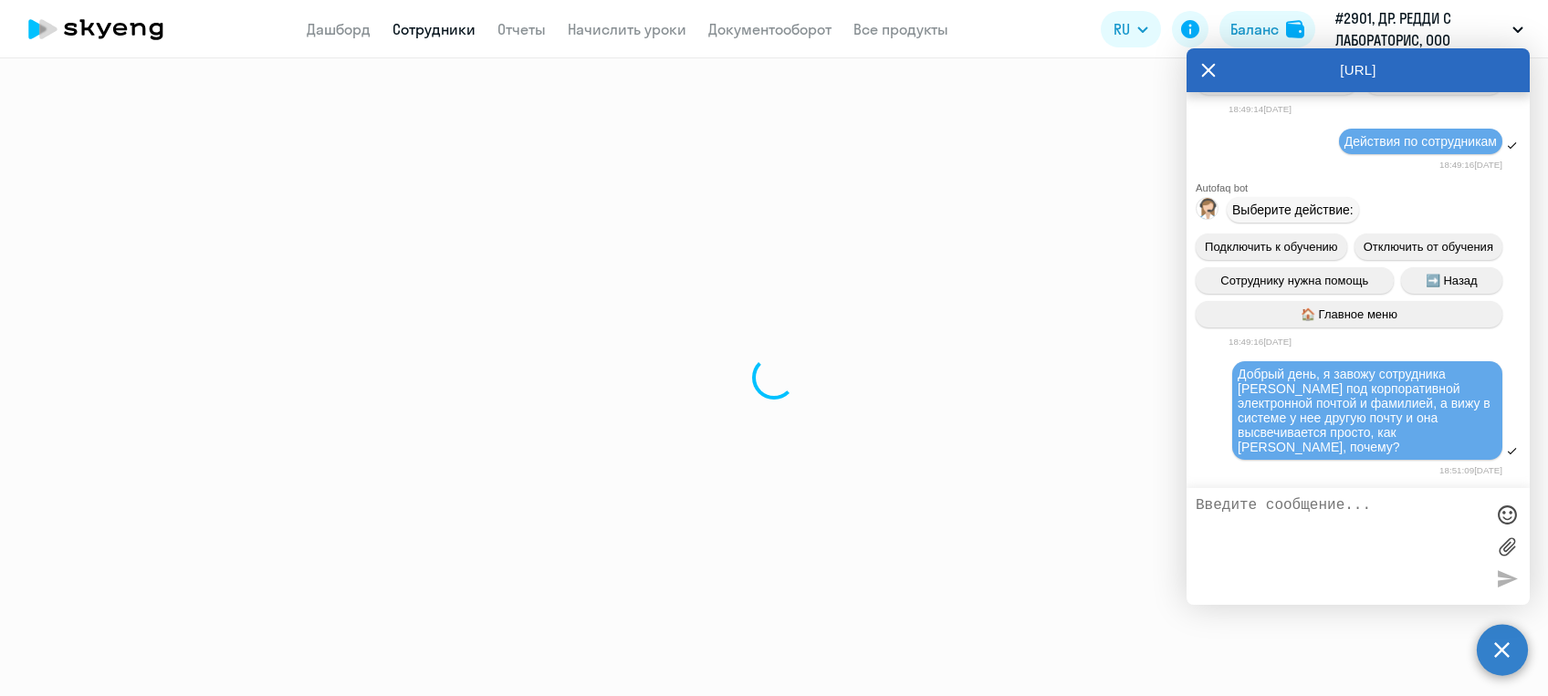
select select "30"
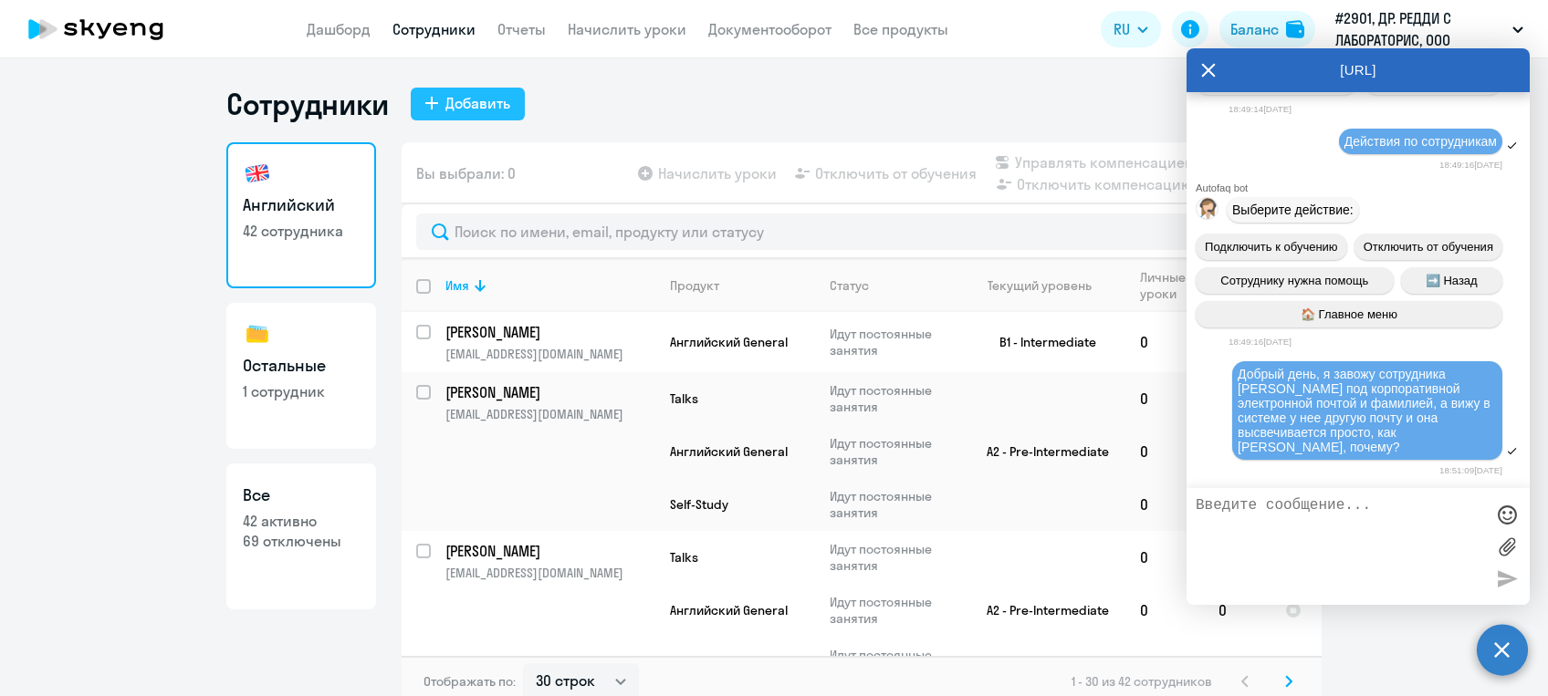
click at [460, 98] on div "Добавить" at bounding box center [477, 103] width 65 height 22
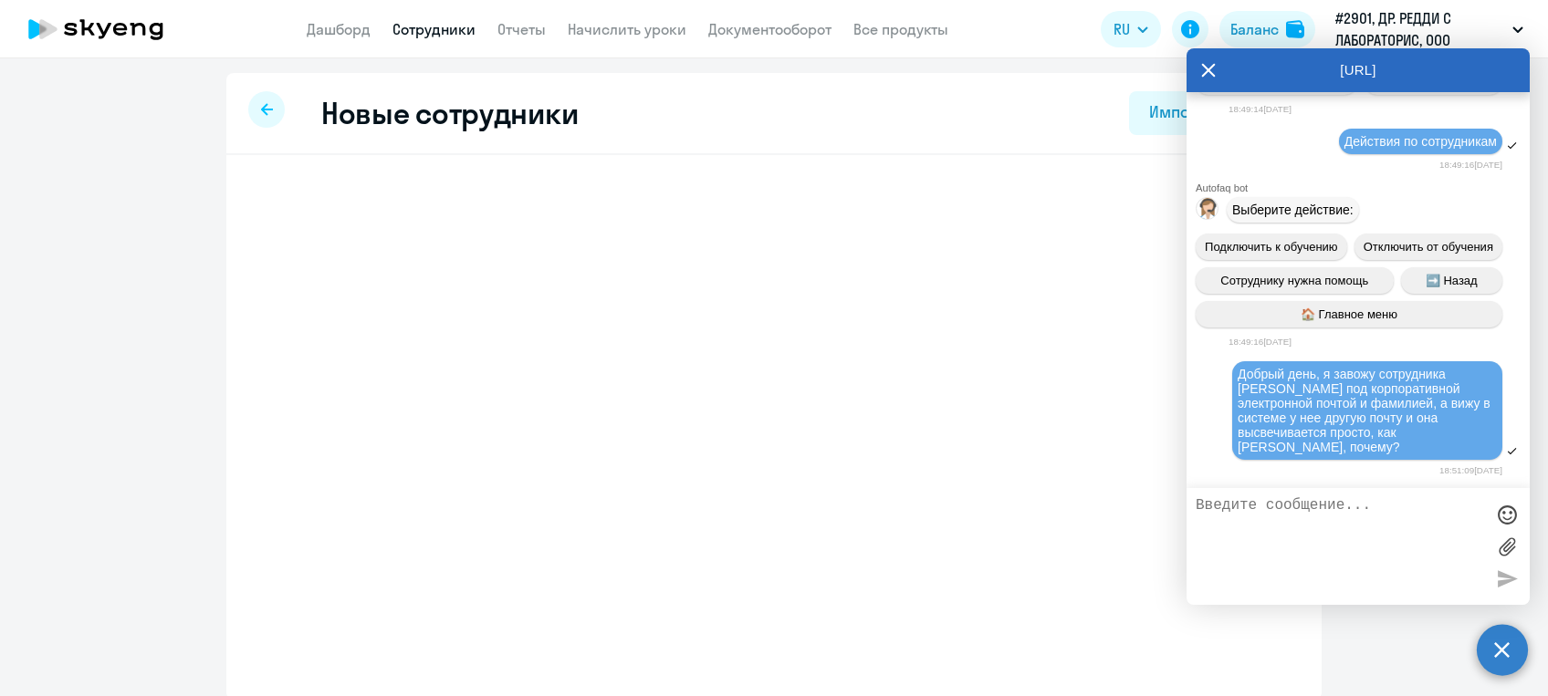
select select "english_adult_not_native_speaker"
select select "3"
select select "30"
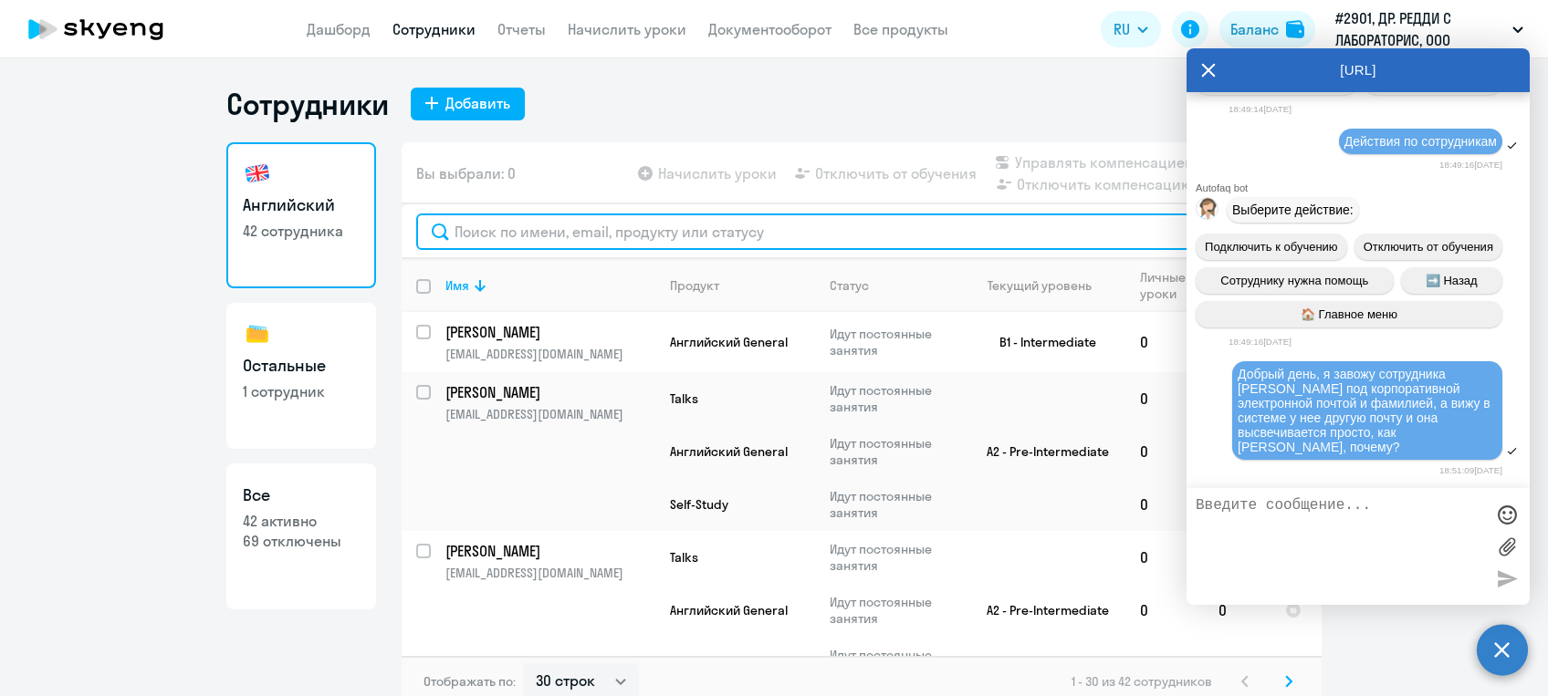
click at [494, 234] on input "text" at bounding box center [861, 232] width 891 height 36
type input "[PERSON_NAME]"
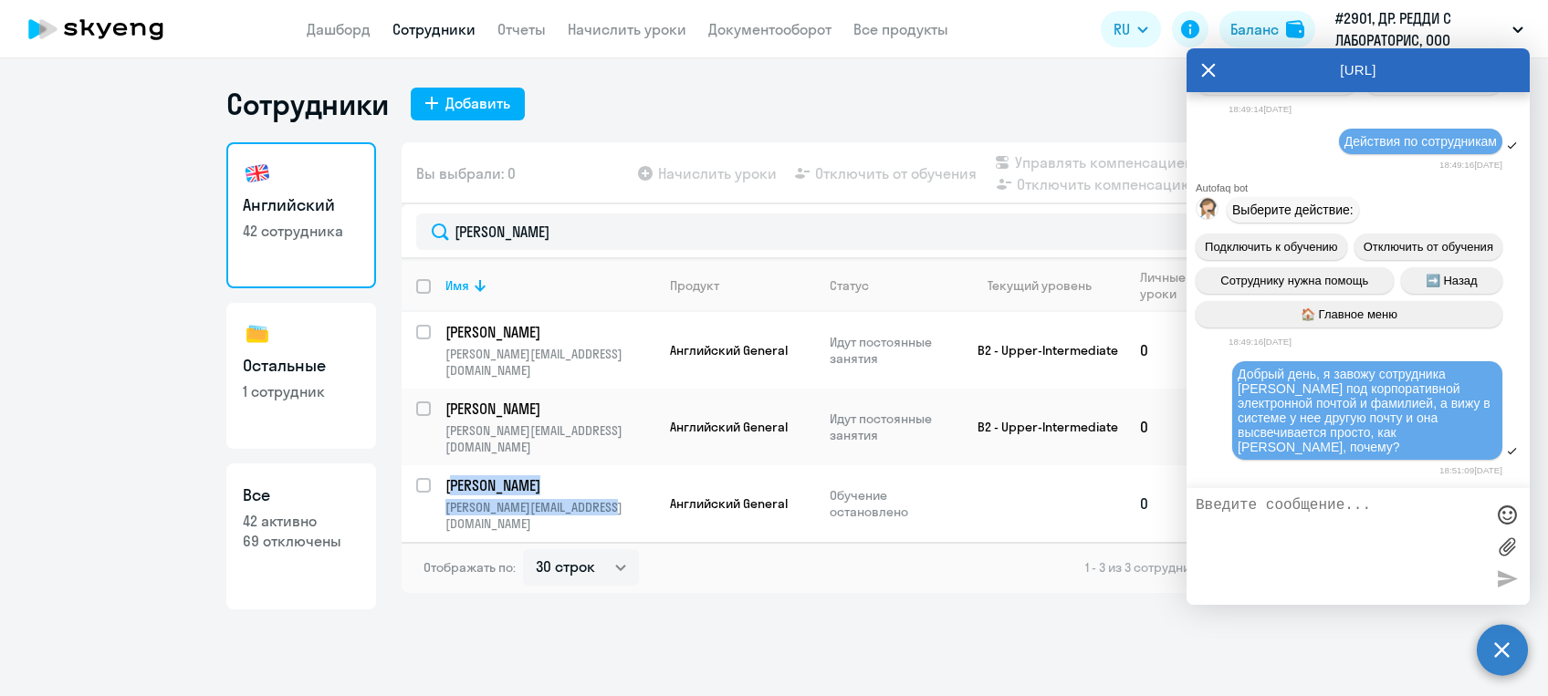
drag, startPoint x: 444, startPoint y: 443, endPoint x: 642, endPoint y: 470, distance: 199.9
click at [642, 470] on td "Екатерина [EMAIL_ADDRESS][DOMAIN_NAME]" at bounding box center [543, 503] width 224 height 77
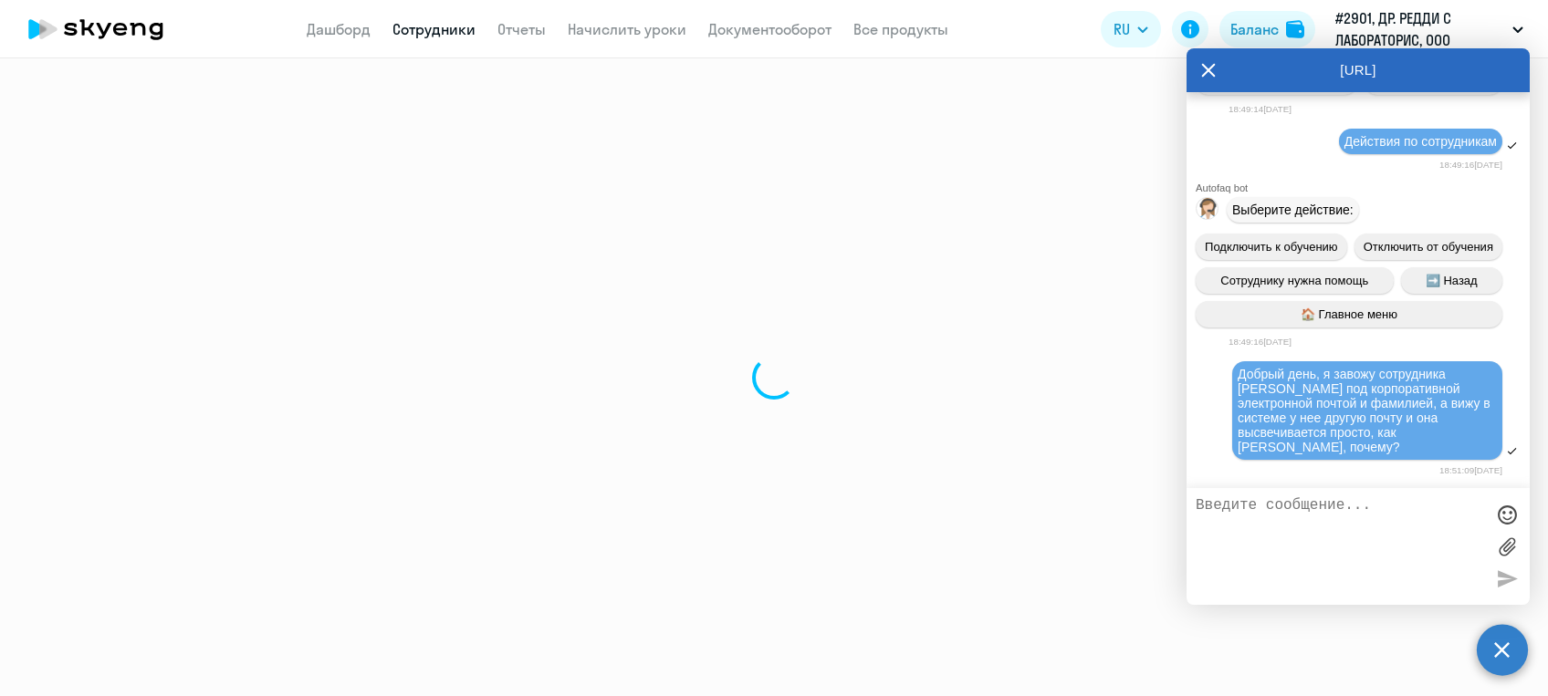
select select "english"
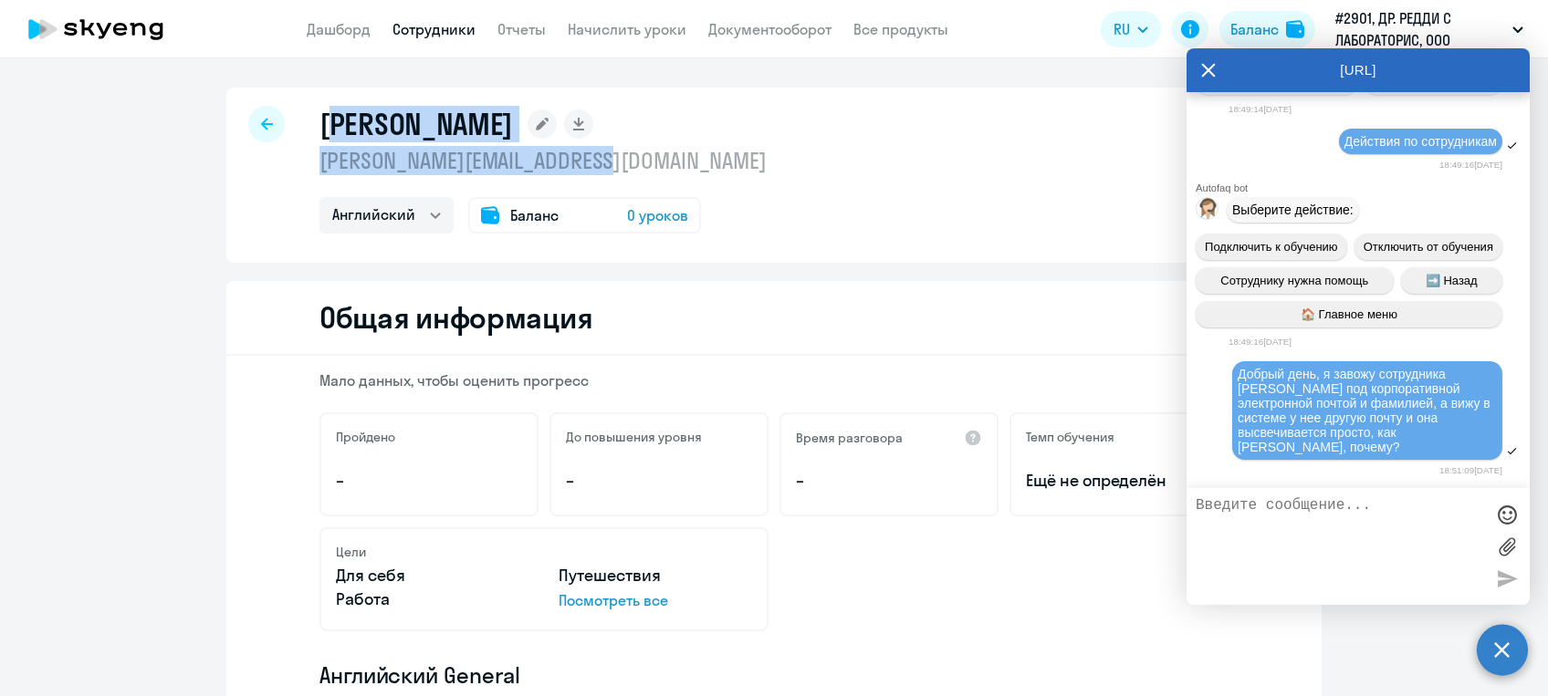
drag, startPoint x: 297, startPoint y: 95, endPoint x: 685, endPoint y: 169, distance: 394.8
click at [685, 169] on div "Екатерина [EMAIL_ADDRESS][DOMAIN_NAME] [PERSON_NAME] Баланс 0 уроков" at bounding box center [773, 175] width 1095 height 175
drag, startPoint x: 685, startPoint y: 169, endPoint x: 558, endPoint y: 155, distance: 128.5
copy div "Екатерина [EMAIL_ADDRESS][DOMAIN_NAME]"
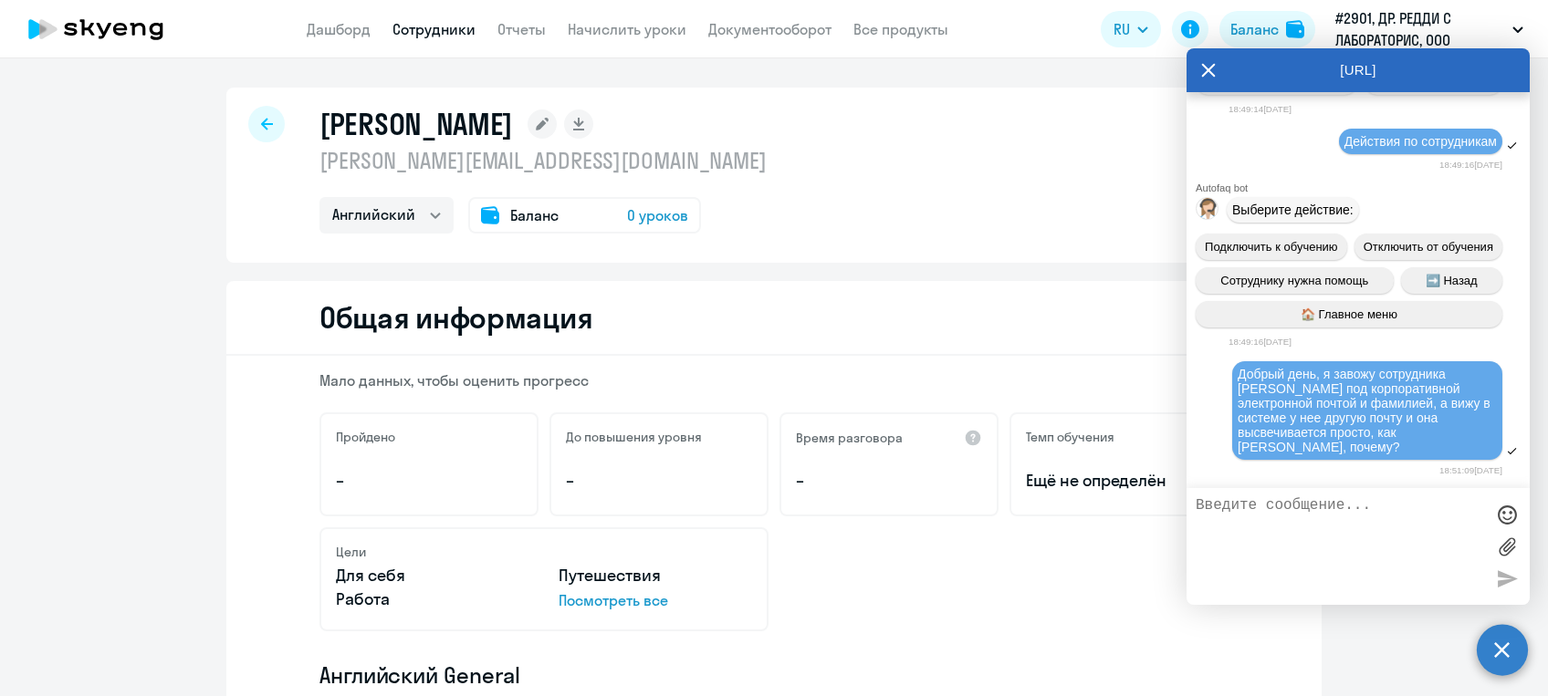
click at [1254, 510] on textarea at bounding box center [1339, 546] width 288 height 99
type textarea "?"
click at [1496, 587] on div at bounding box center [1506, 578] width 27 height 27
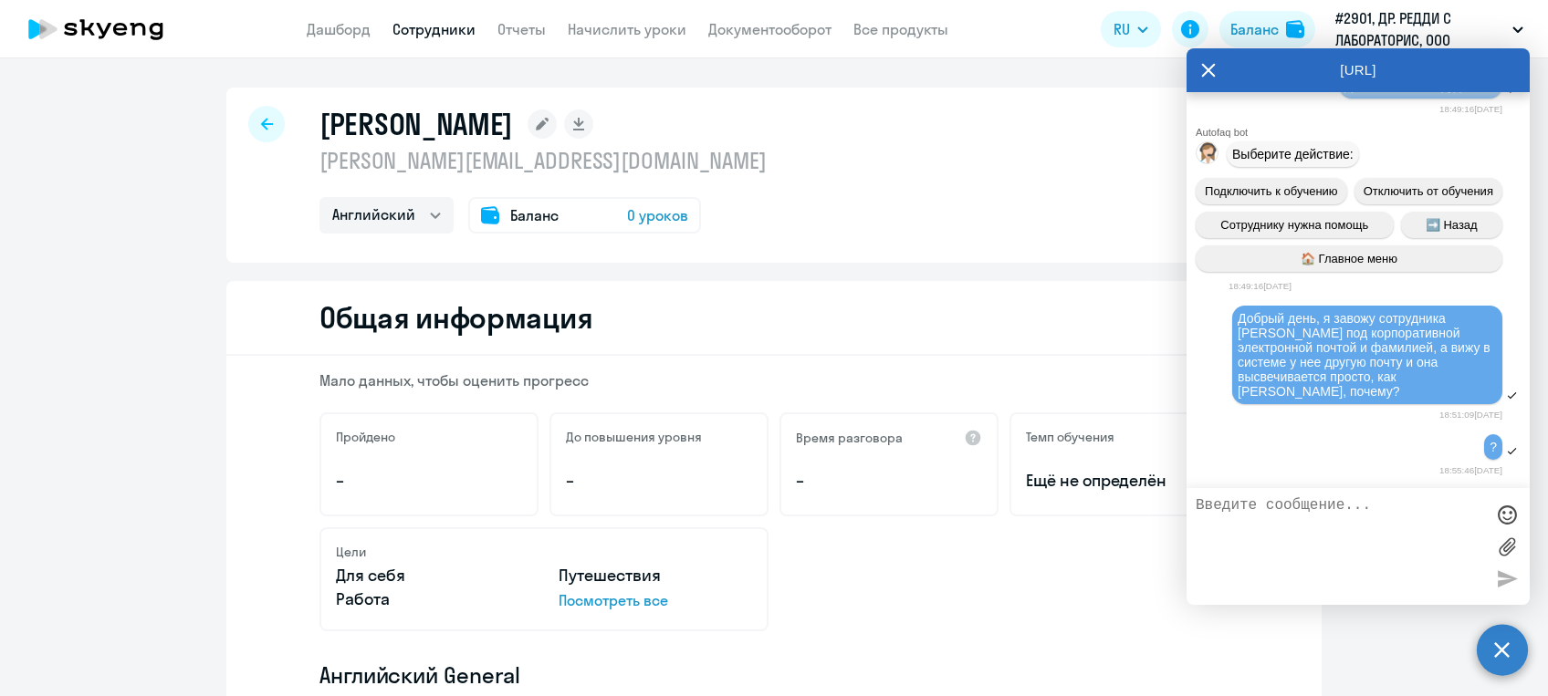
scroll to position [9423, 0]
